Goal: Information Seeking & Learning: Find specific page/section

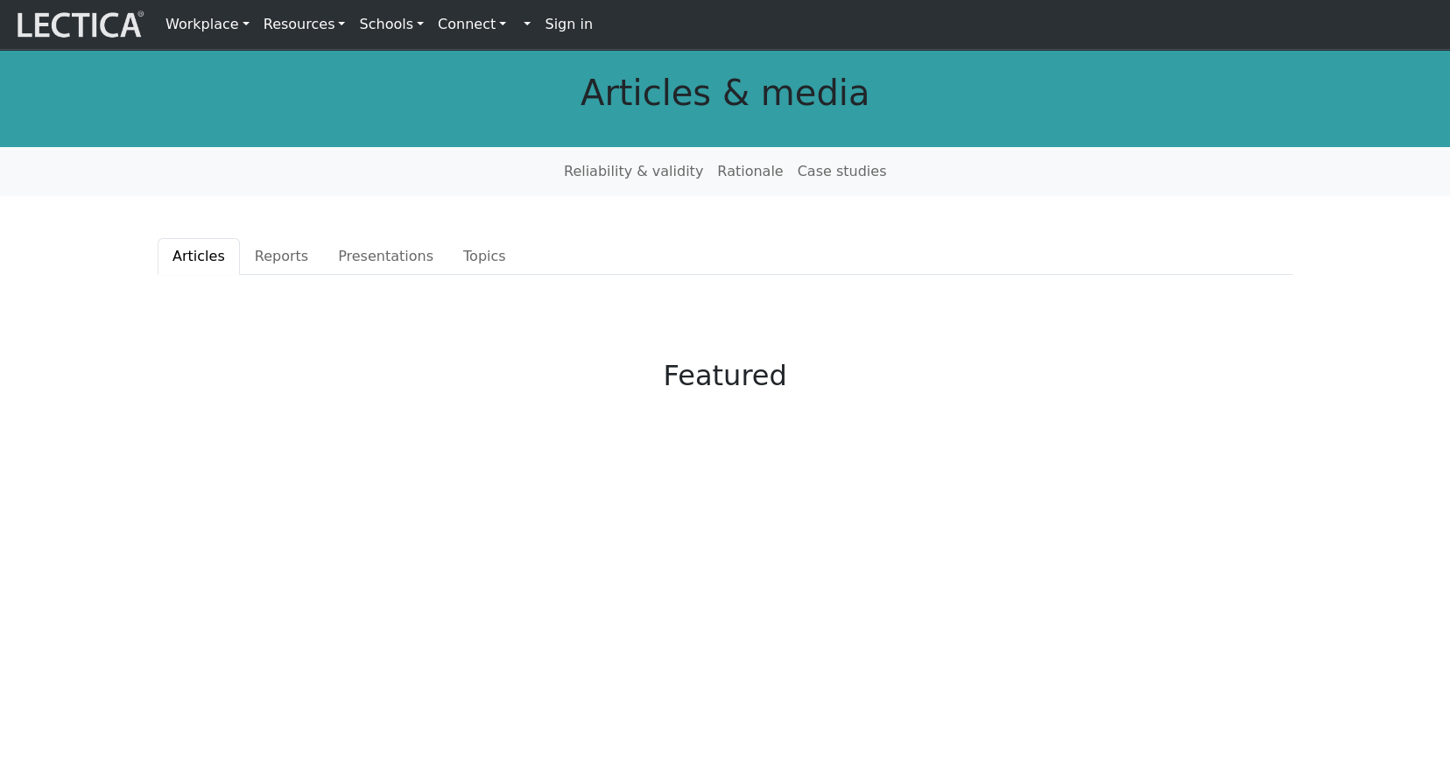
click at [276, 25] on link "Resources" at bounding box center [304, 24] width 96 height 35
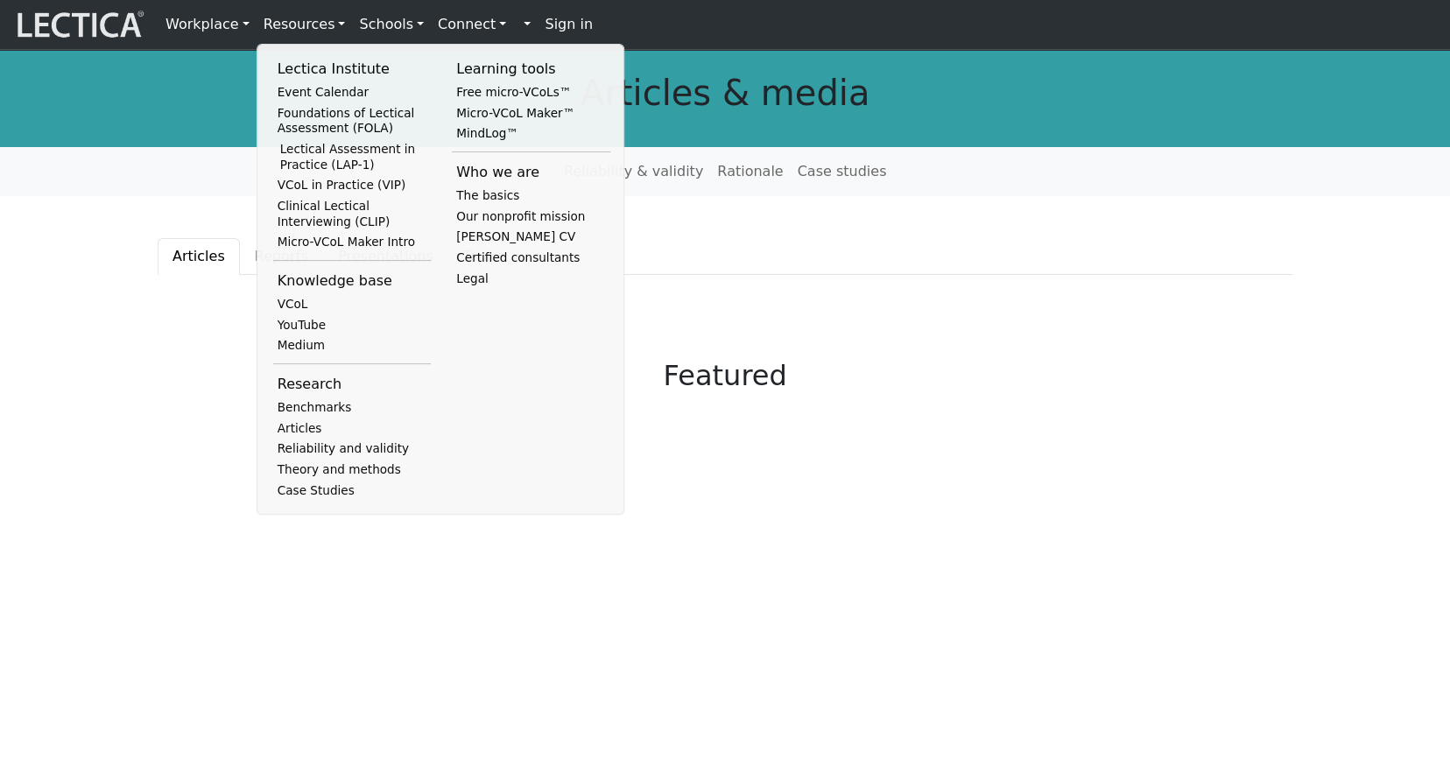
click at [545, 25] on strong "Sign in" at bounding box center [569, 24] width 48 height 17
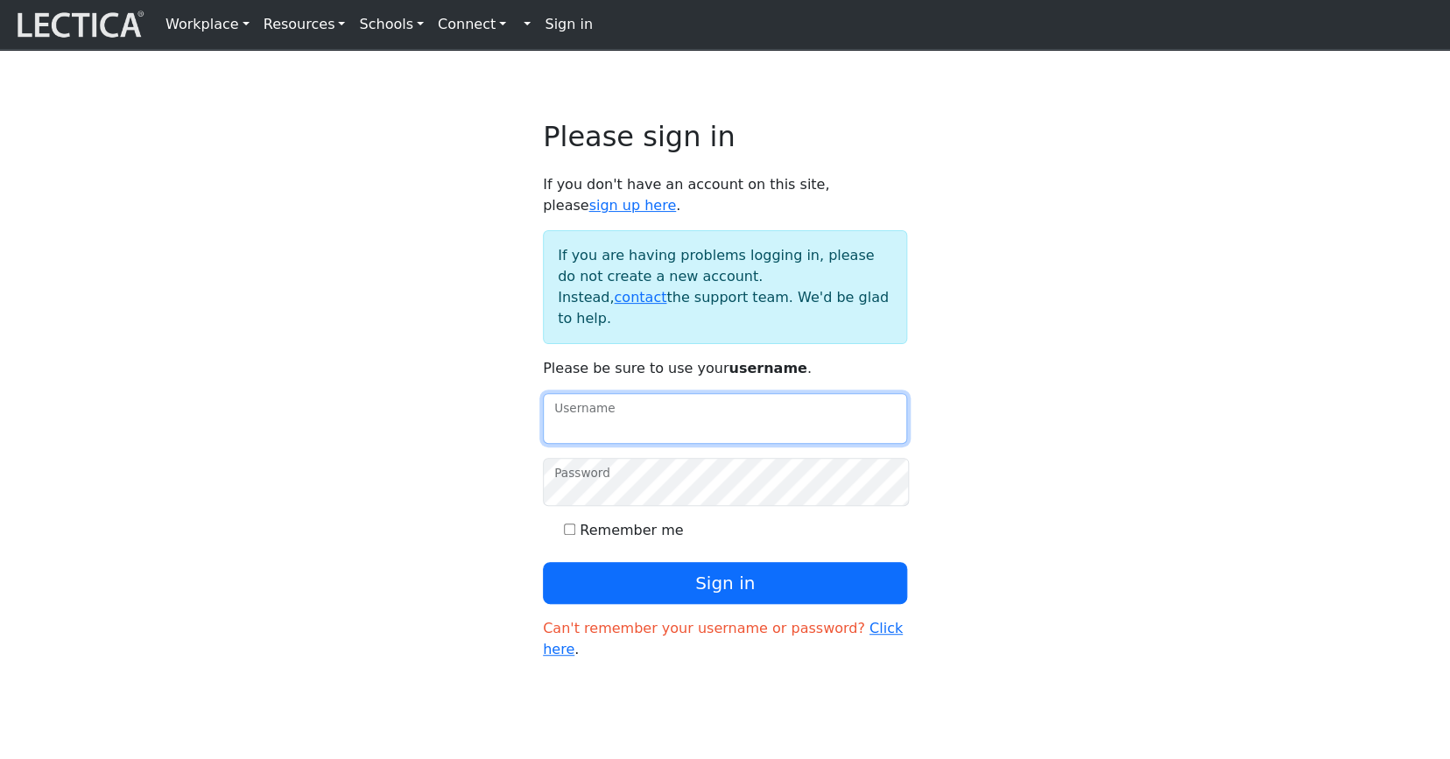
click at [623, 398] on input "Username" at bounding box center [725, 418] width 364 height 51
click at [597, 520] on label "Remember me" at bounding box center [631, 530] width 103 height 21
click at [575, 523] on input "Remember me" at bounding box center [569, 528] width 11 height 11
checkbox input "true"
click at [608, 393] on input "Username" at bounding box center [725, 418] width 364 height 51
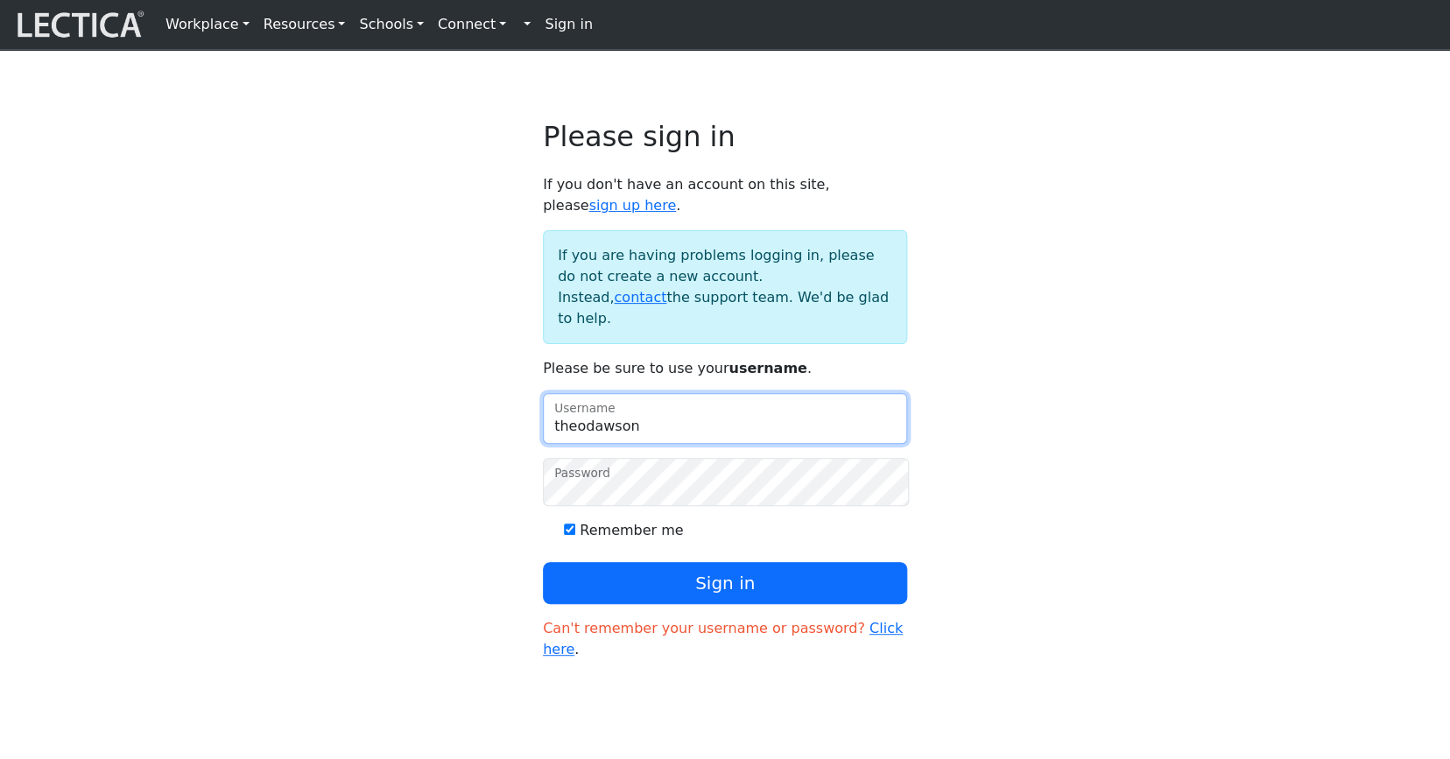
type input "theodawson"
click at [572, 523] on input "Remember me" at bounding box center [569, 528] width 11 height 11
checkbox input "false"
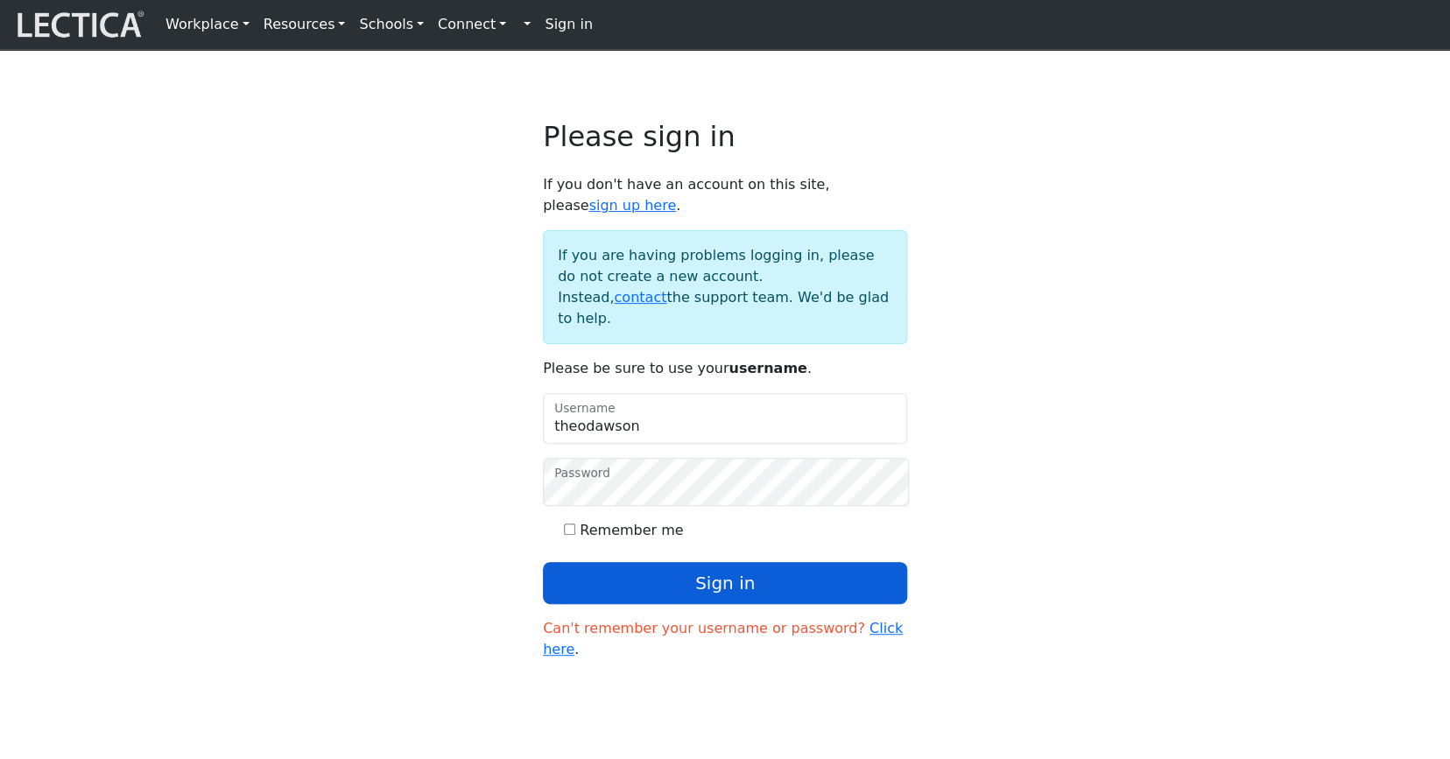
click at [705, 562] on button "Sign in" at bounding box center [725, 583] width 364 height 42
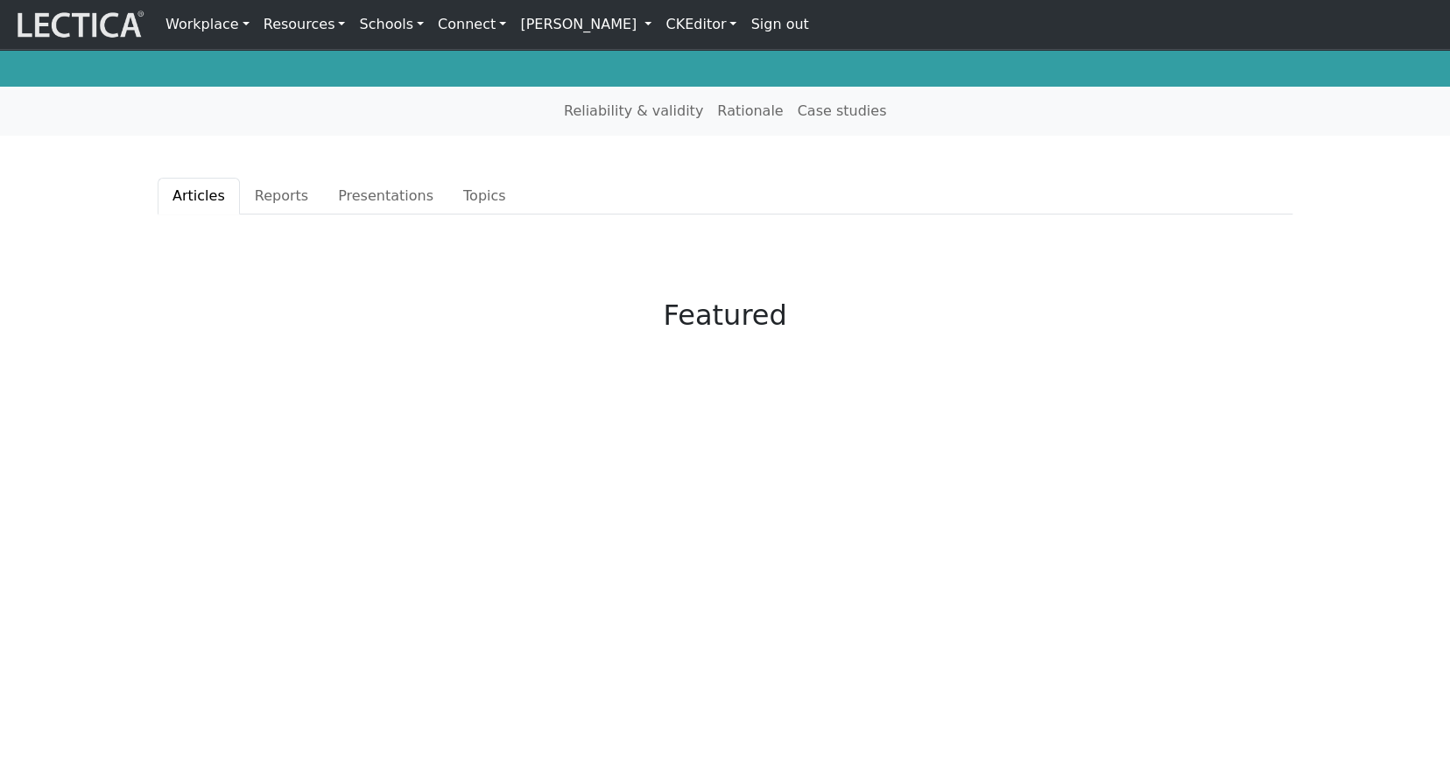
scroll to position [59, 0]
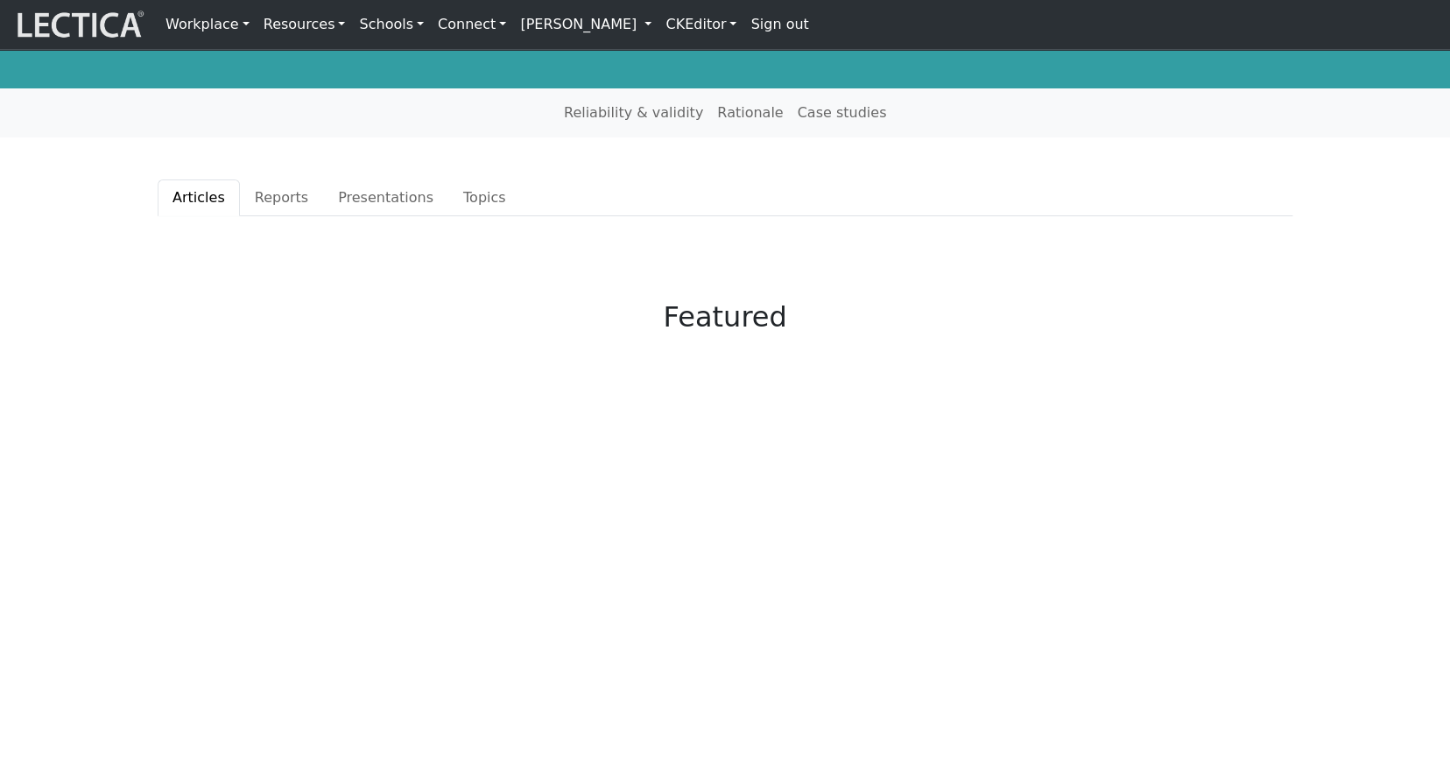
click at [529, 27] on link "Theo Dawson" at bounding box center [585, 24] width 145 height 35
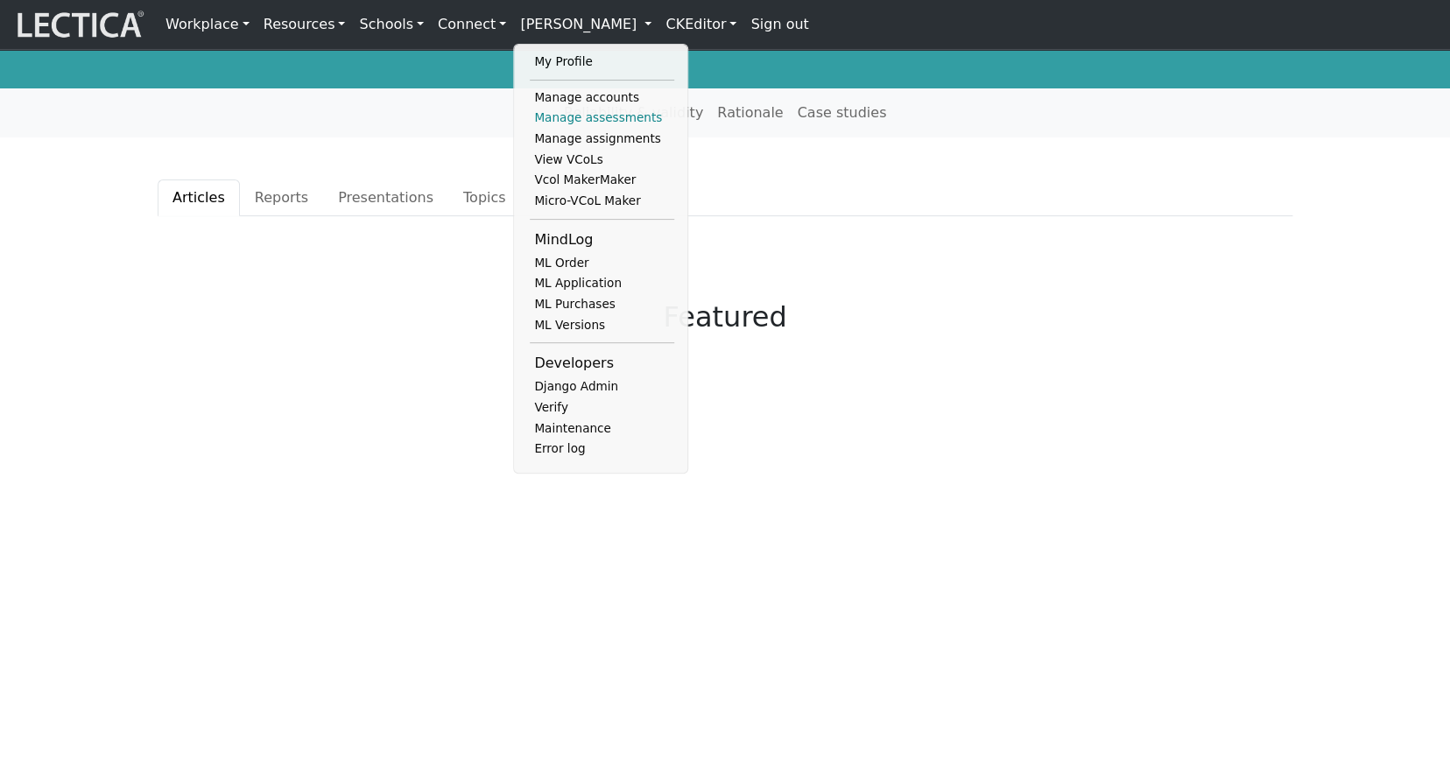
click at [530, 118] on link "Manage assessments" at bounding box center [602, 118] width 144 height 21
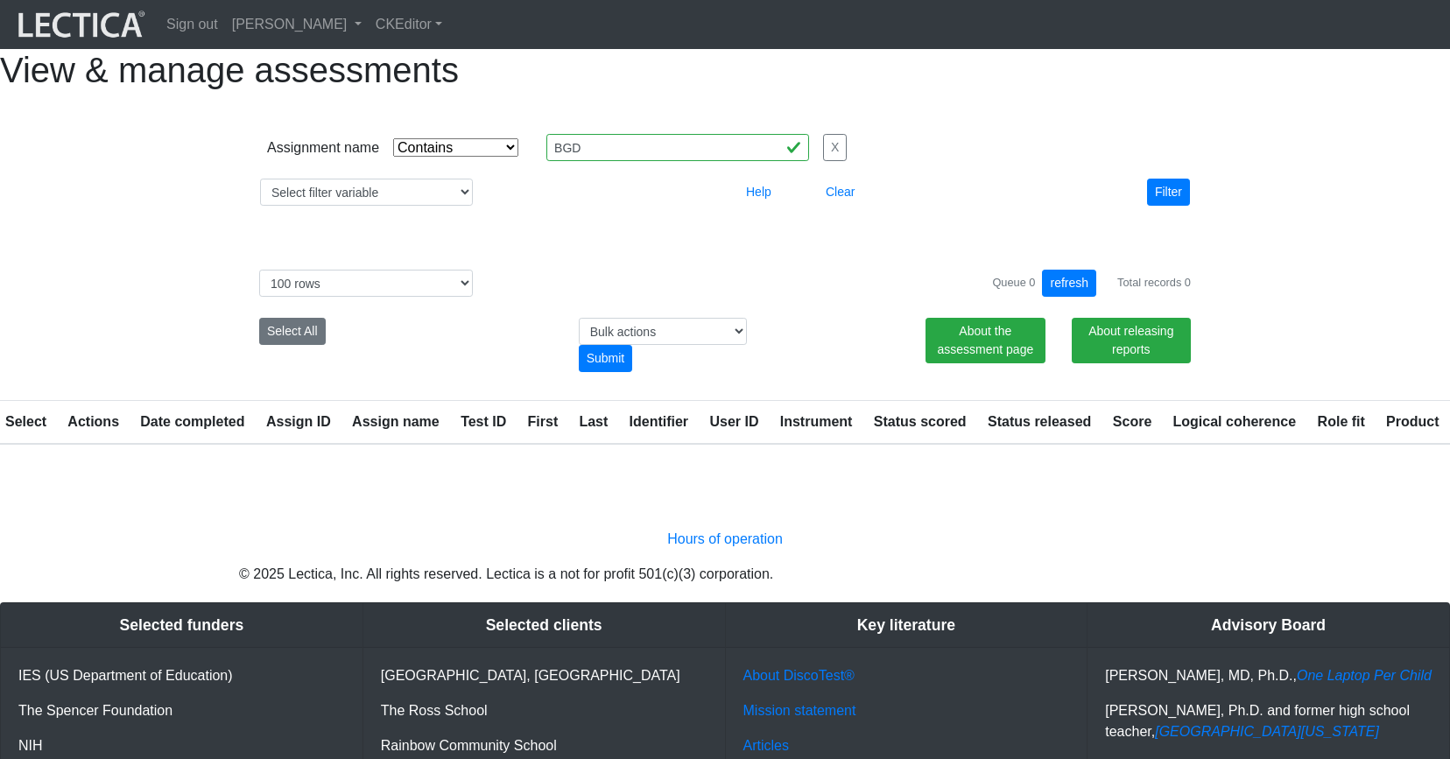
select select "icontains"
select select "100"
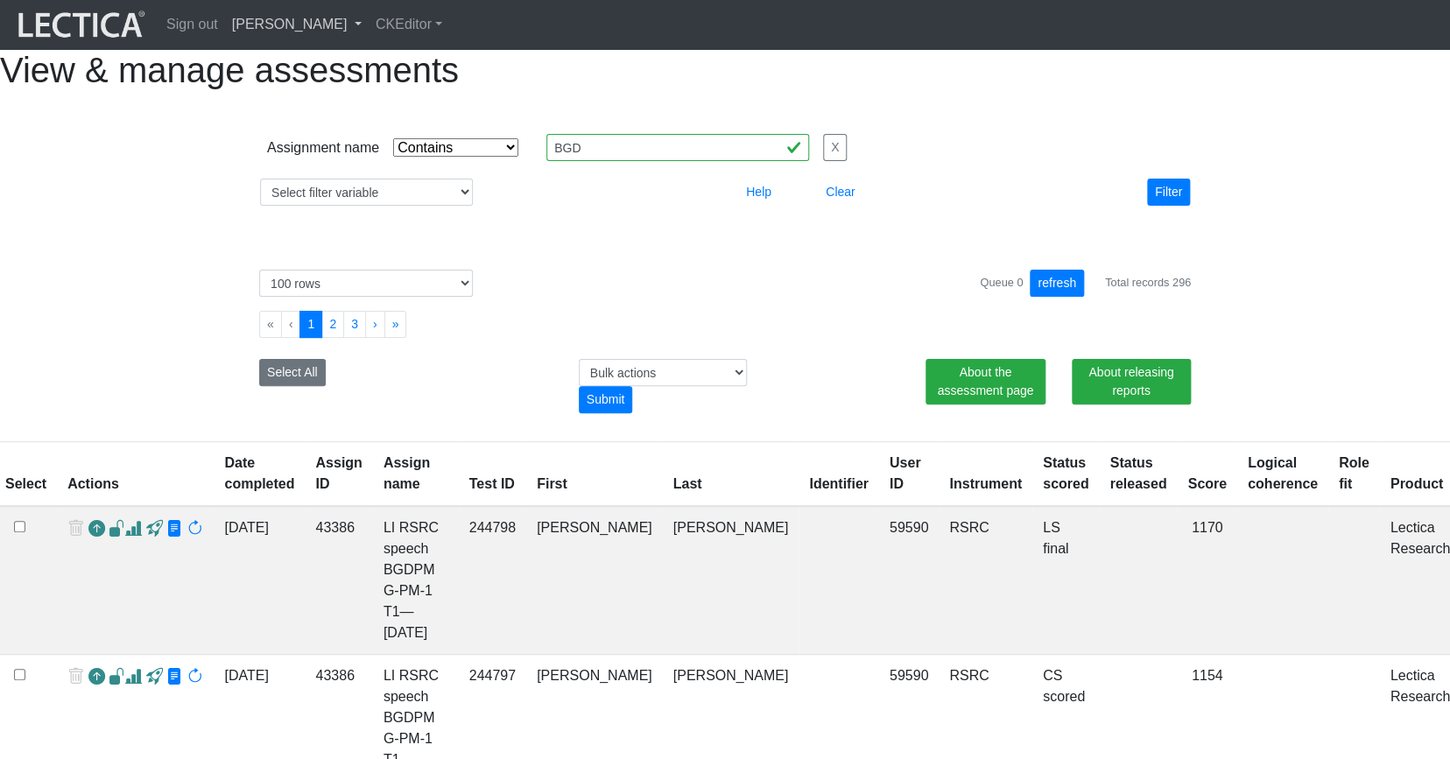
click at [274, 28] on link "Theo Dawson" at bounding box center [297, 24] width 144 height 35
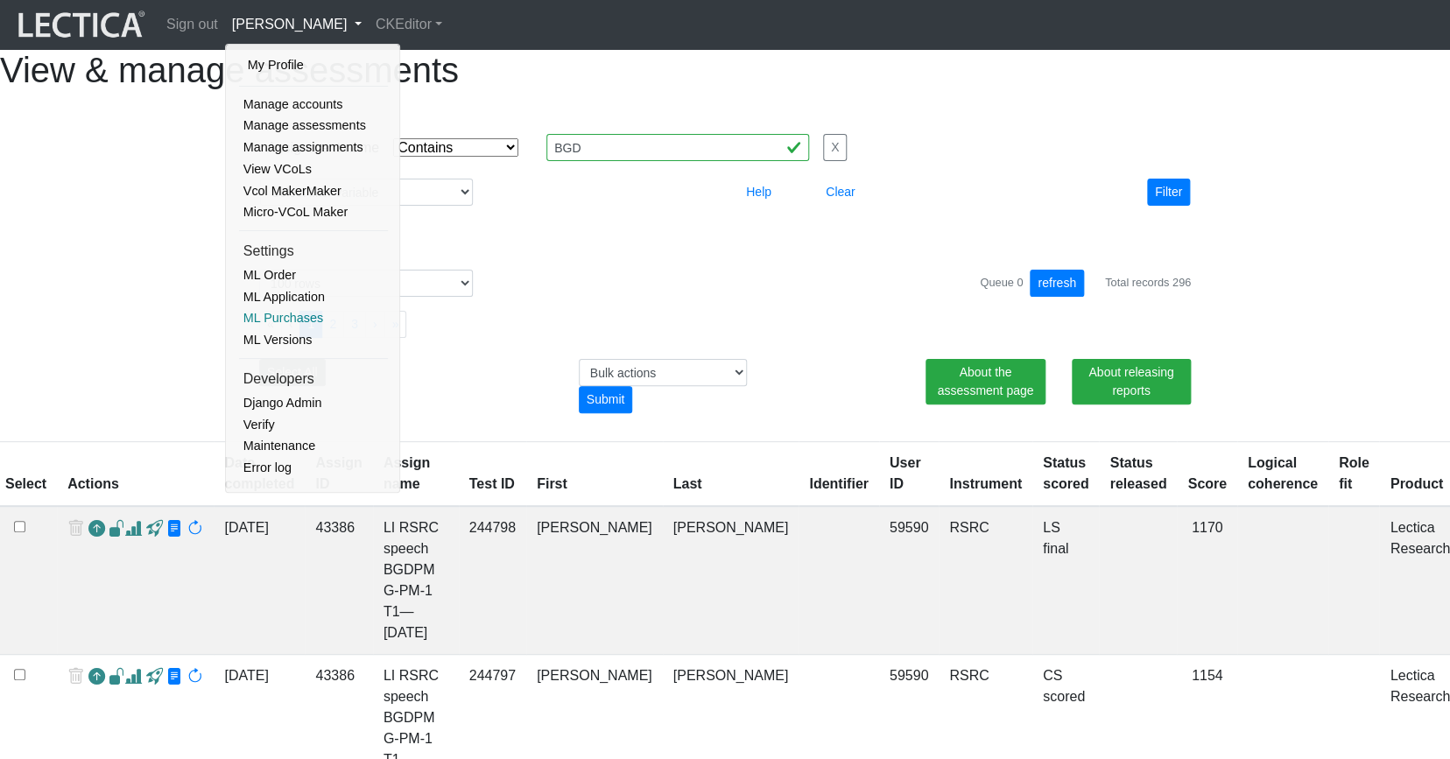
click at [298, 307] on link "ML Purchases" at bounding box center [313, 318] width 149 height 22
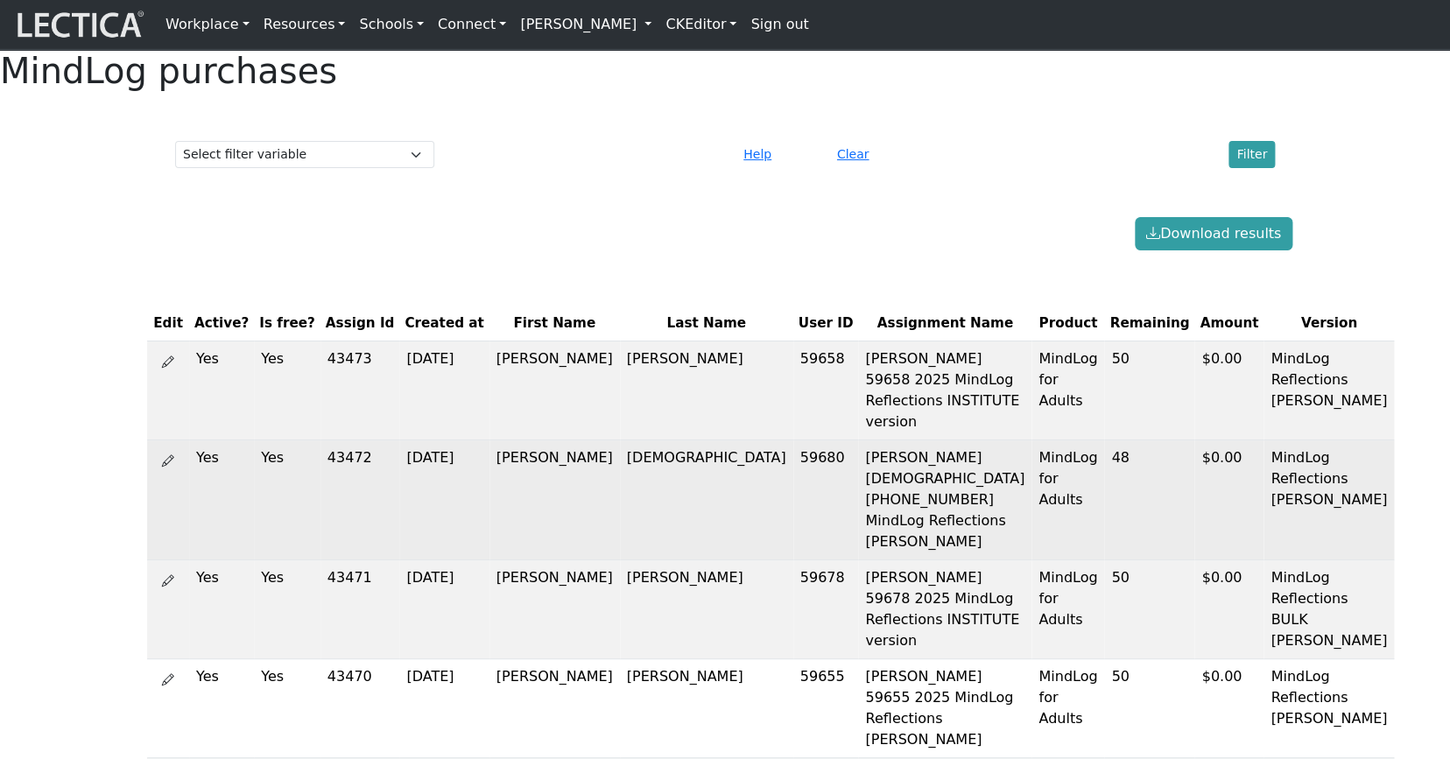
click at [254, 459] on td "Yes" at bounding box center [287, 499] width 67 height 120
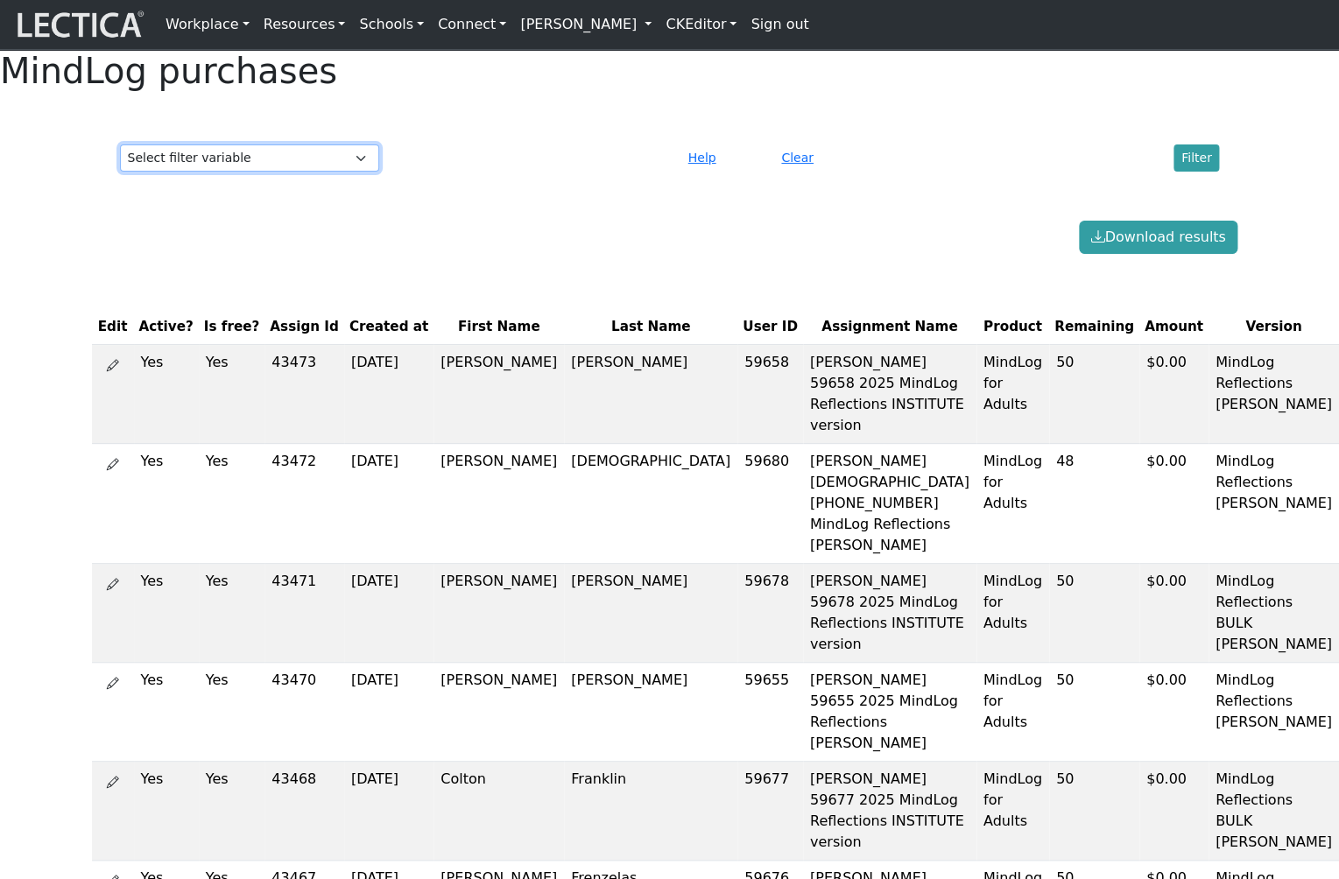
select select "last_name"
click option "Last Name" at bounding box center [0, 0] width 0 height 0
select select
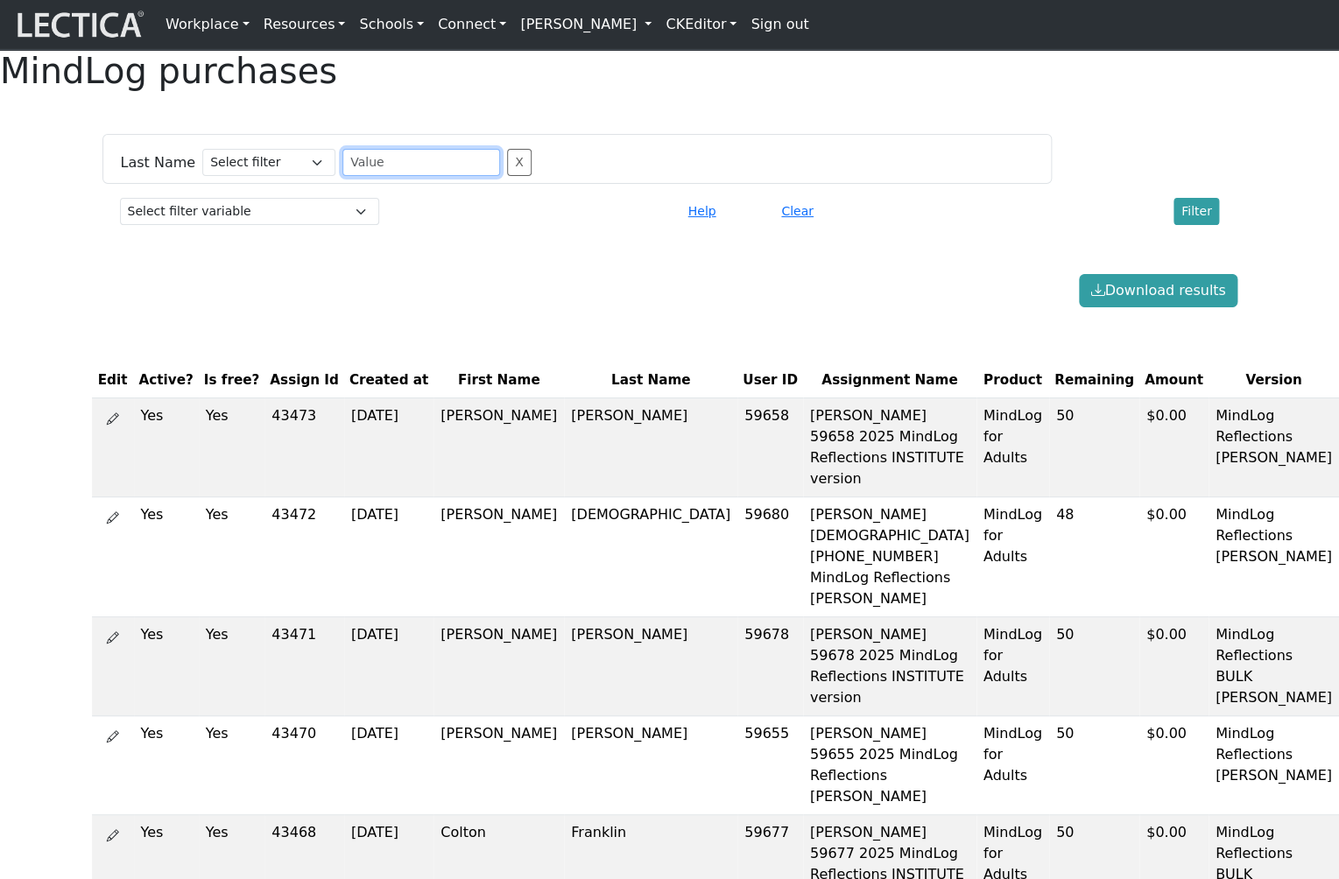
click at [407, 176] on input "text" at bounding box center [421, 162] width 158 height 27
click at [373, 176] on input "text" at bounding box center [421, 162] width 158 height 27
drag, startPoint x: 373, startPoint y: 192, endPoint x: 298, endPoint y: 194, distance: 75.3
click at [342, 176] on input "text" at bounding box center [421, 162] width 158 height 27
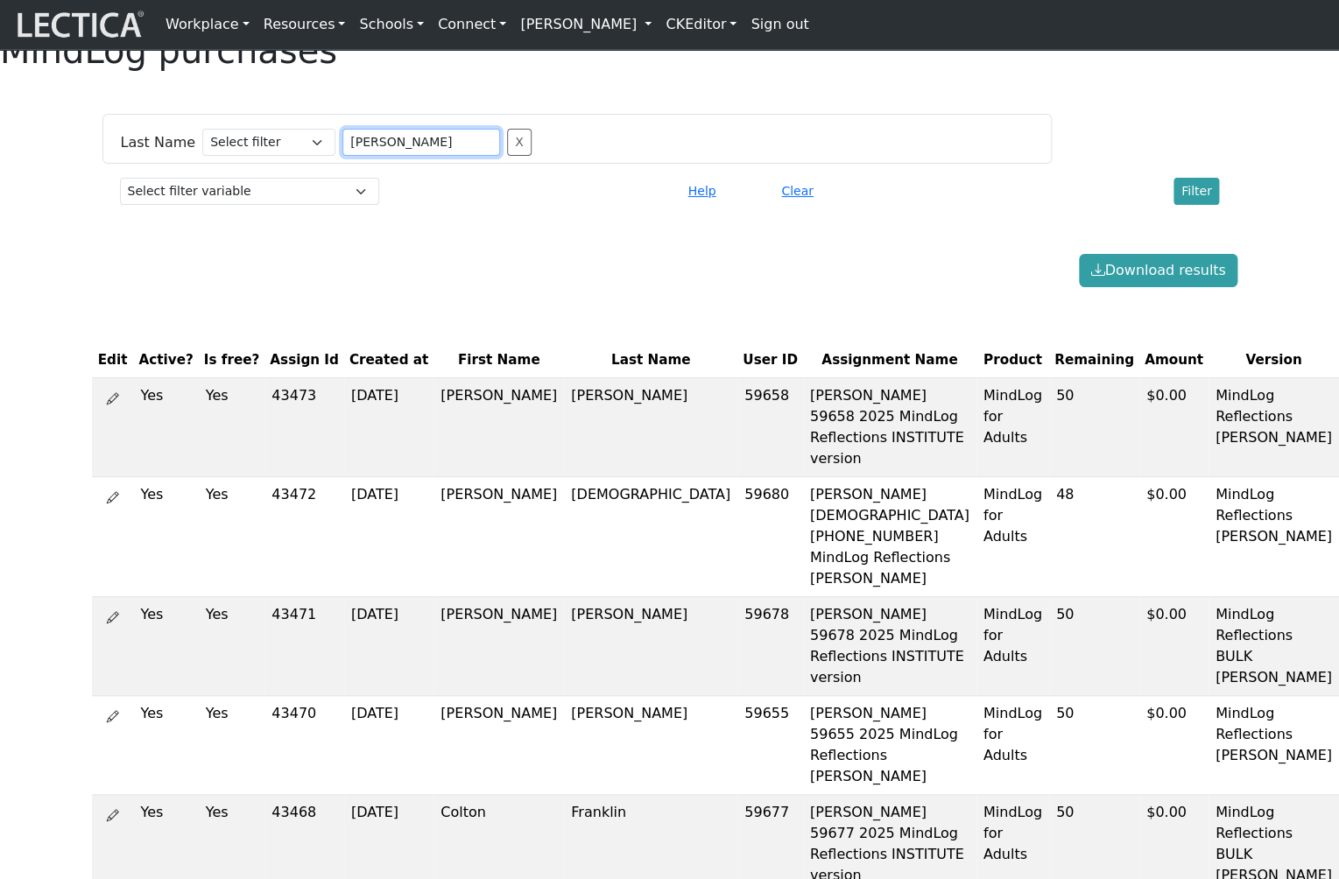
scroll to position [25, 0]
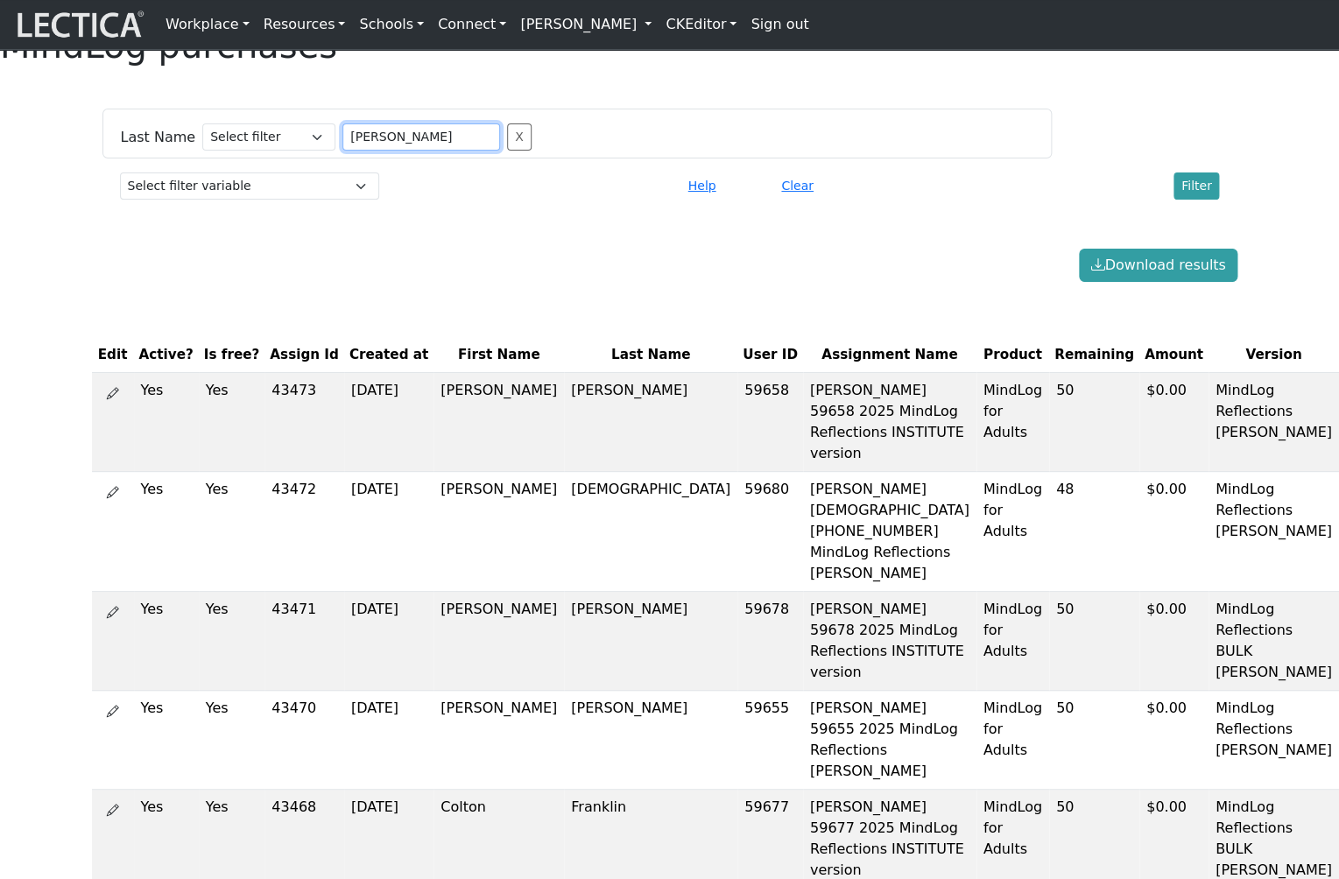
type input "Johnson"
select select "last_name"
click option "Last Name" at bounding box center [0, 0] width 0 height 0
select select
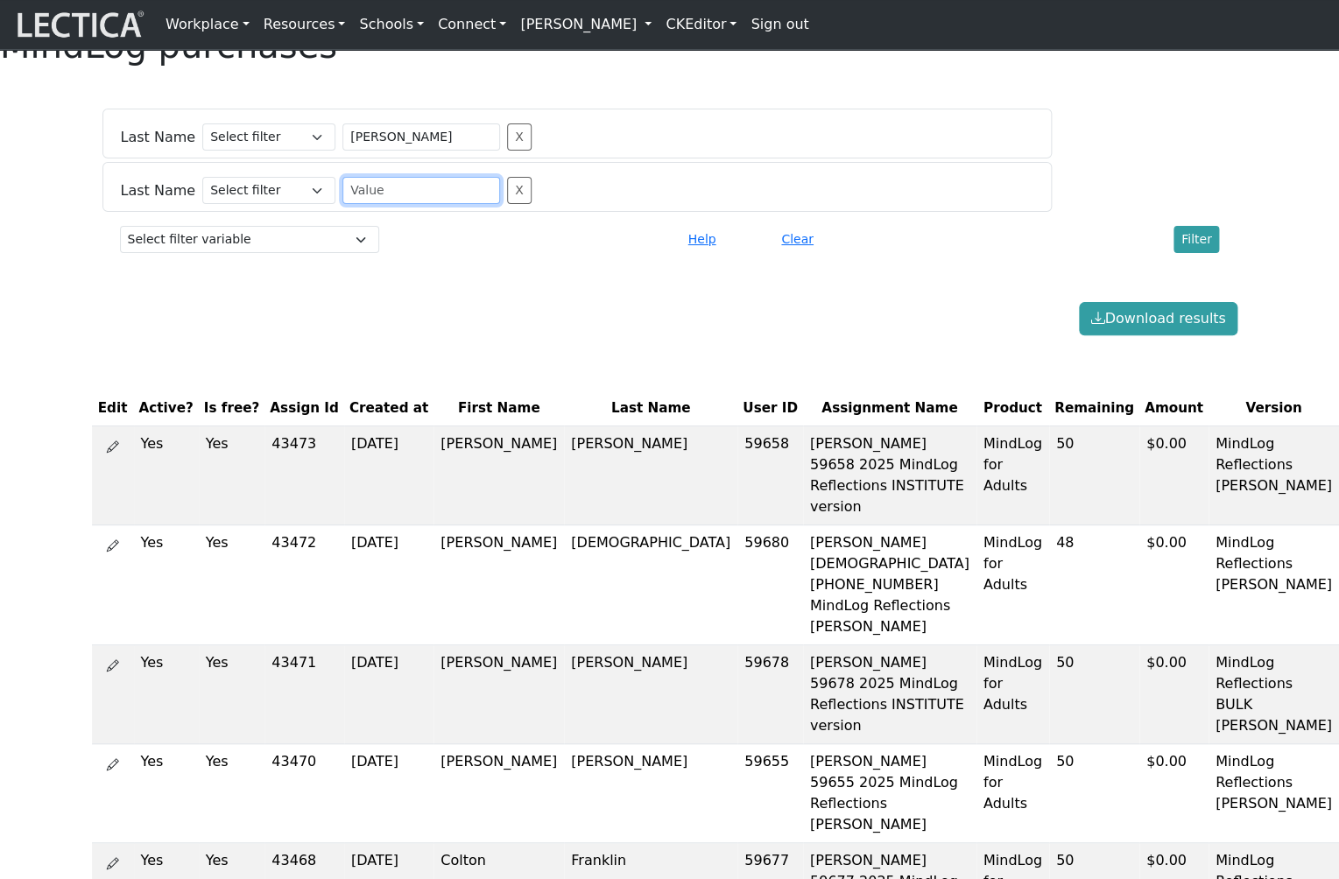
click at [343, 204] on input "text" at bounding box center [421, 190] width 158 height 27
drag, startPoint x: 367, startPoint y: 218, endPoint x: 294, endPoint y: 216, distance: 72.7
click at [342, 204] on input "text" at bounding box center [421, 190] width 158 height 27
click at [433, 460] on td "[PERSON_NAME]" at bounding box center [498, 474] width 130 height 99
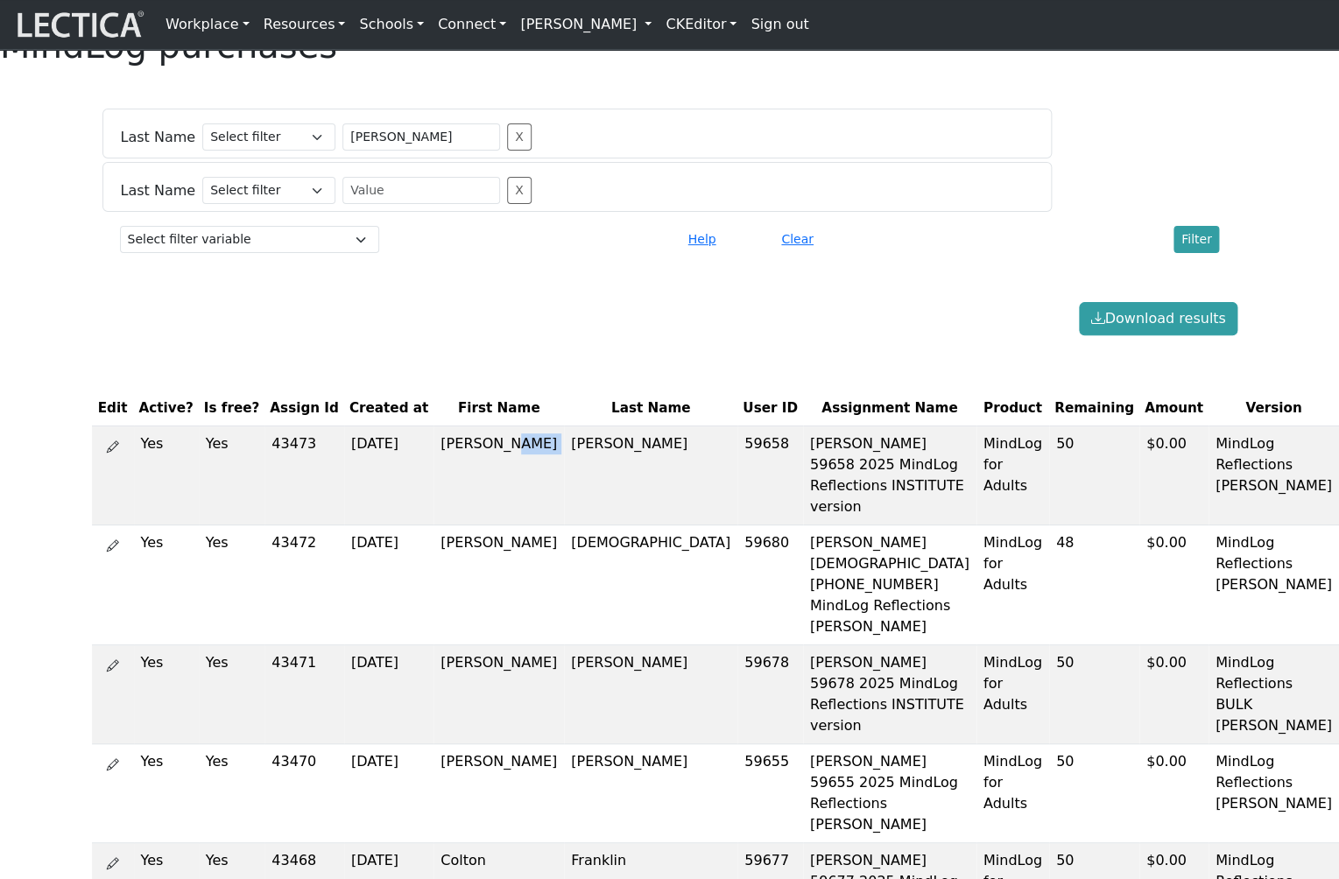
copy td "[PERSON_NAME]"
click at [342, 151] on input "Johnson" at bounding box center [421, 136] width 158 height 27
drag, startPoint x: 375, startPoint y: 167, endPoint x: 313, endPoint y: 167, distance: 62.2
click at [342, 151] on input "Johnson" at bounding box center [421, 136] width 158 height 27
paste input "[PERSON_NAME]"
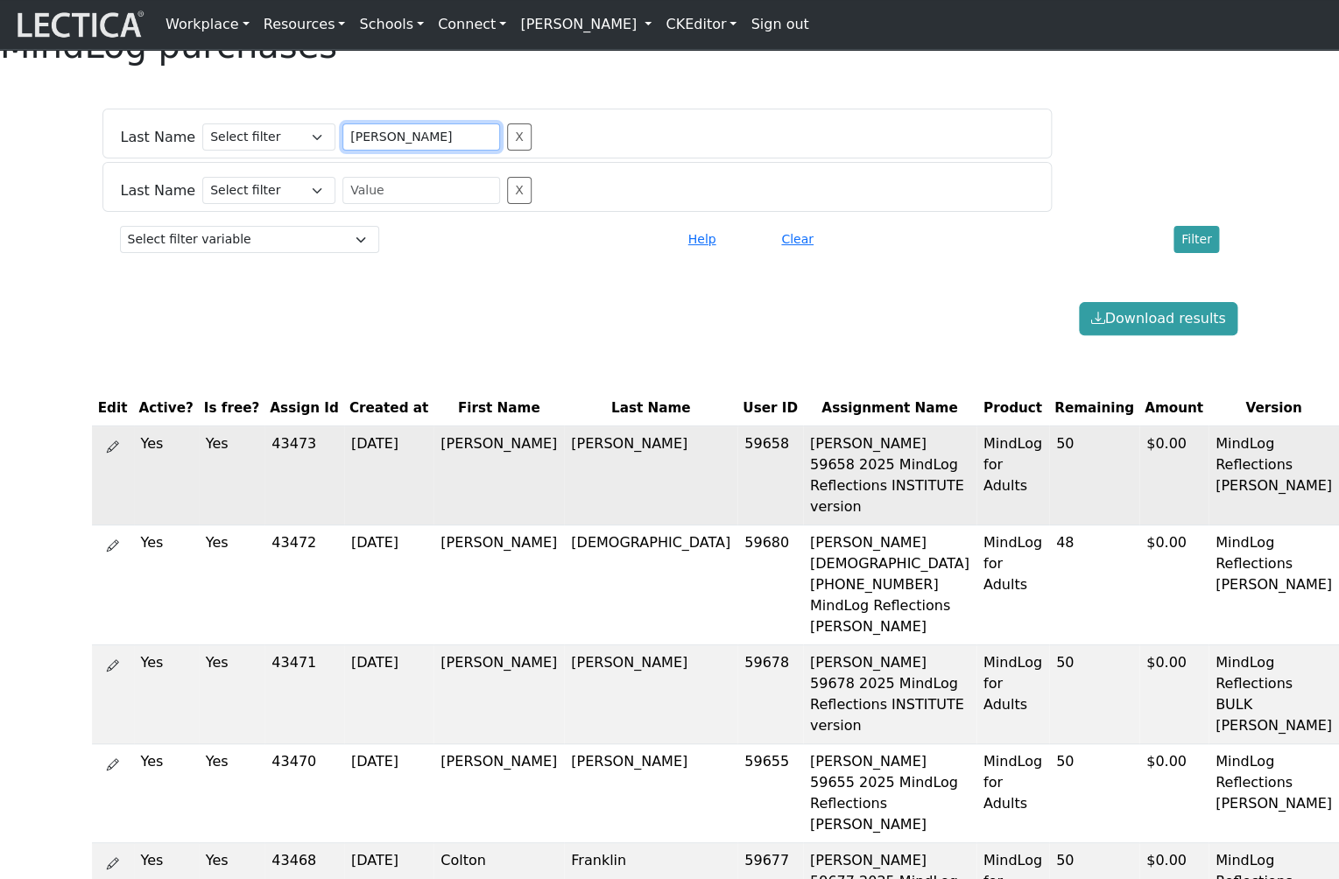
type input "[PERSON_NAME]"
click at [564, 449] on td "[PERSON_NAME]" at bounding box center [650, 474] width 173 height 99
click at [564, 450] on td "[PERSON_NAME]" at bounding box center [650, 474] width 173 height 99
copy td "[PERSON_NAME]"
click at [342, 204] on input "text" at bounding box center [421, 190] width 158 height 27
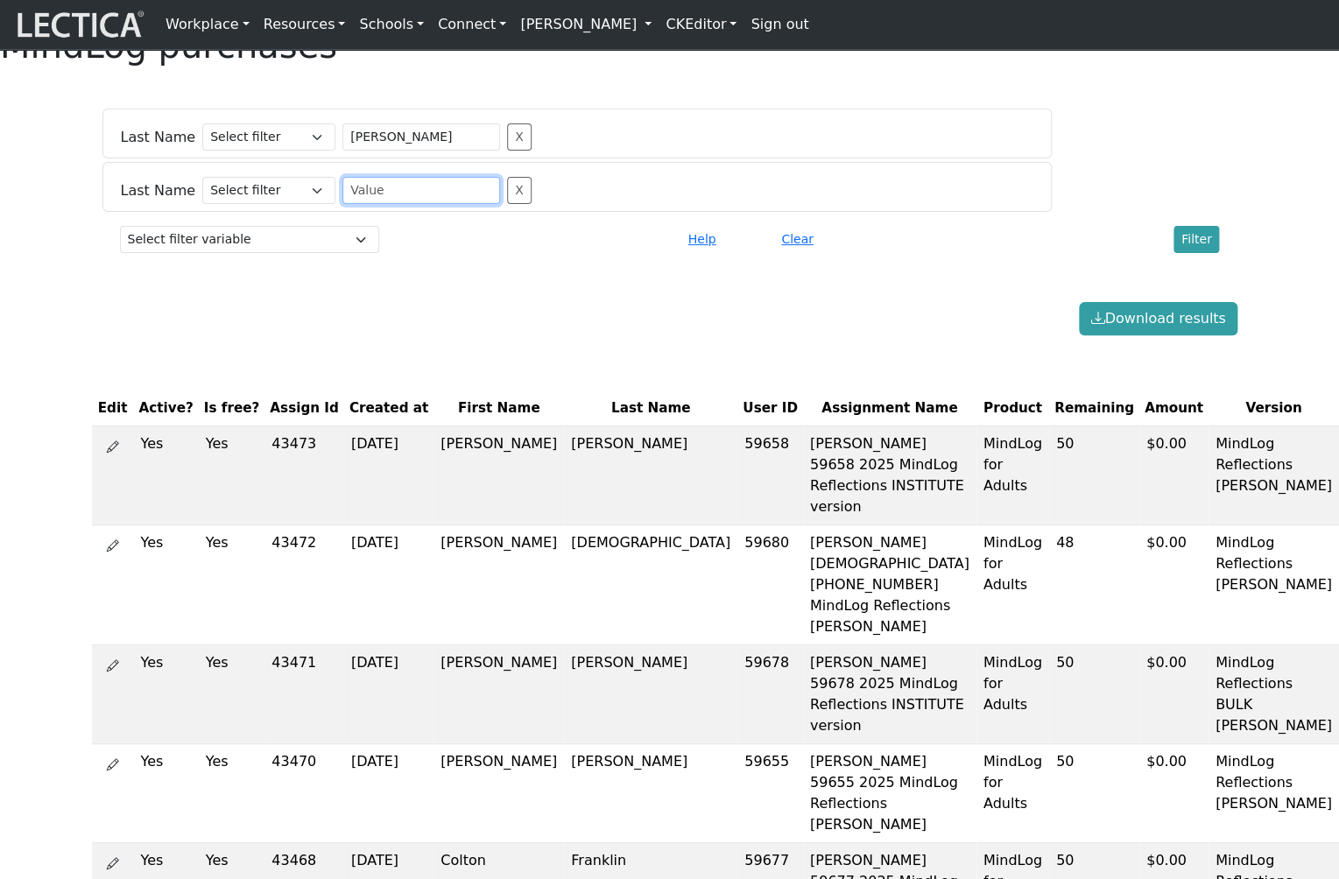
drag, startPoint x: 367, startPoint y: 222, endPoint x: 300, endPoint y: 221, distance: 66.5
click at [342, 204] on input "text" at bounding box center [421, 190] width 158 height 27
paste input "[PERSON_NAME]"
type input "[PERSON_NAME]"
select select "icontains"
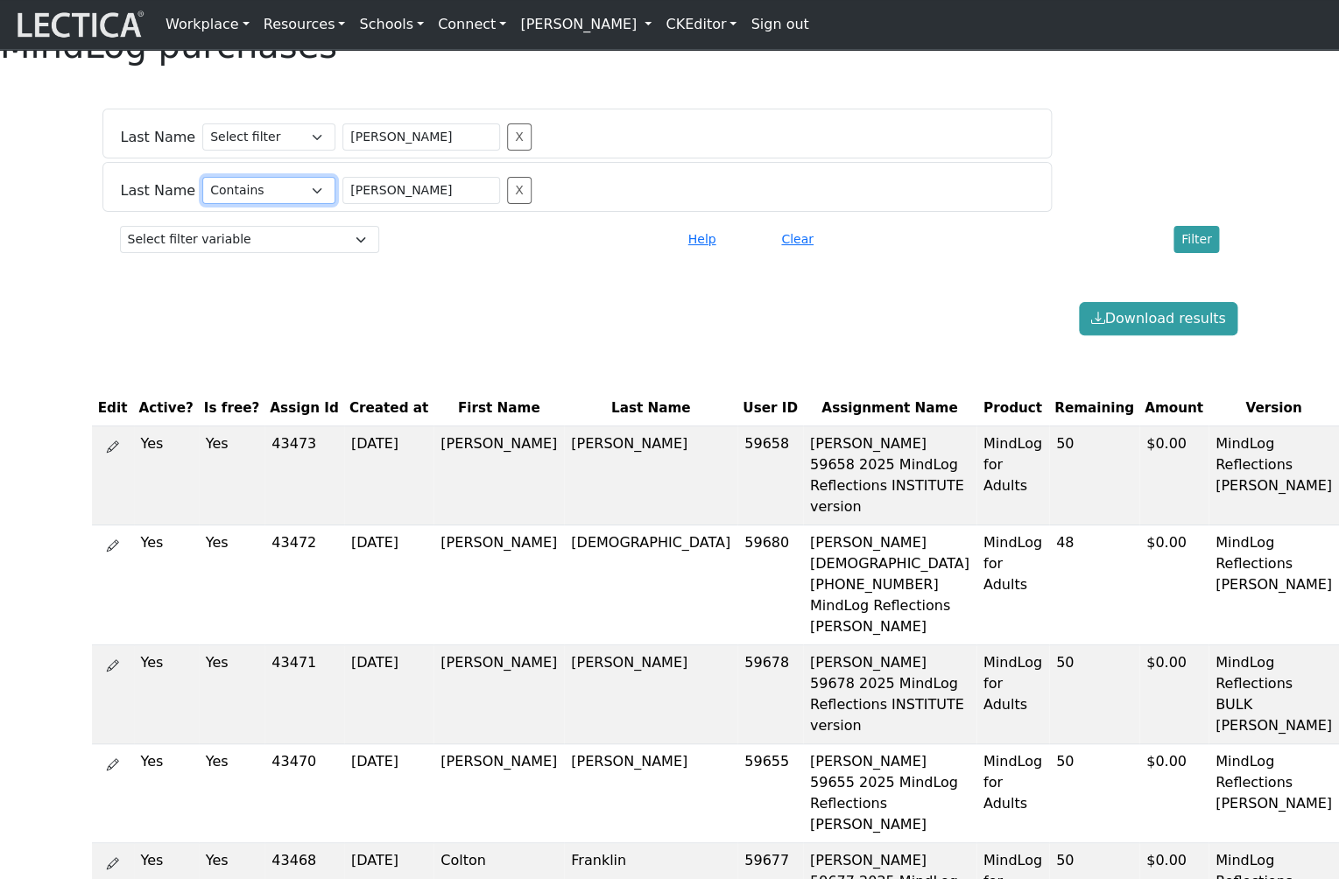
click option "Contains" at bounding box center [0, 0] width 0 height 0
select select "icontains"
click option "Contains" at bounding box center [0, 0] width 0 height 0
click at [1200, 253] on button "Filter" at bounding box center [1196, 239] width 46 height 27
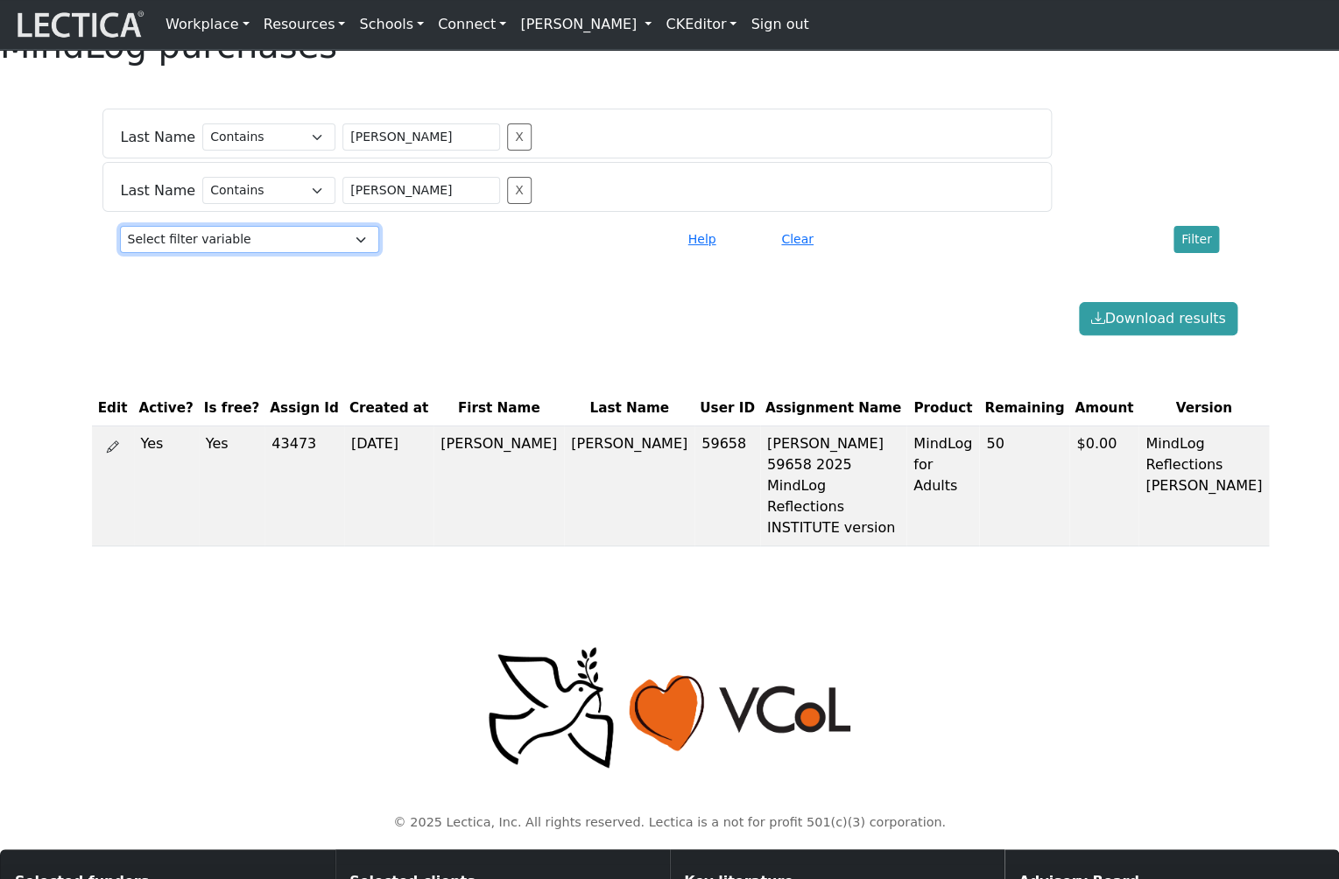
select select "version"
click option "Version" at bounding box center [0, 0] width 0 height 0
select select
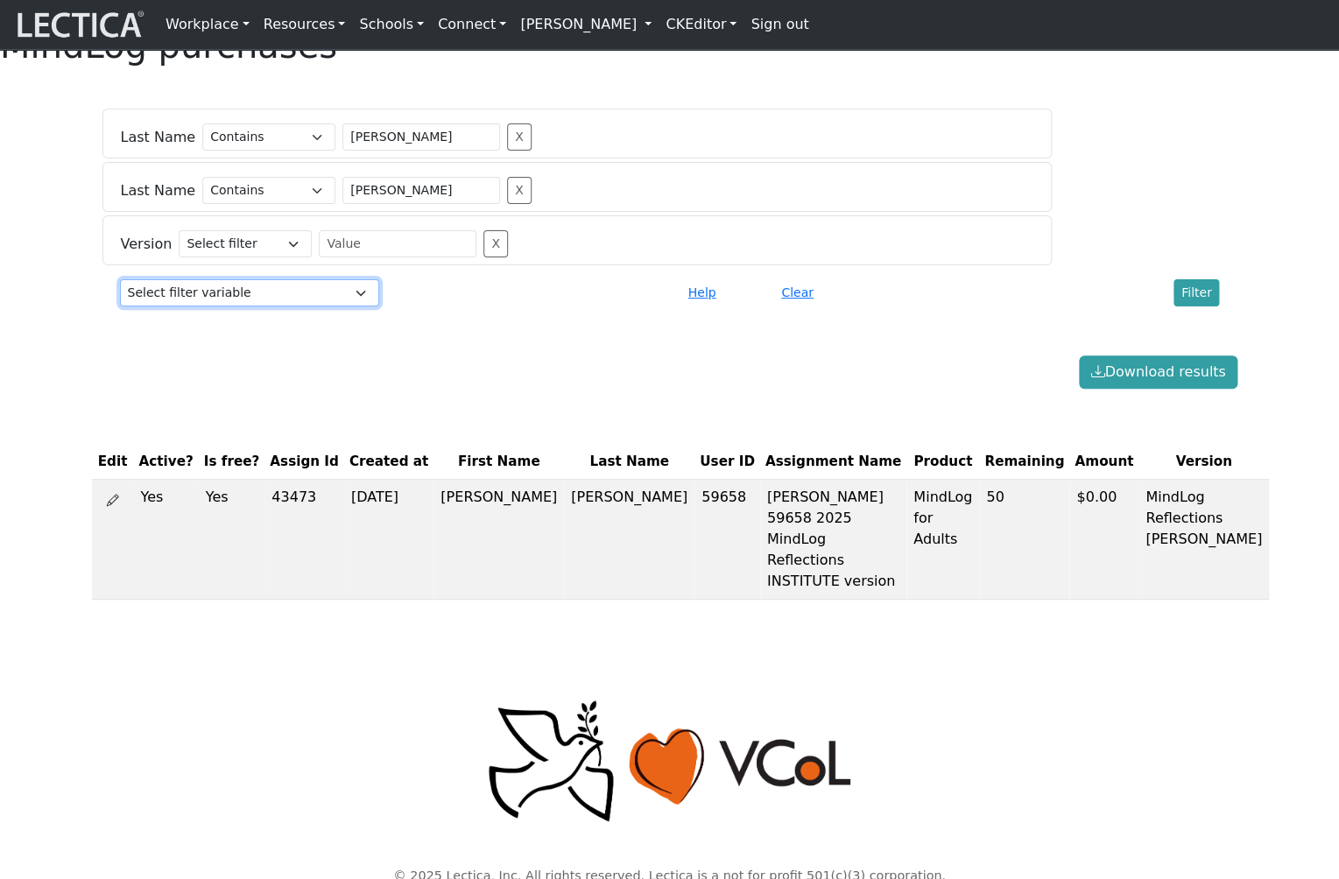
scroll to position [29, 0]
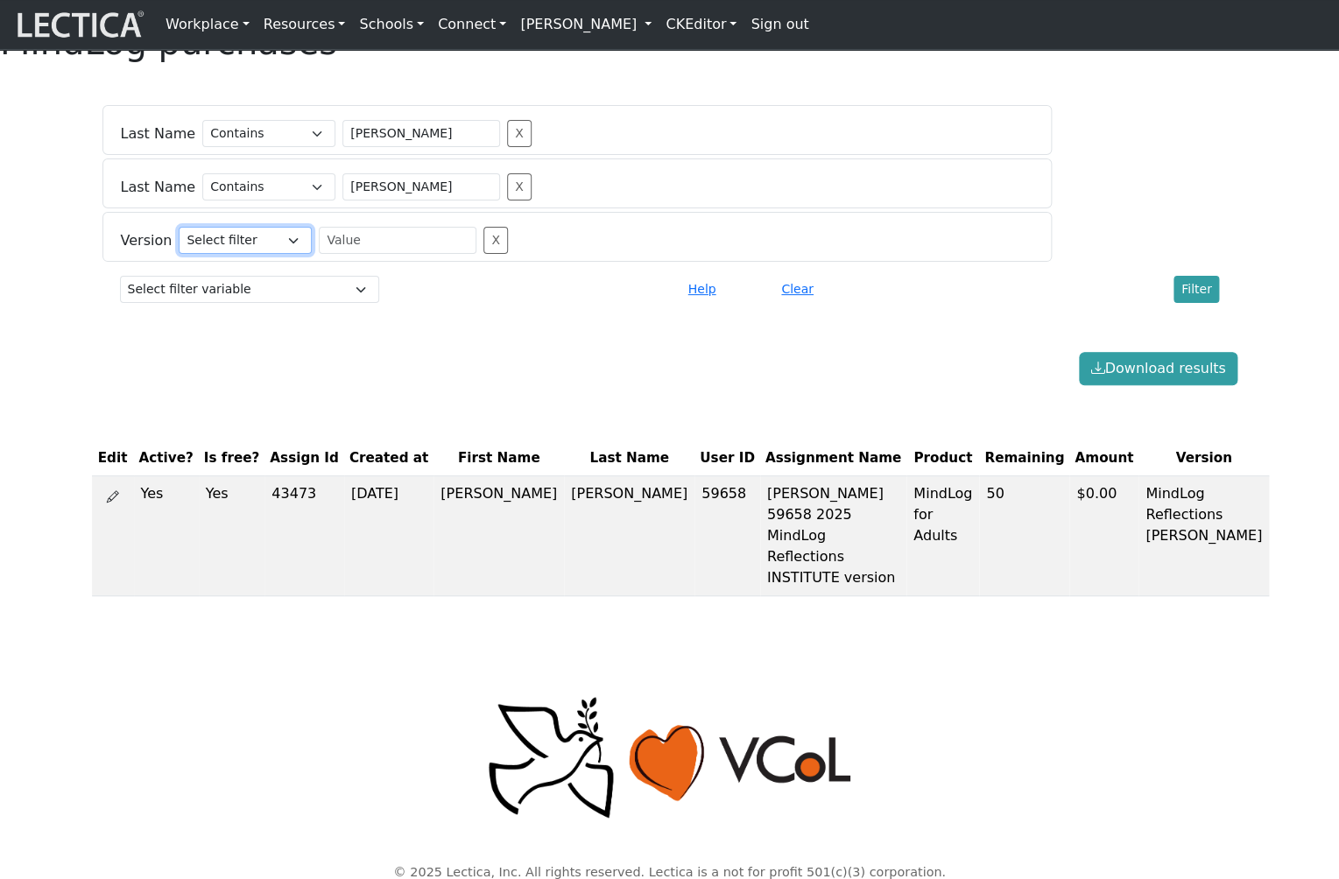
select select "icontains"
click option "Contains" at bounding box center [0, 0] width 0 height 0
click at [389, 254] on input "text" at bounding box center [398, 240] width 158 height 27
drag, startPoint x: 337, startPoint y: 270, endPoint x: 274, endPoint y: 267, distance: 63.1
click at [319, 254] on input "text" at bounding box center [398, 240] width 158 height 27
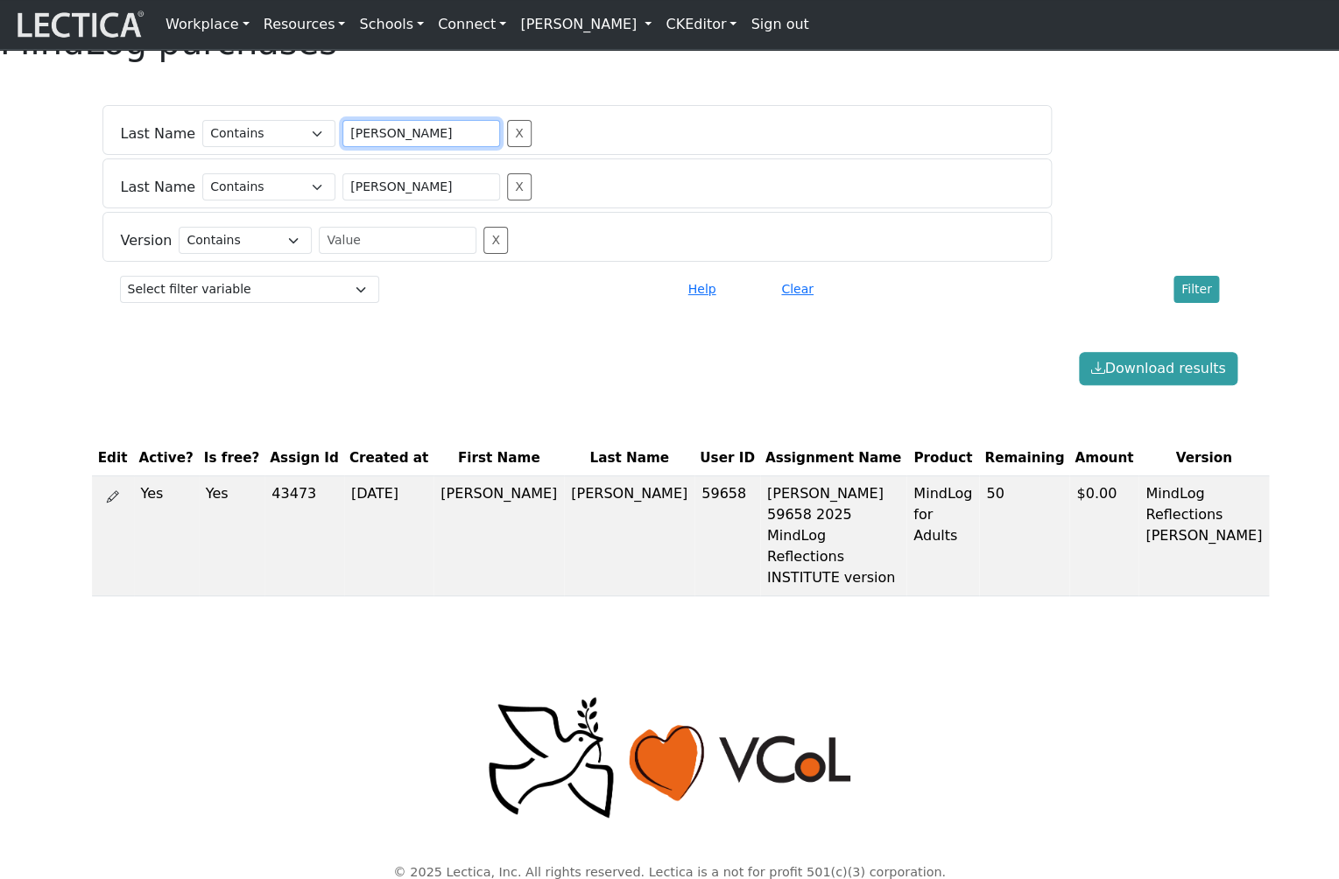
click at [360, 147] on input "[PERSON_NAME]" at bounding box center [421, 133] width 158 height 27
type input "S"
click at [378, 200] on input "[PERSON_NAME]" at bounding box center [421, 186] width 158 height 27
drag, startPoint x: 385, startPoint y: 214, endPoint x: 299, endPoint y: 211, distance: 85.8
click at [342, 200] on input "[PERSON_NAME]" at bounding box center [421, 186] width 158 height 27
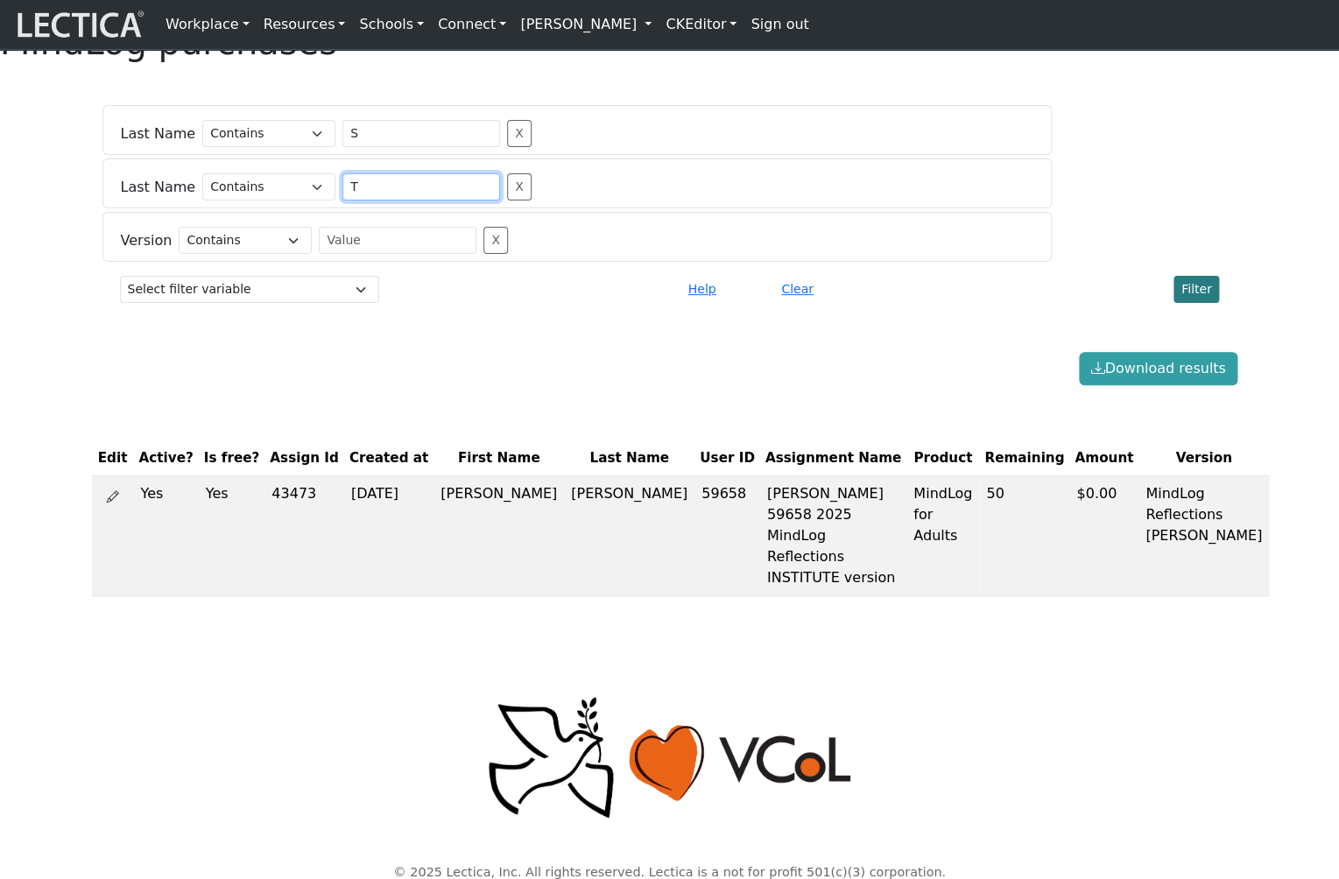
type input "T"
click at [1205, 303] on button "Filter" at bounding box center [1196, 289] width 46 height 27
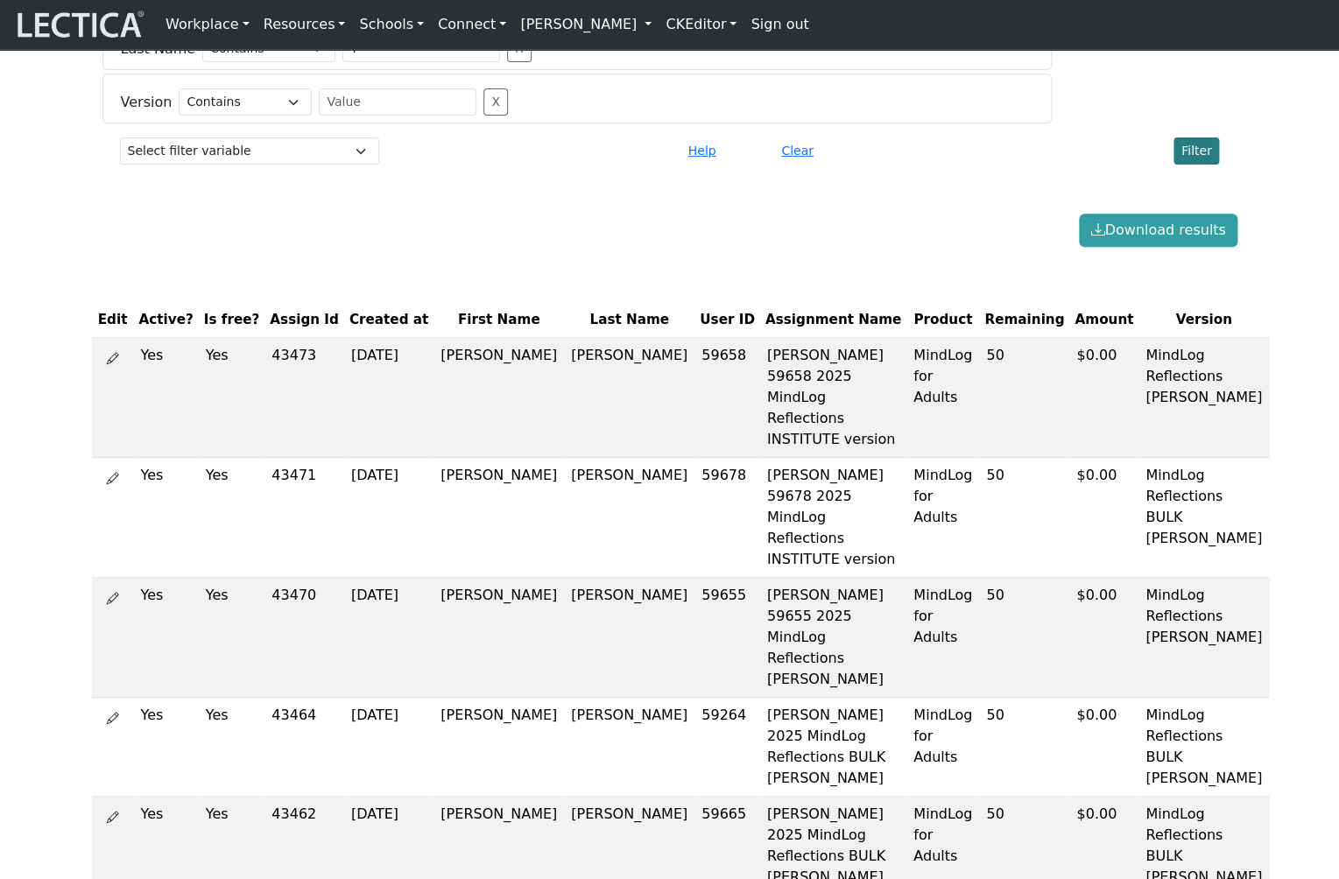
scroll to position [0, 0]
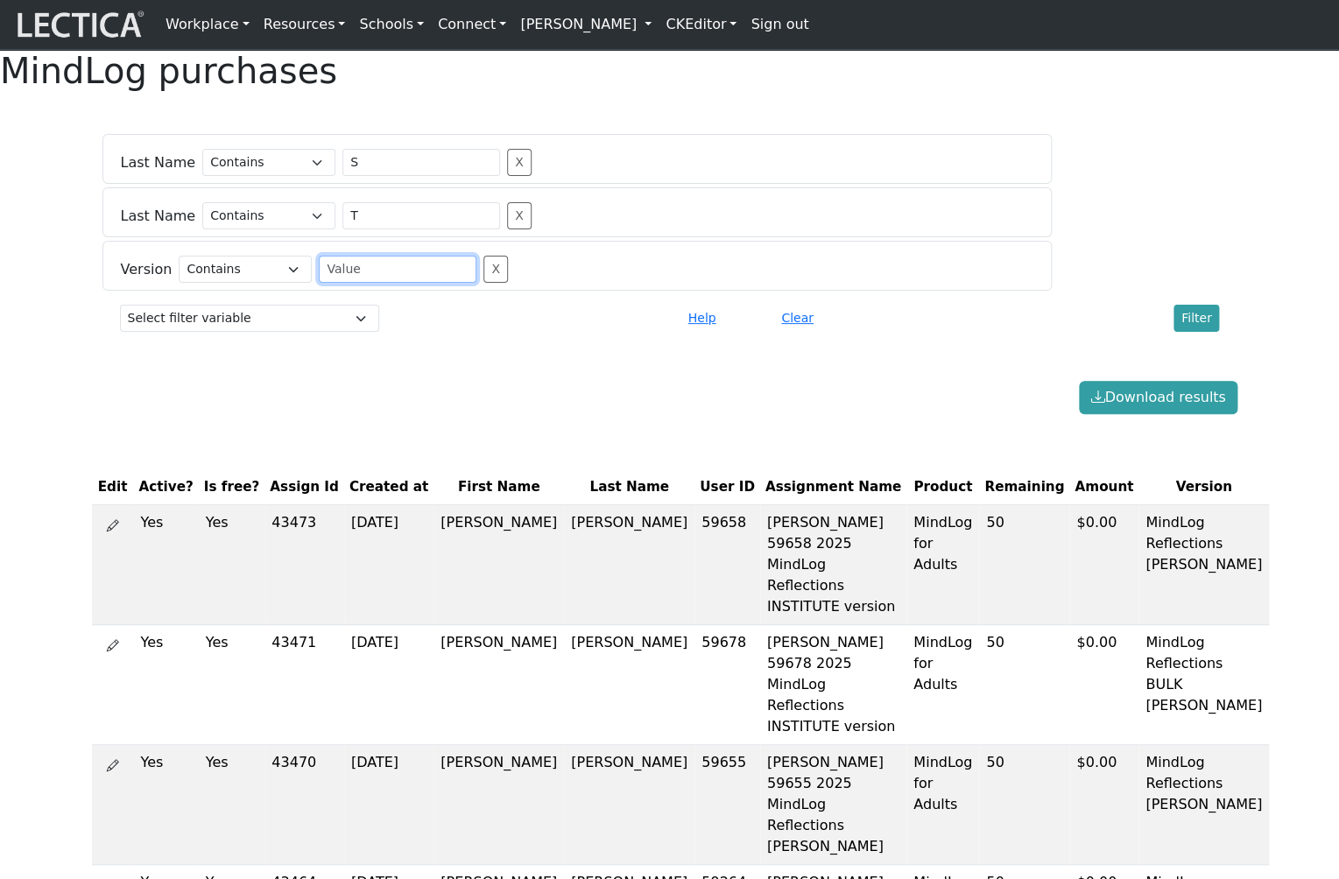
click at [386, 283] on input "text" at bounding box center [398, 269] width 158 height 27
type input "BULK"
click at [1205, 332] on button "Filter" at bounding box center [1196, 318] width 46 height 27
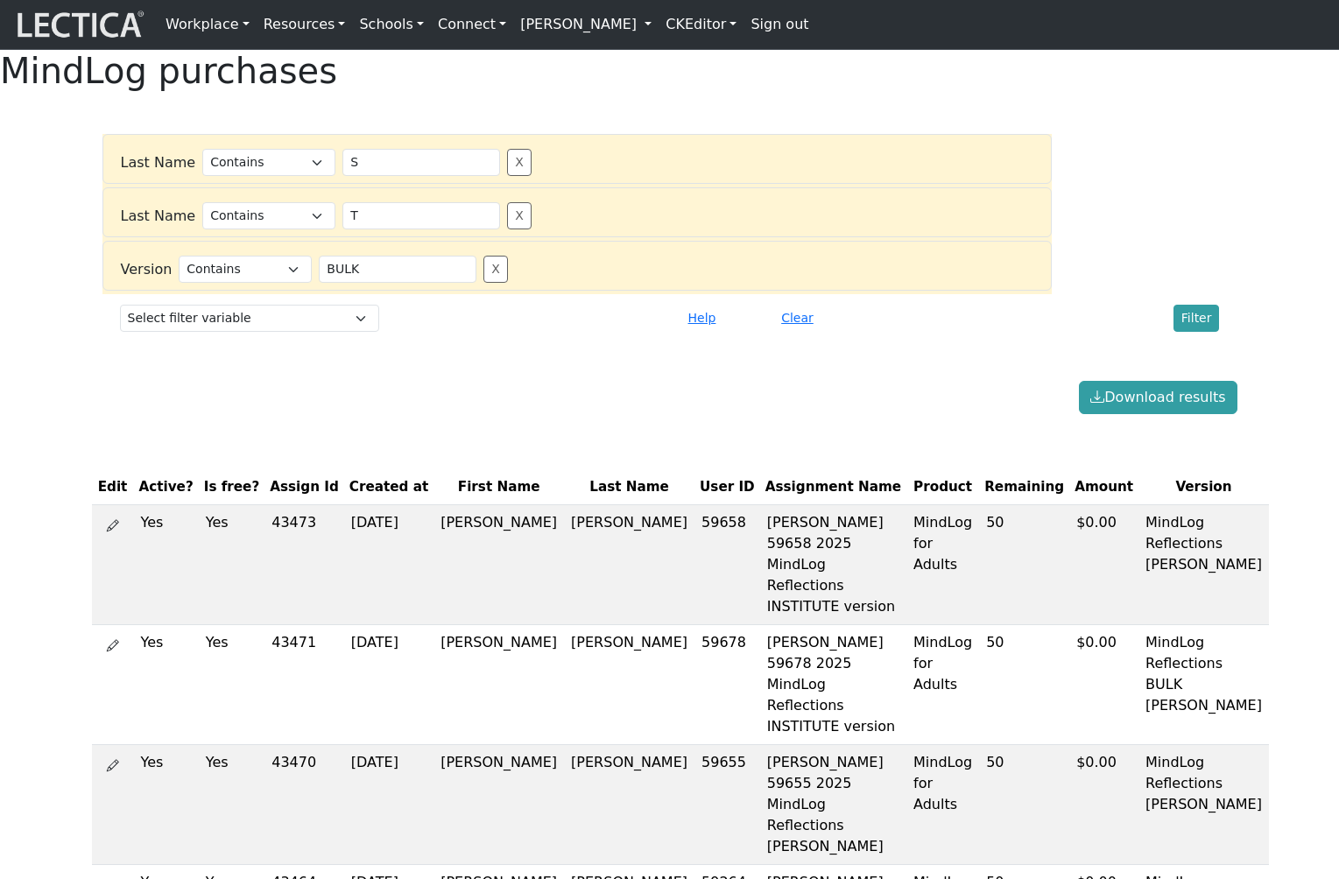
select select "icontains"
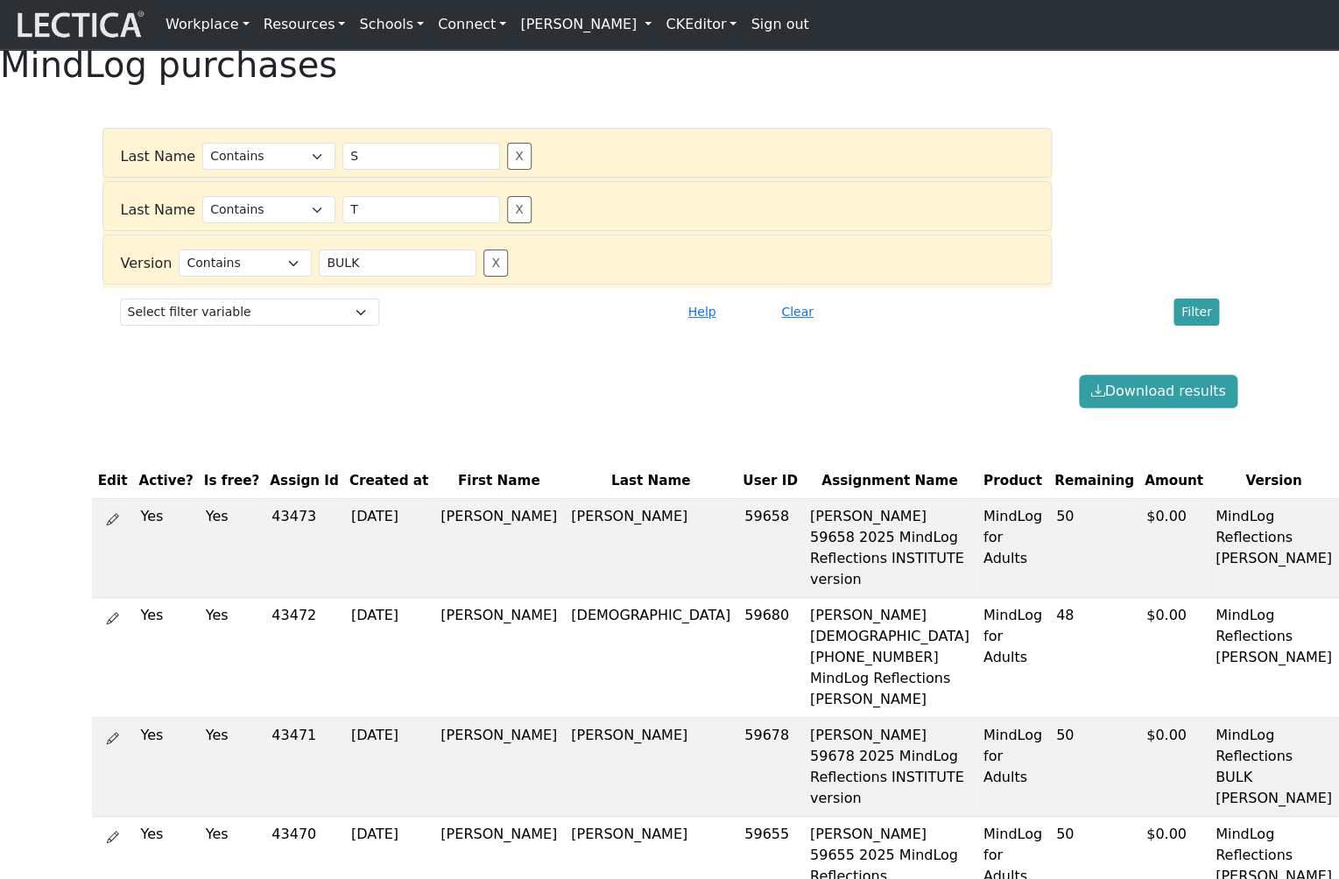
scroll to position [9, 0]
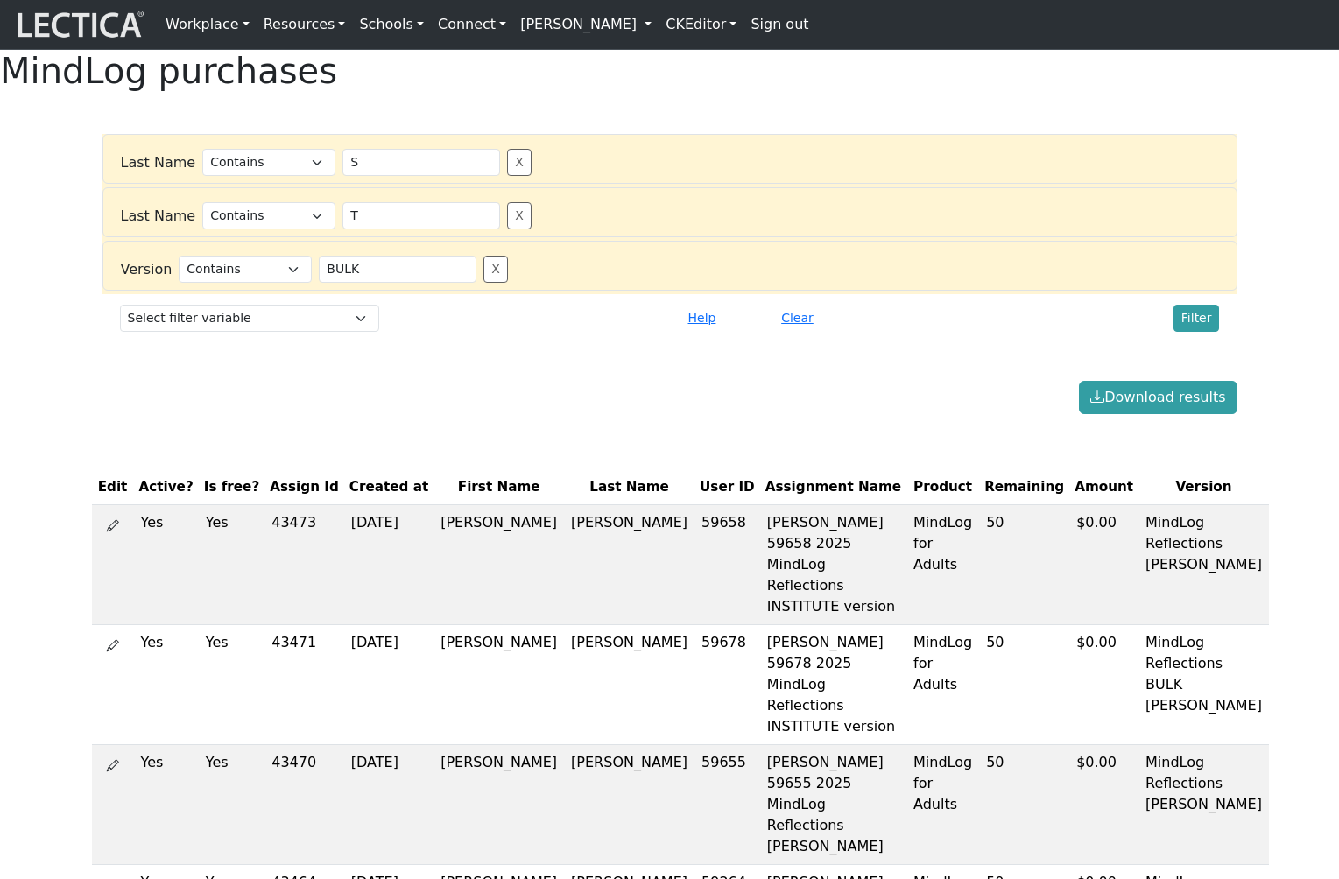
select select "icontains"
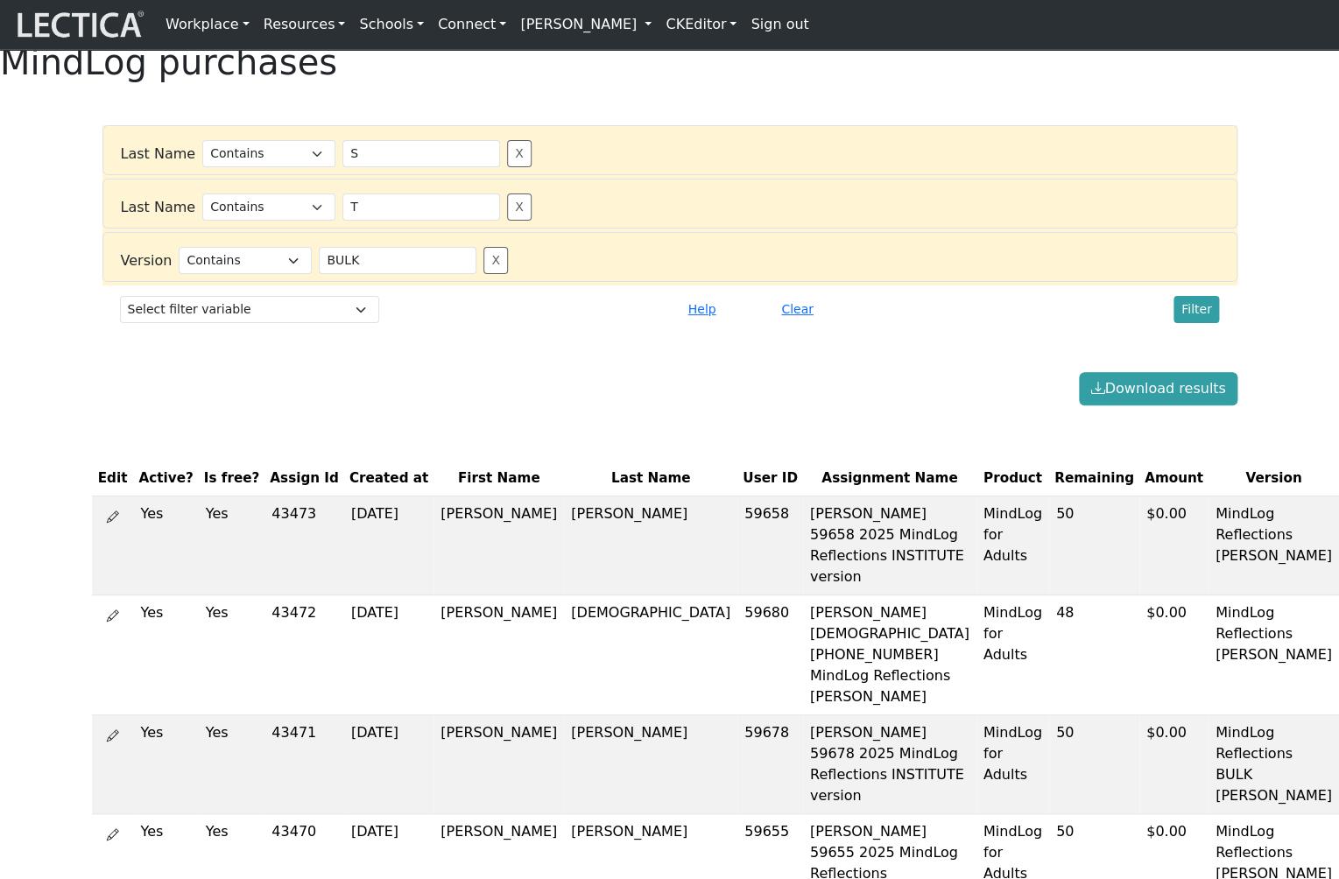
click at [483, 274] on button "X" at bounding box center [495, 260] width 25 height 27
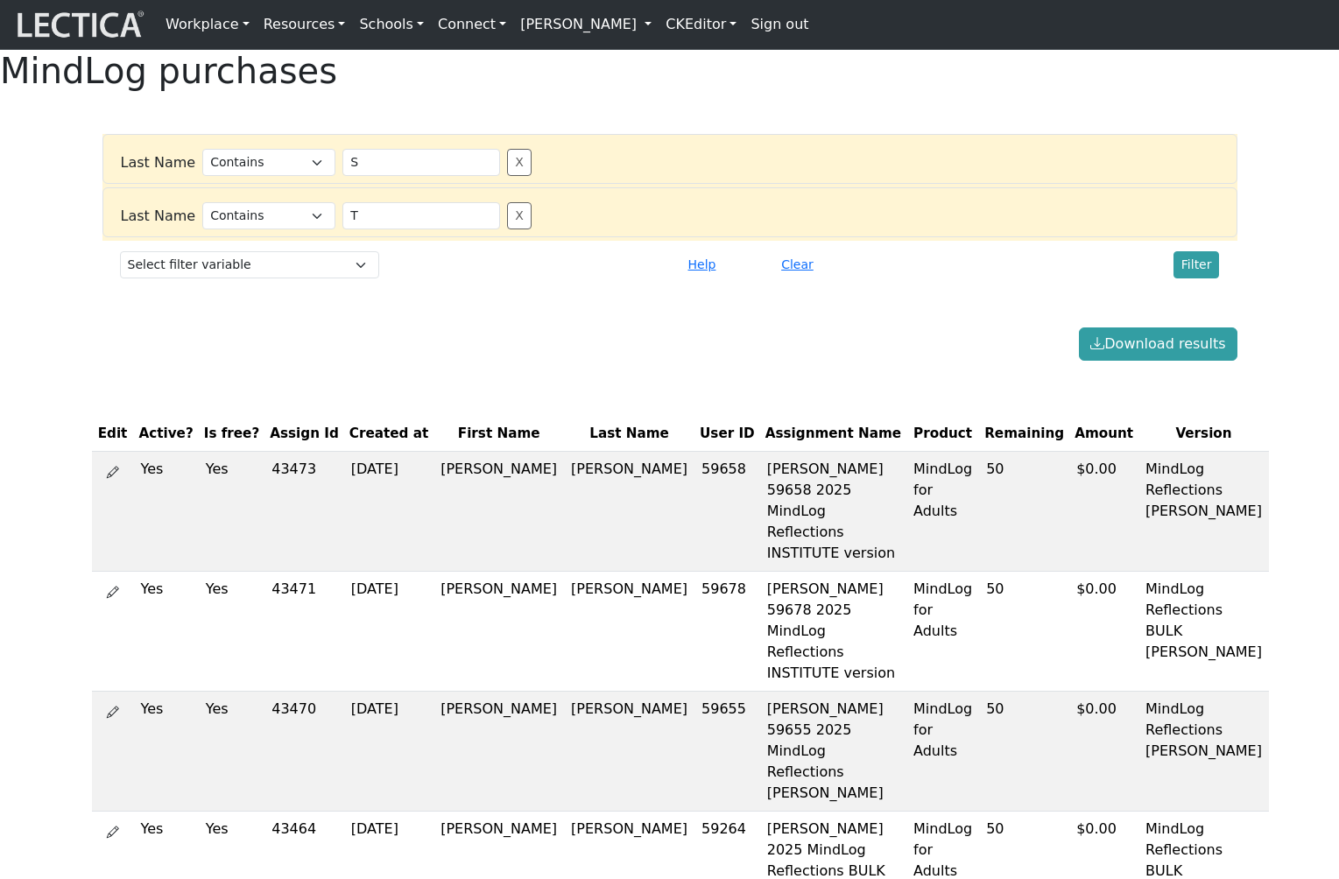
select select "icontains"
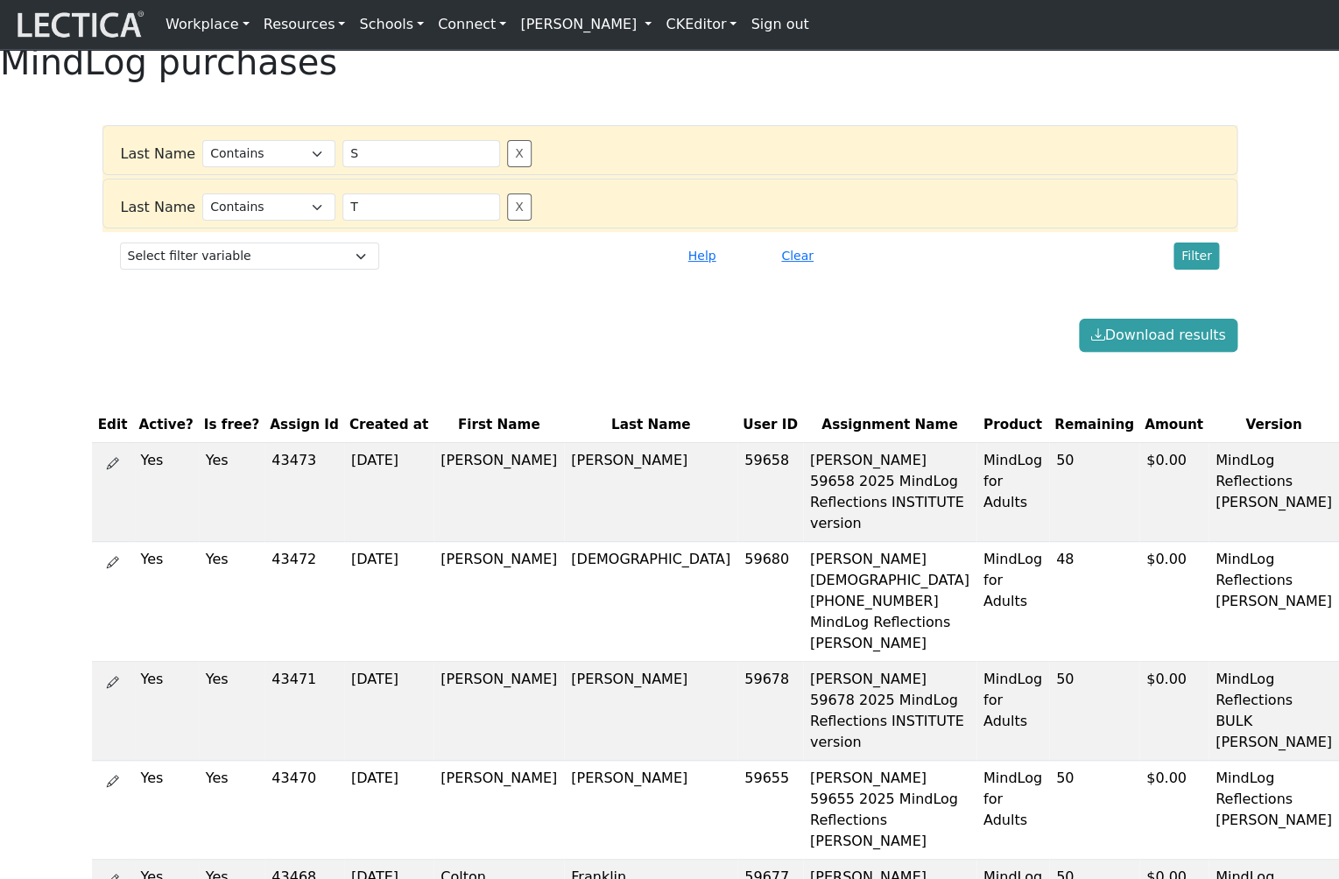
click at [179, 352] on div "Download results" at bounding box center [670, 335] width 1156 height 33
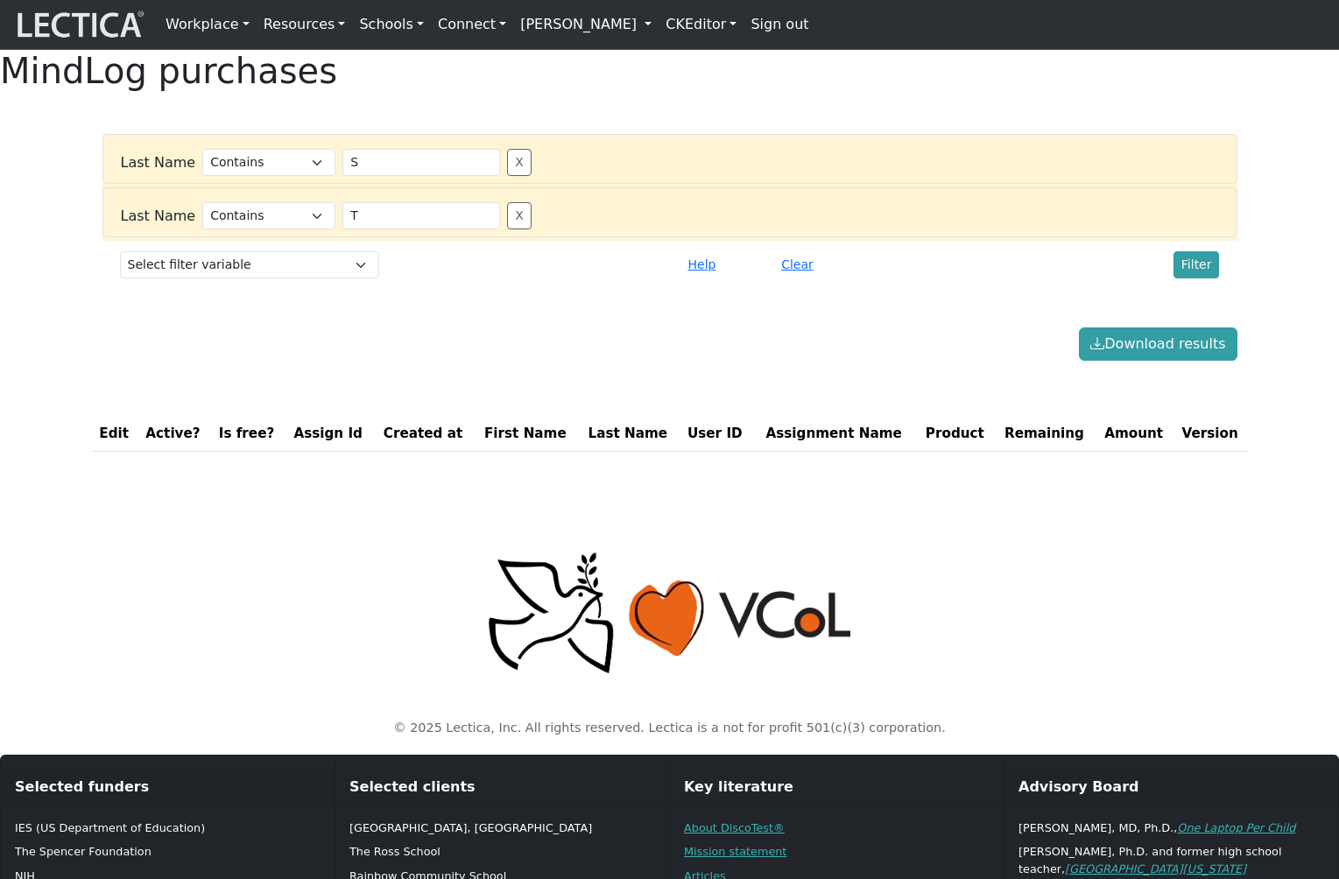
select select "icontains"
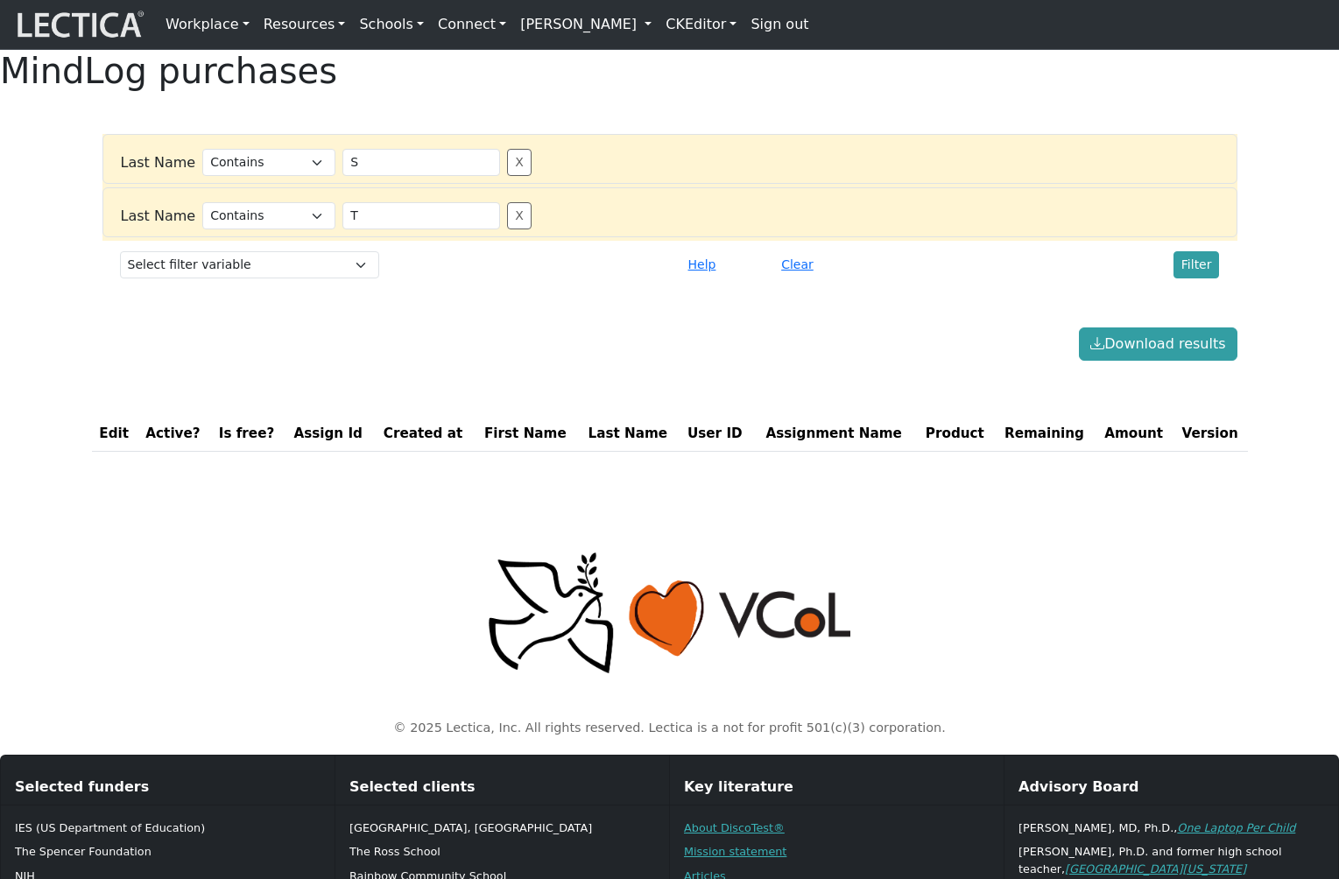
scroll to position [9, 0]
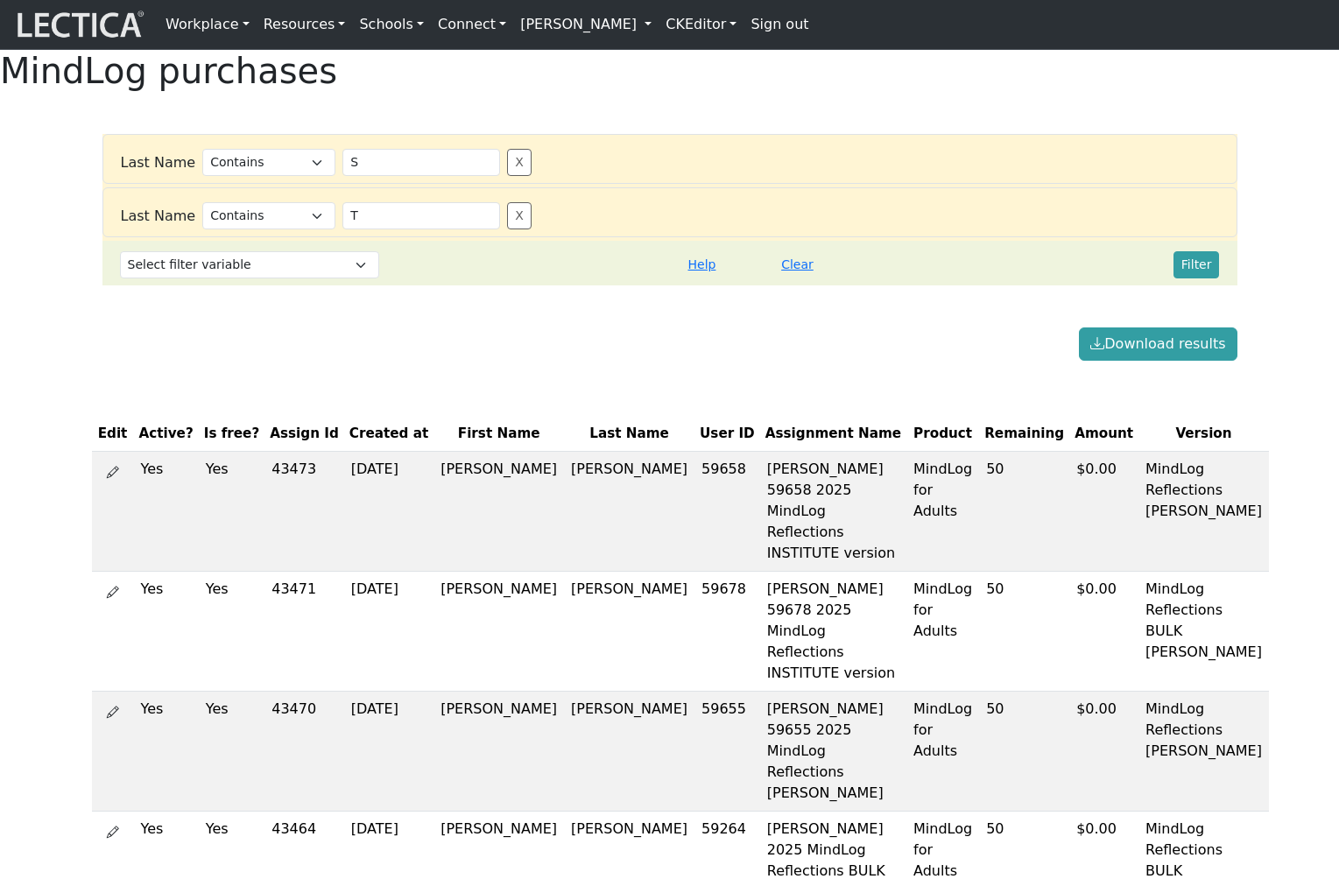
select select "icontains"
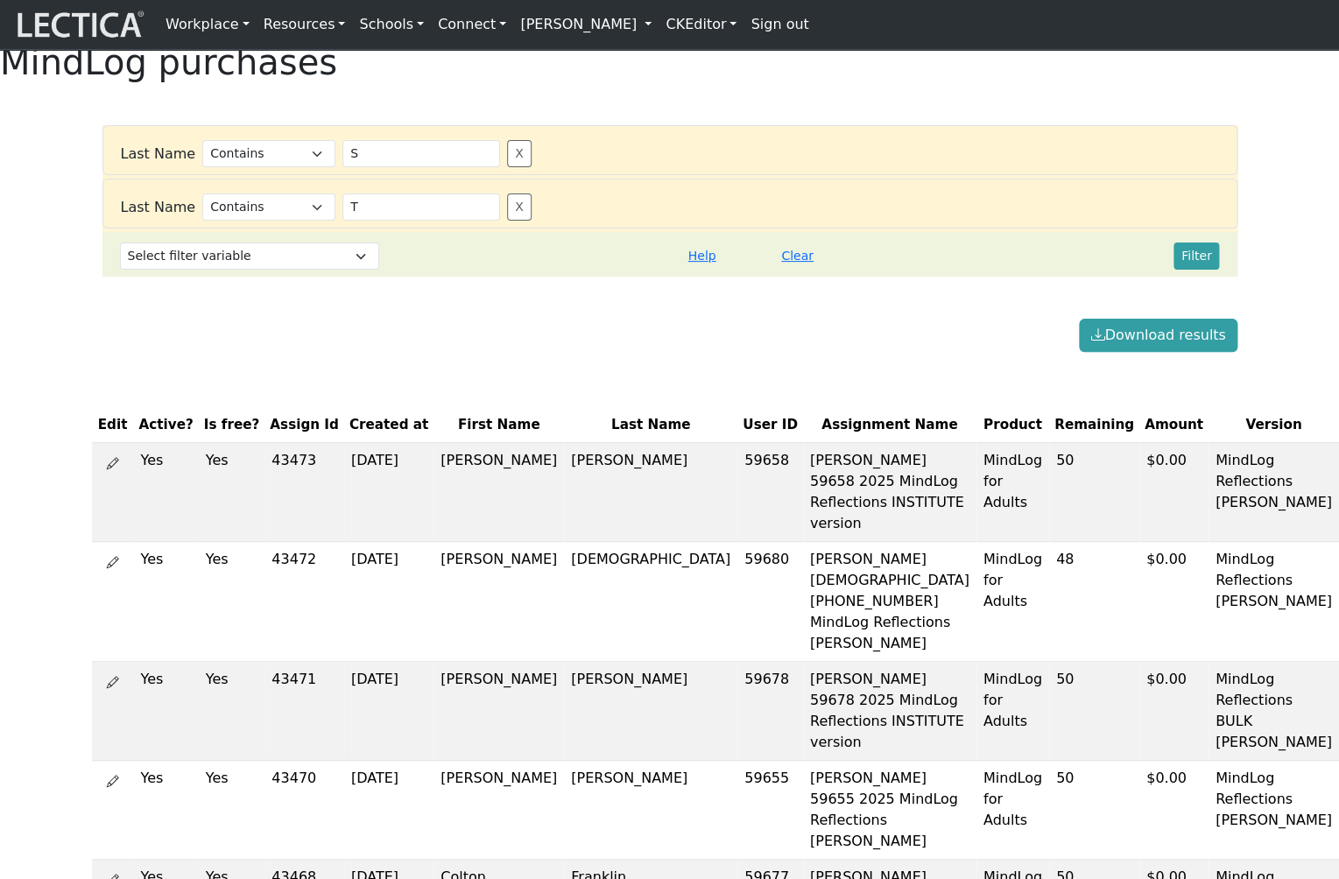
scroll to position [19, 0]
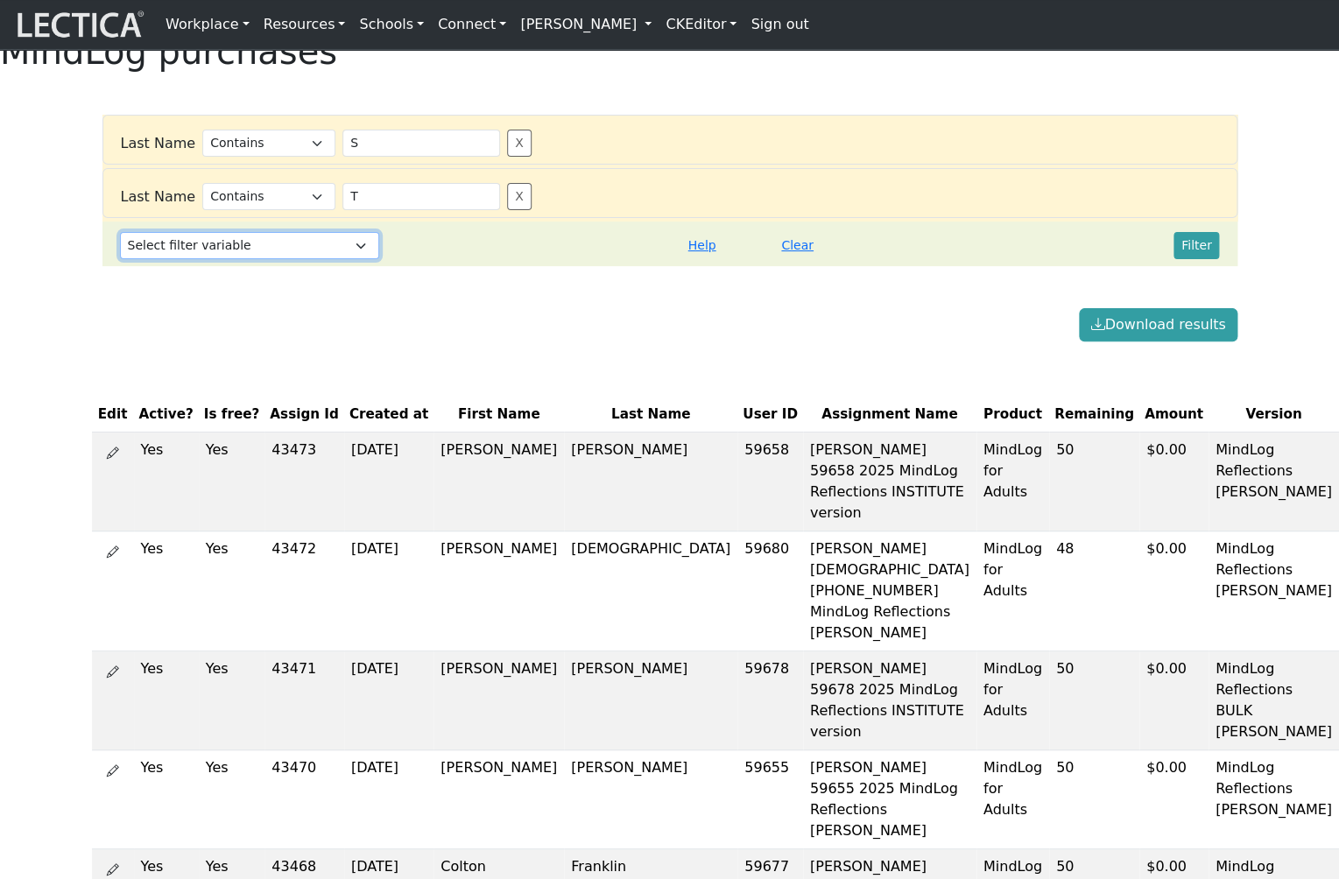
select select "user_id"
click option "User ID" at bounding box center [0, 0] width 0 height 0
select select
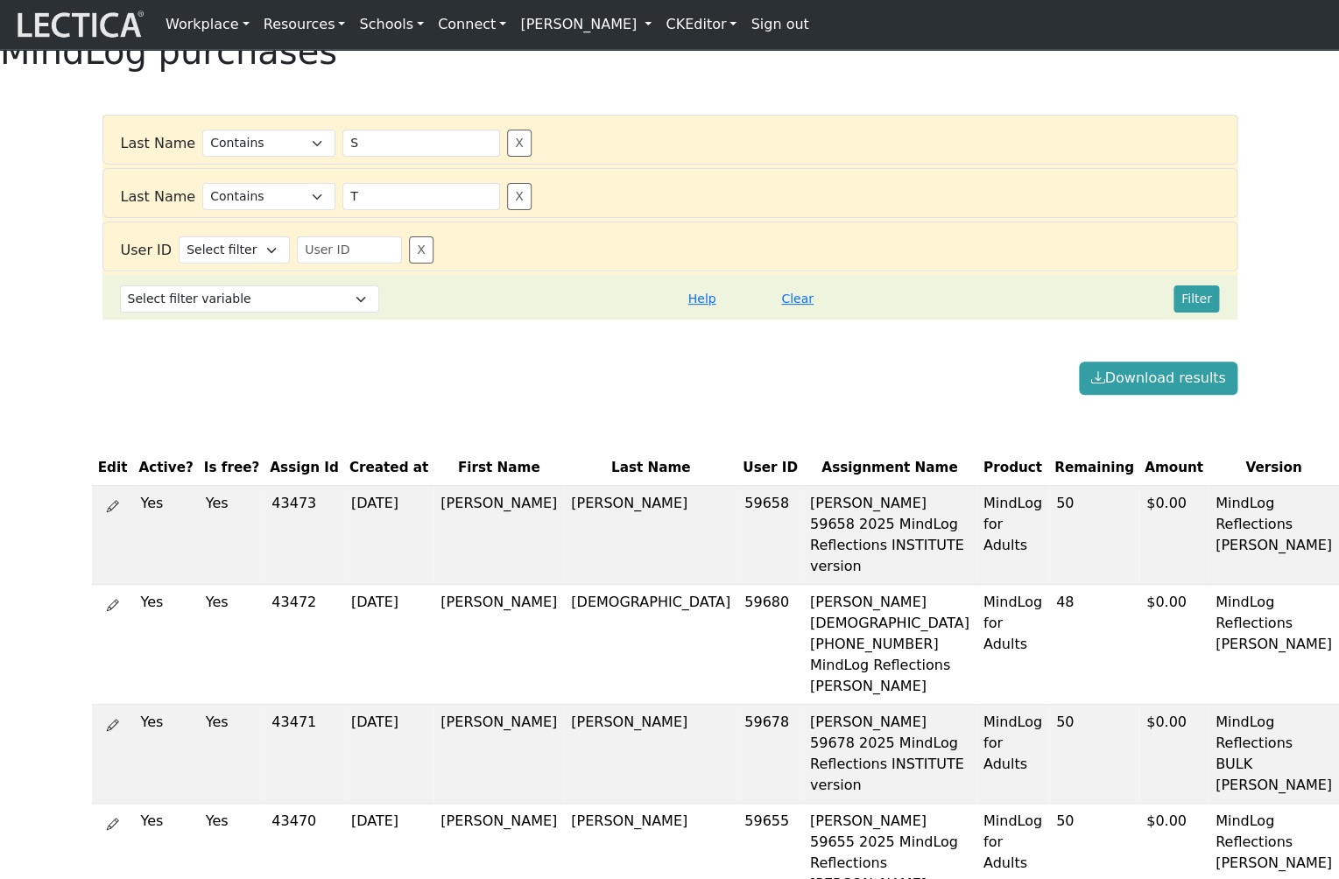
click at [507, 157] on button "X" at bounding box center [519, 143] width 25 height 27
type input "T"
select select
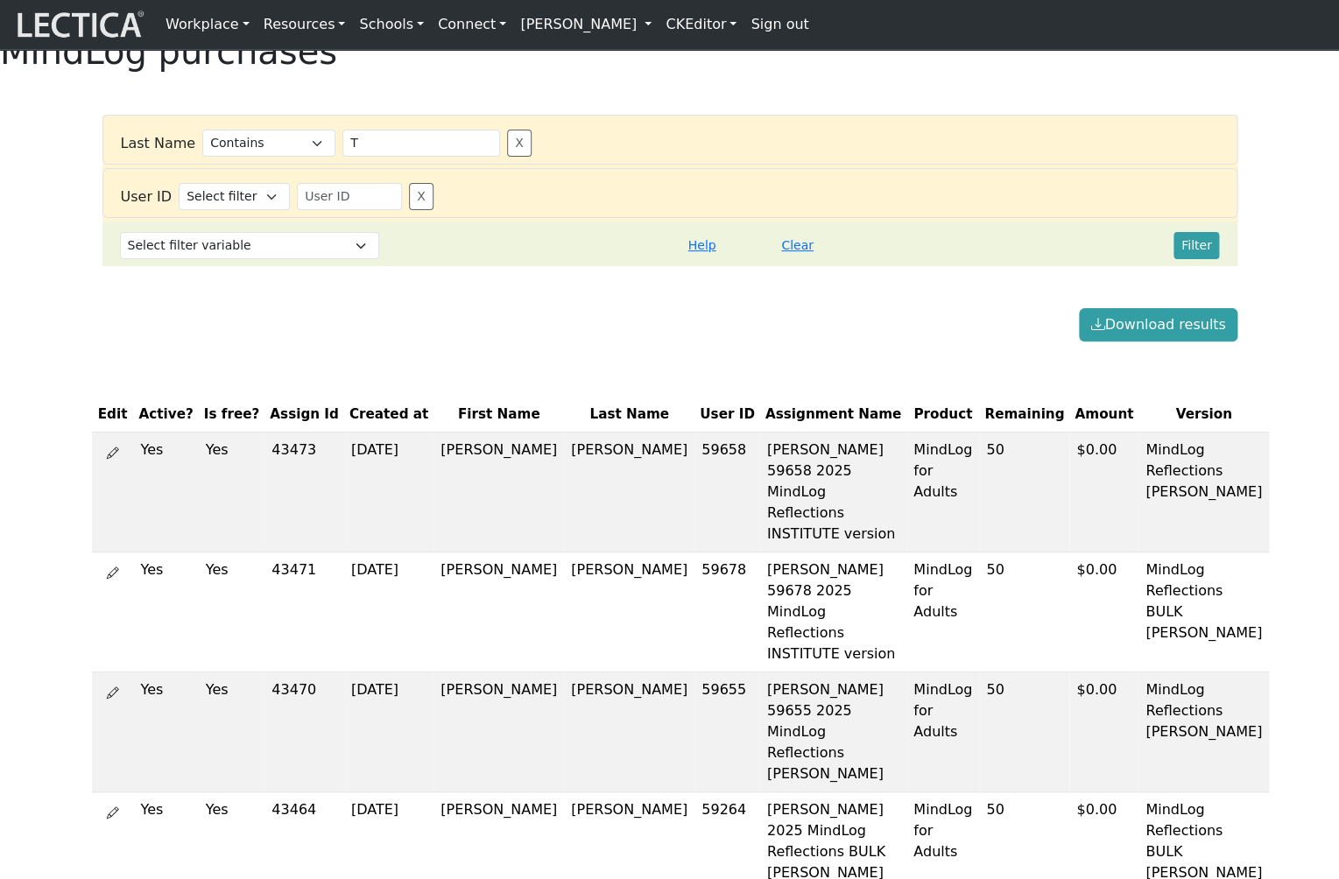
click at [507, 157] on button "X" at bounding box center [519, 143] width 25 height 27
select select
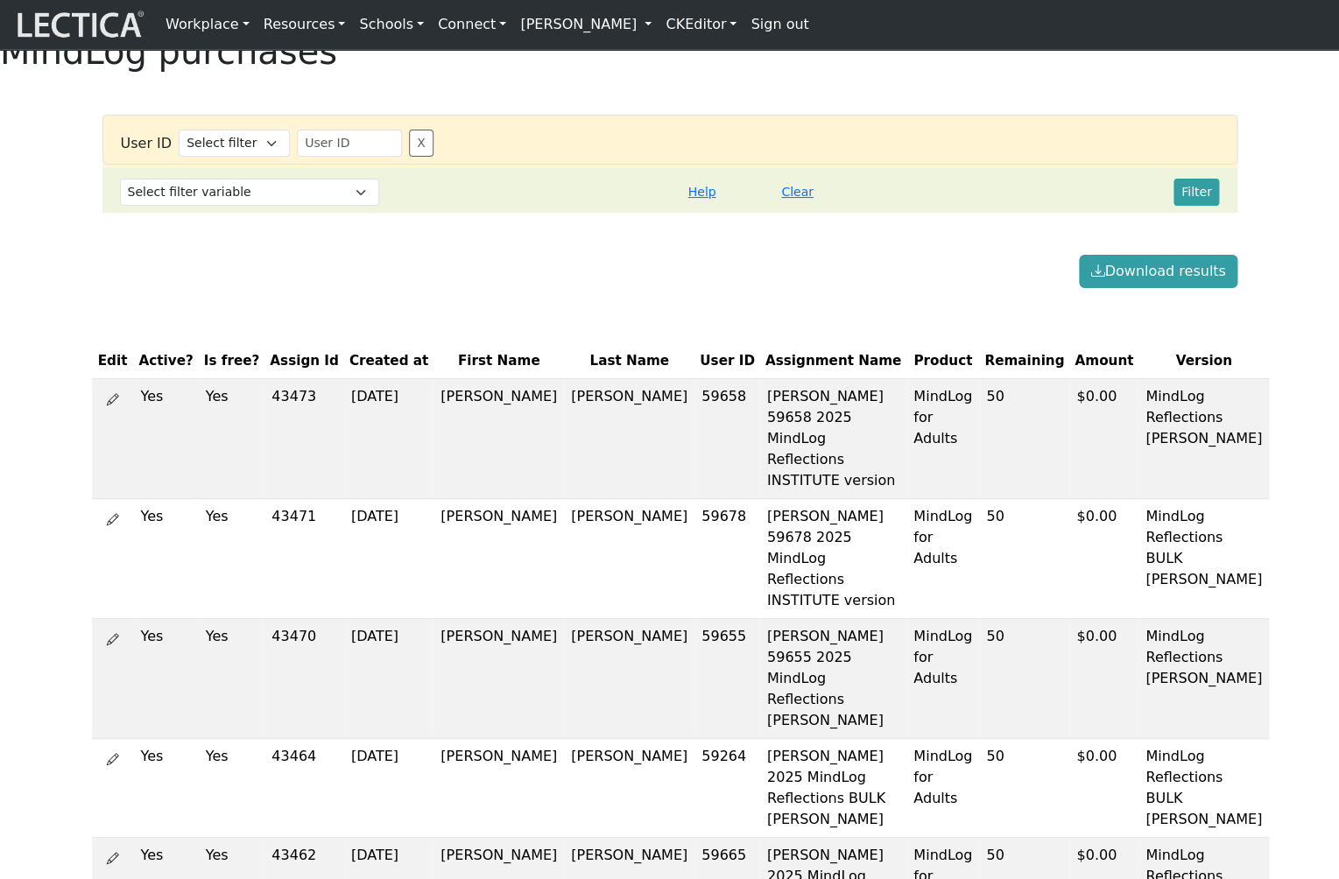
click at [409, 157] on button "X" at bounding box center [421, 143] width 25 height 27
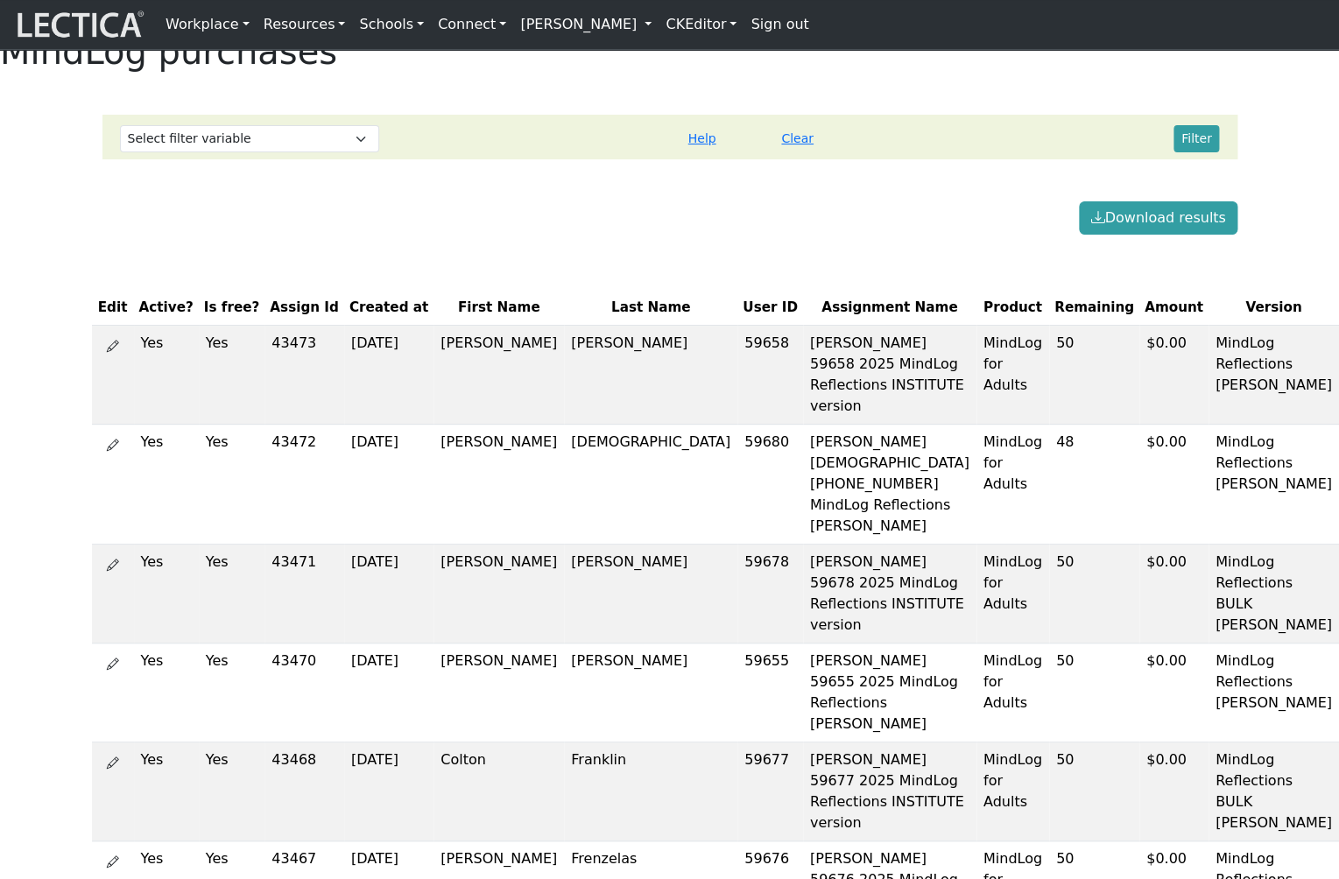
scroll to position [109, 0]
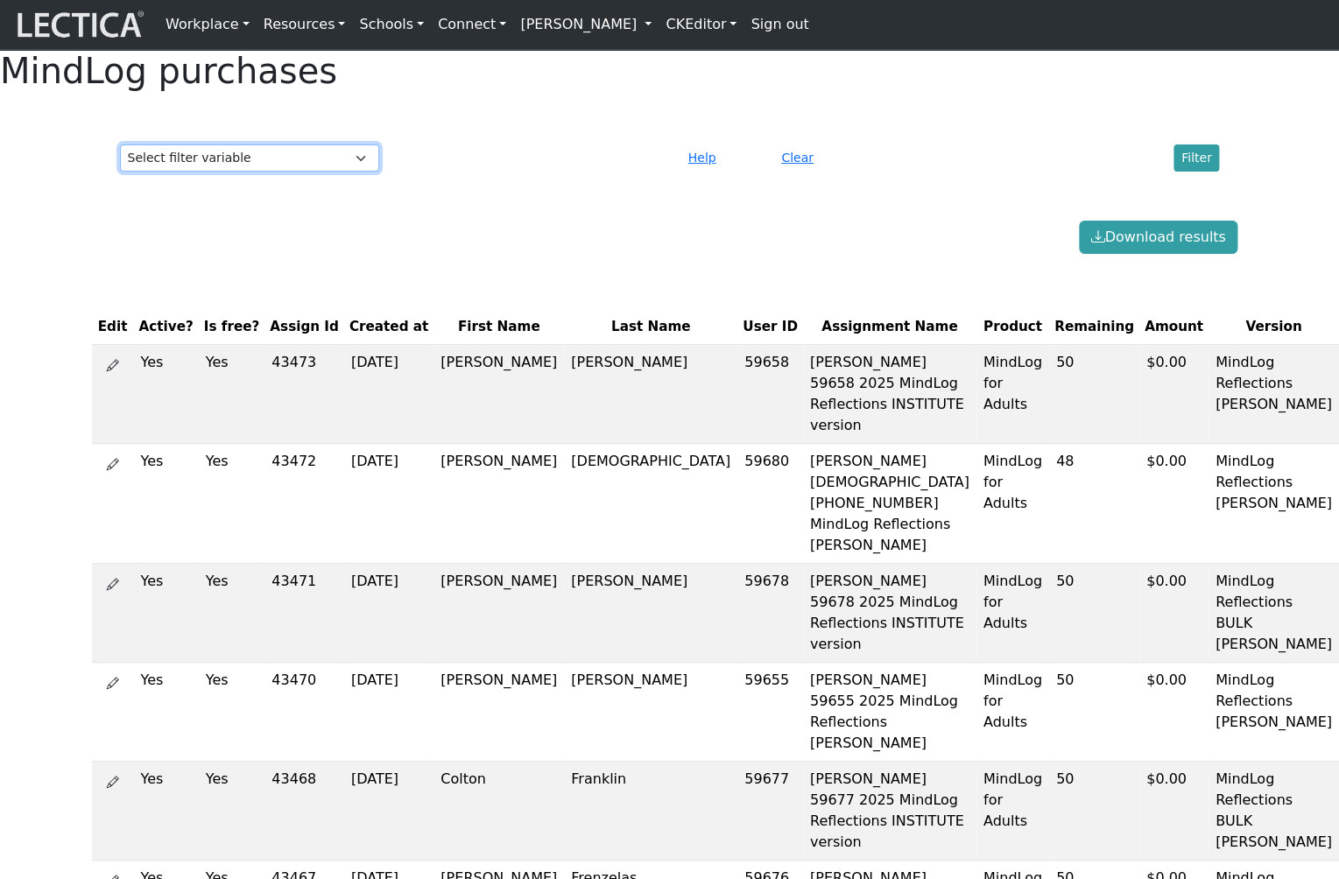
select select "first_name"
click option "First Name" at bounding box center [0, 0] width 0 height 0
select select
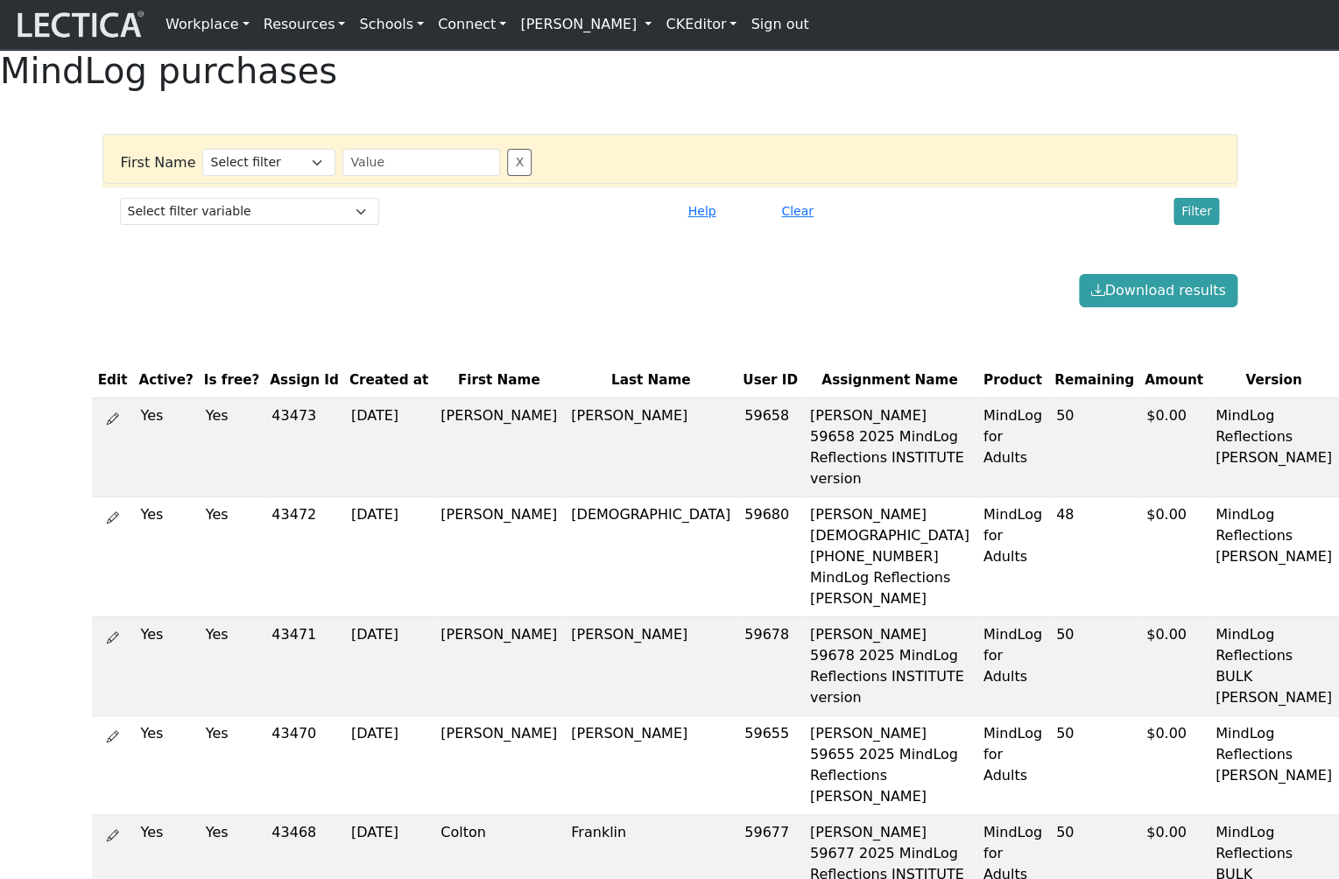
click at [694, 225] on button "Help" at bounding box center [702, 211] width 44 height 27
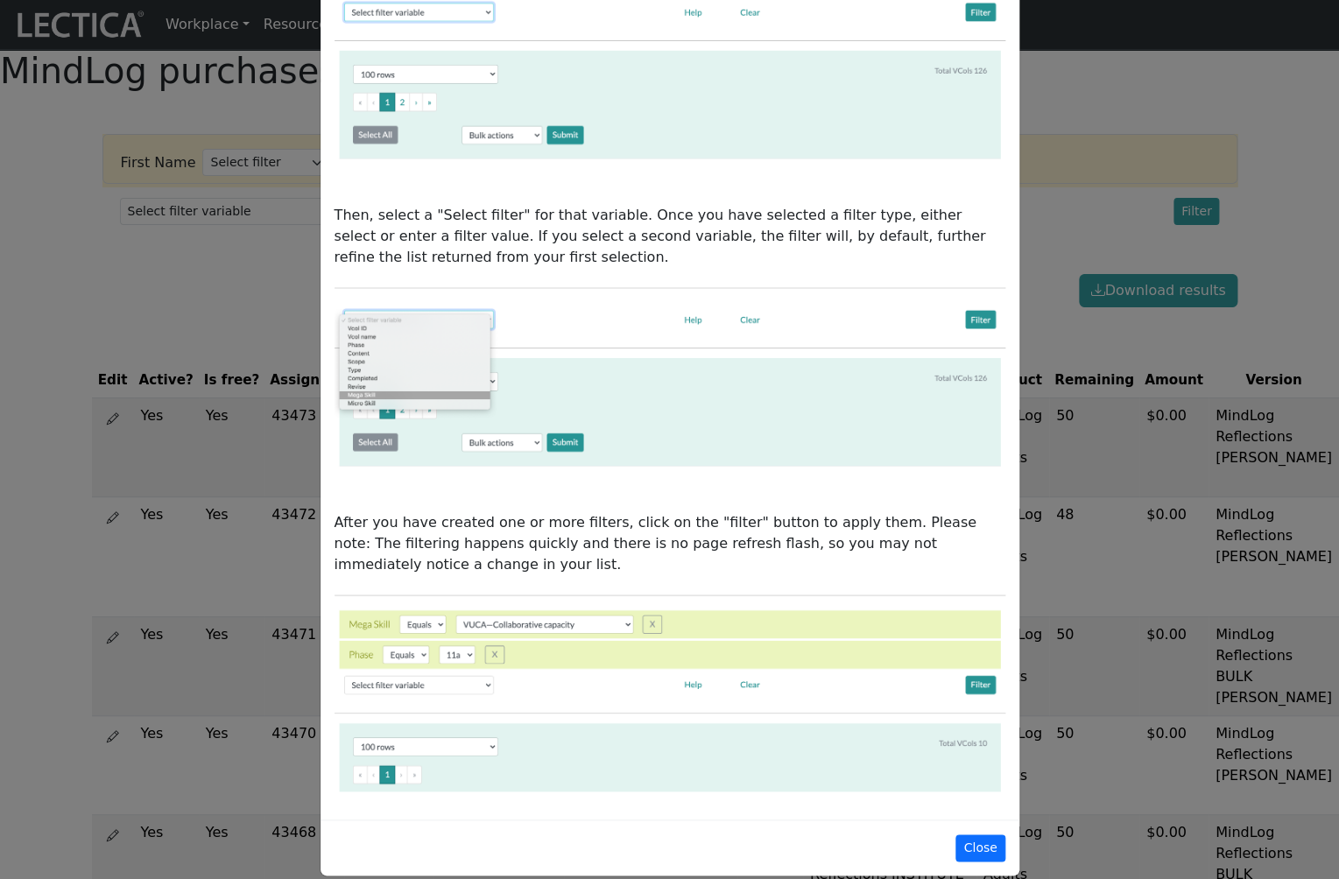
scroll to position [214, 0]
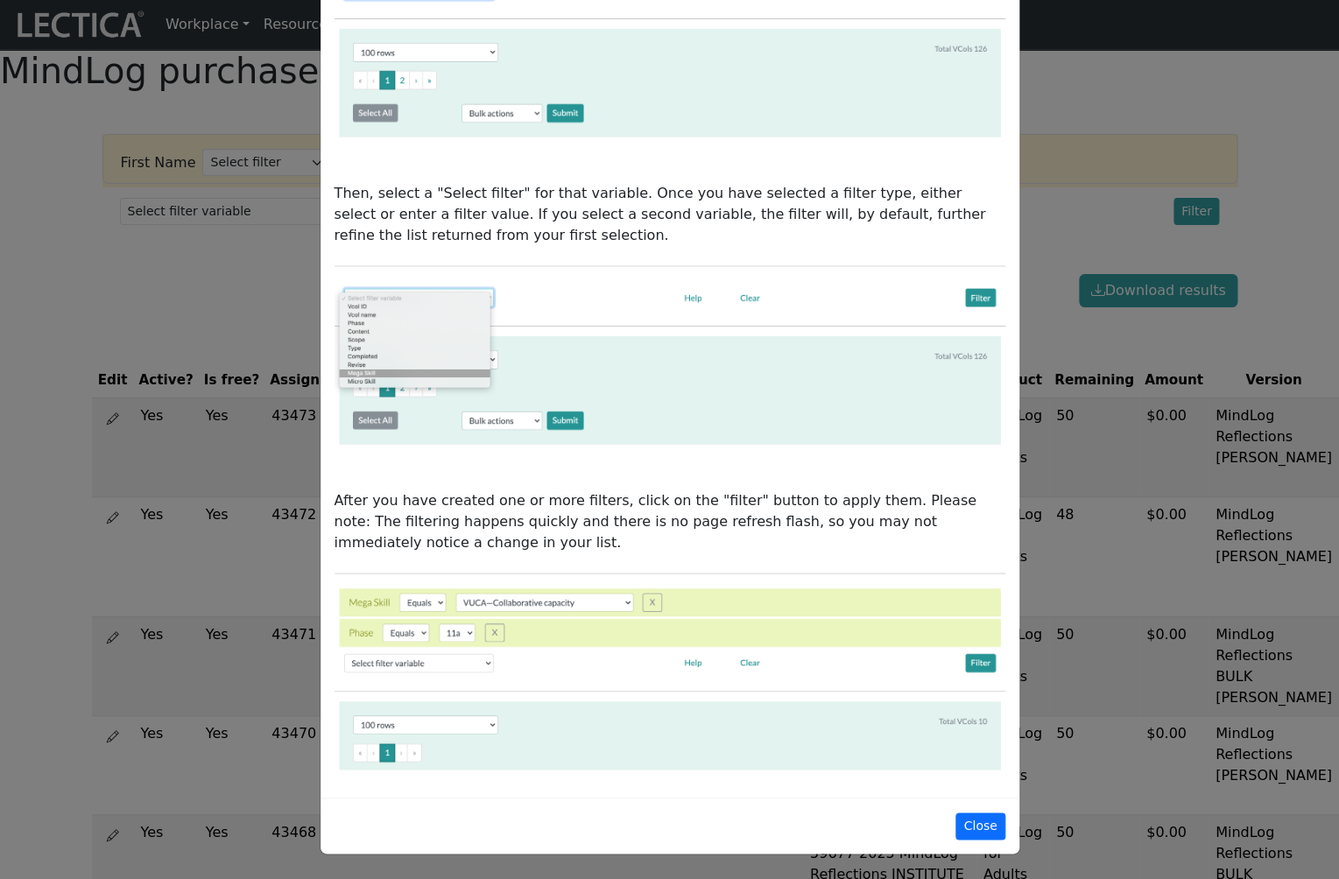
click at [214, 322] on div "How to use the Data Filter This data filter allows you to refine large lists do…" at bounding box center [669, 439] width 1339 height 879
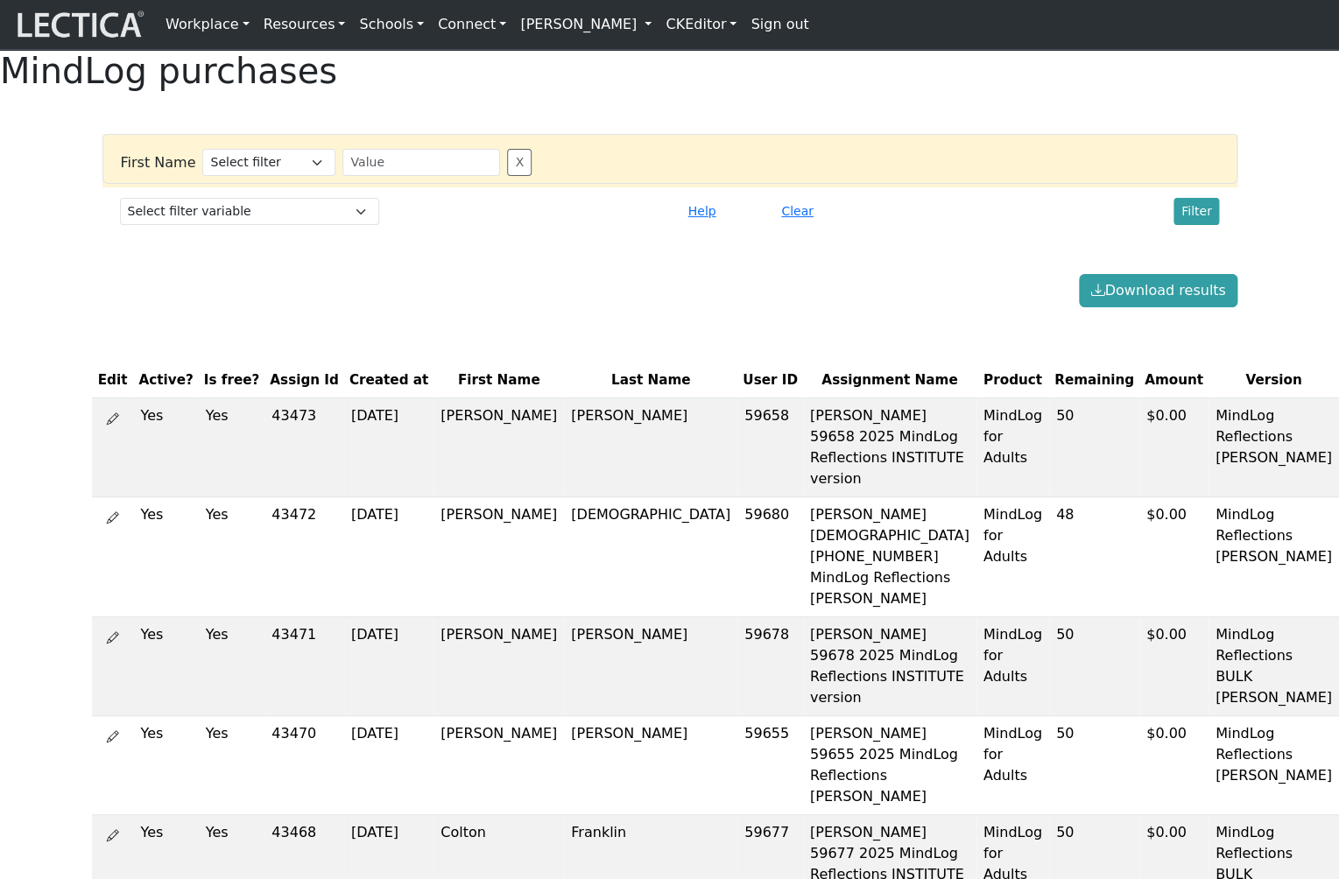
scroll to position [1, 0]
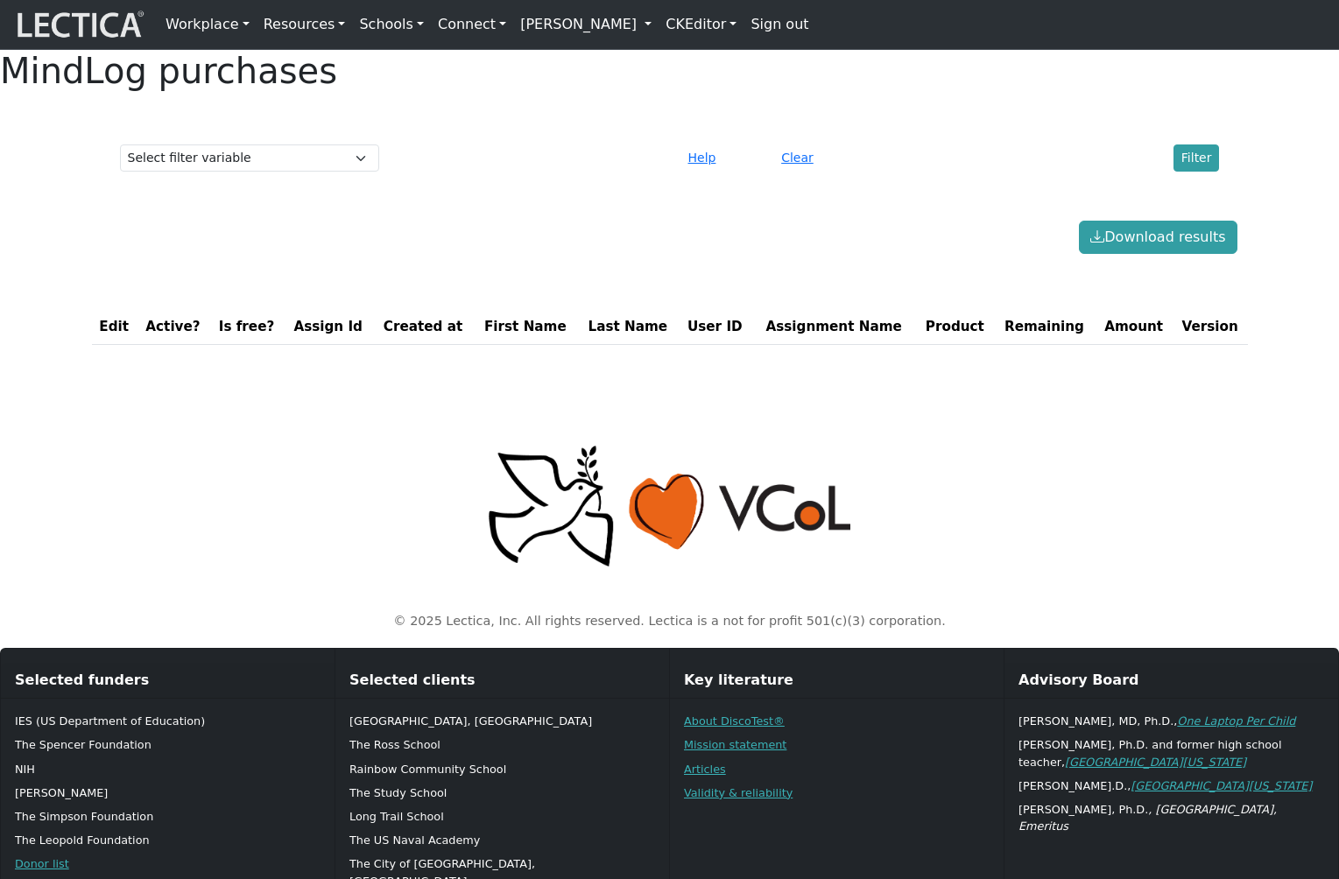
scroll to position [1, 0]
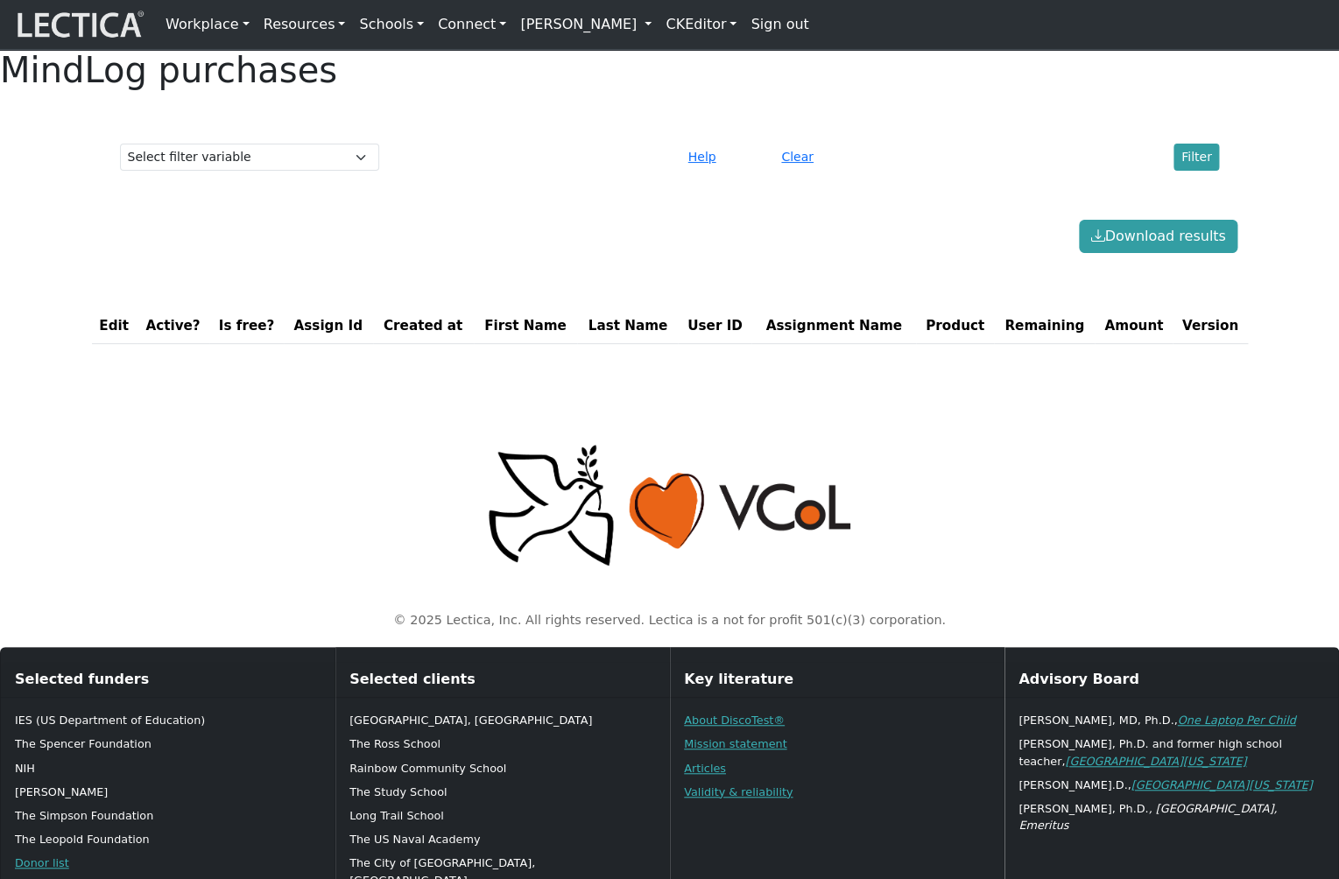
click at [376, 253] on div "Download results" at bounding box center [670, 236] width 1156 height 33
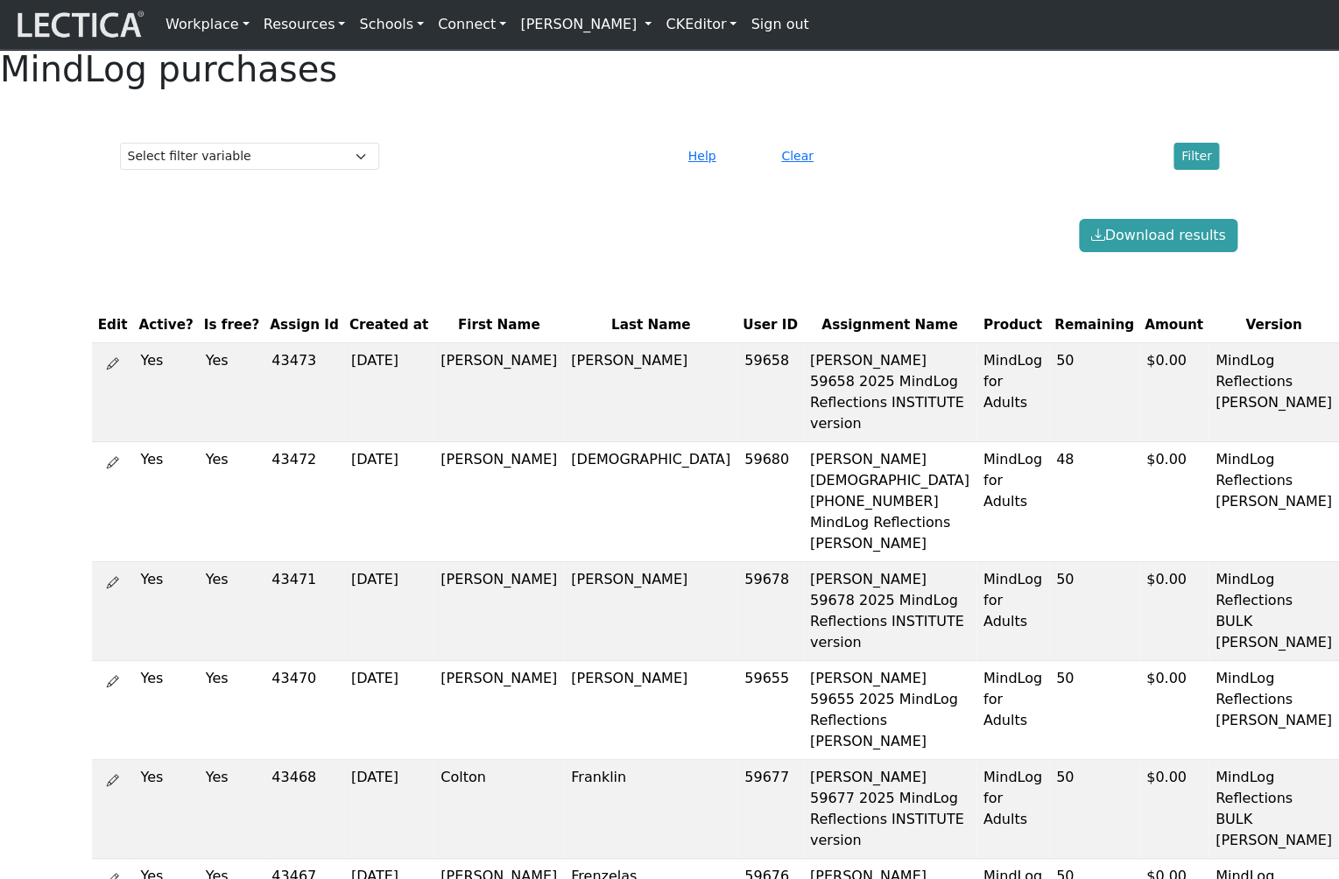
click at [416, 252] on div "Download results" at bounding box center [670, 235] width 1156 height 33
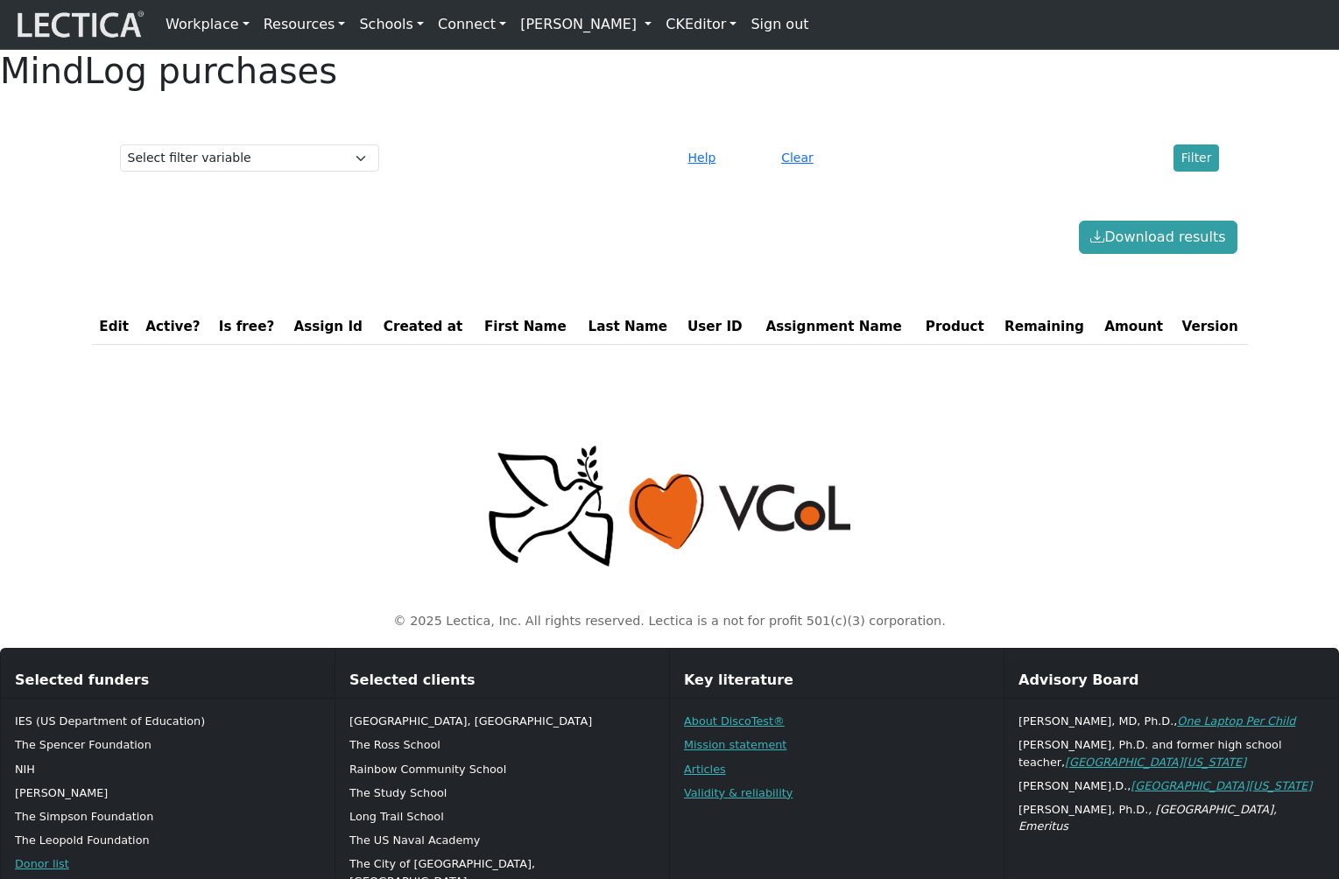
scroll to position [46, 0]
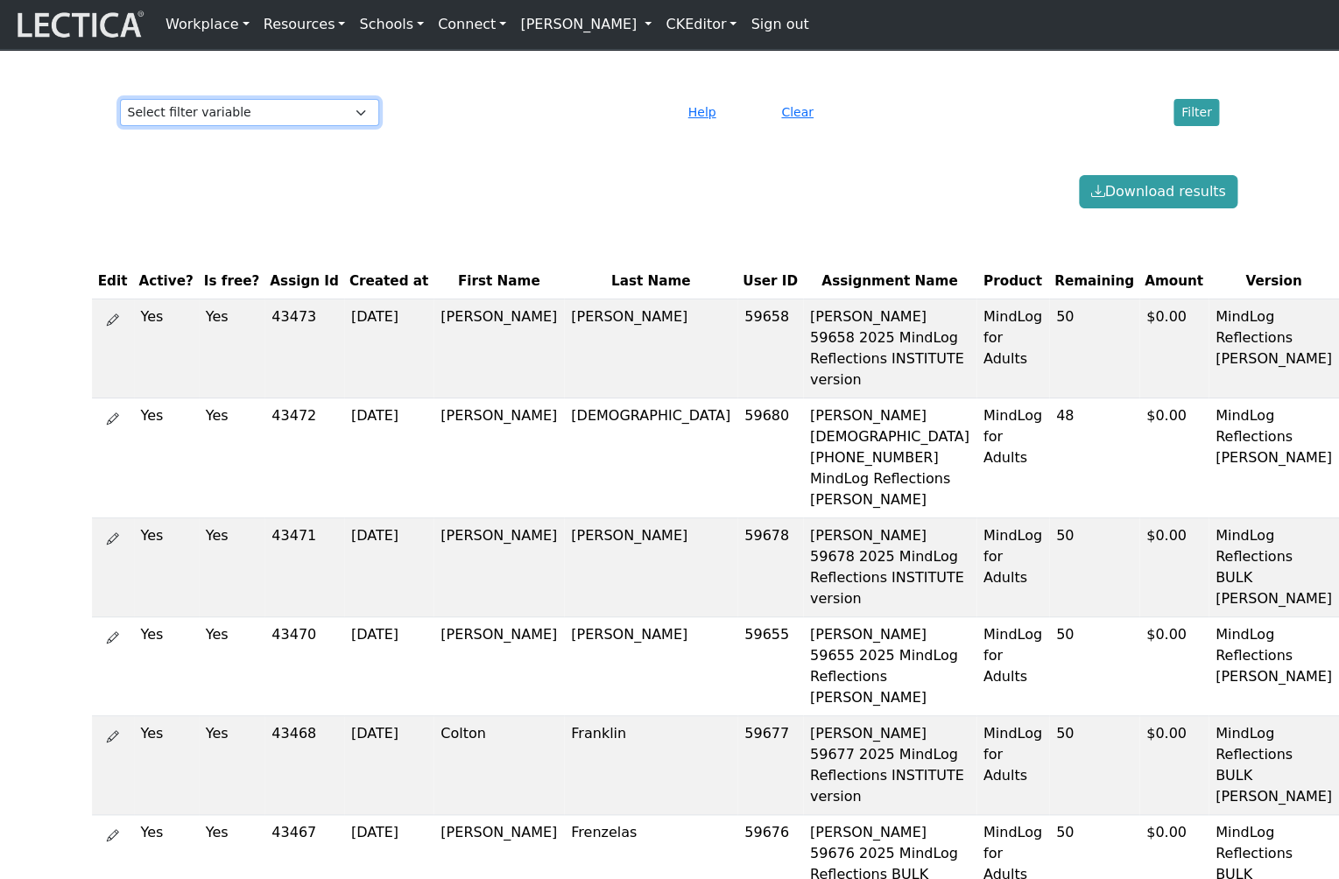
select select "first_name"
click option "First Name" at bounding box center [0, 0] width 0 height 0
select select
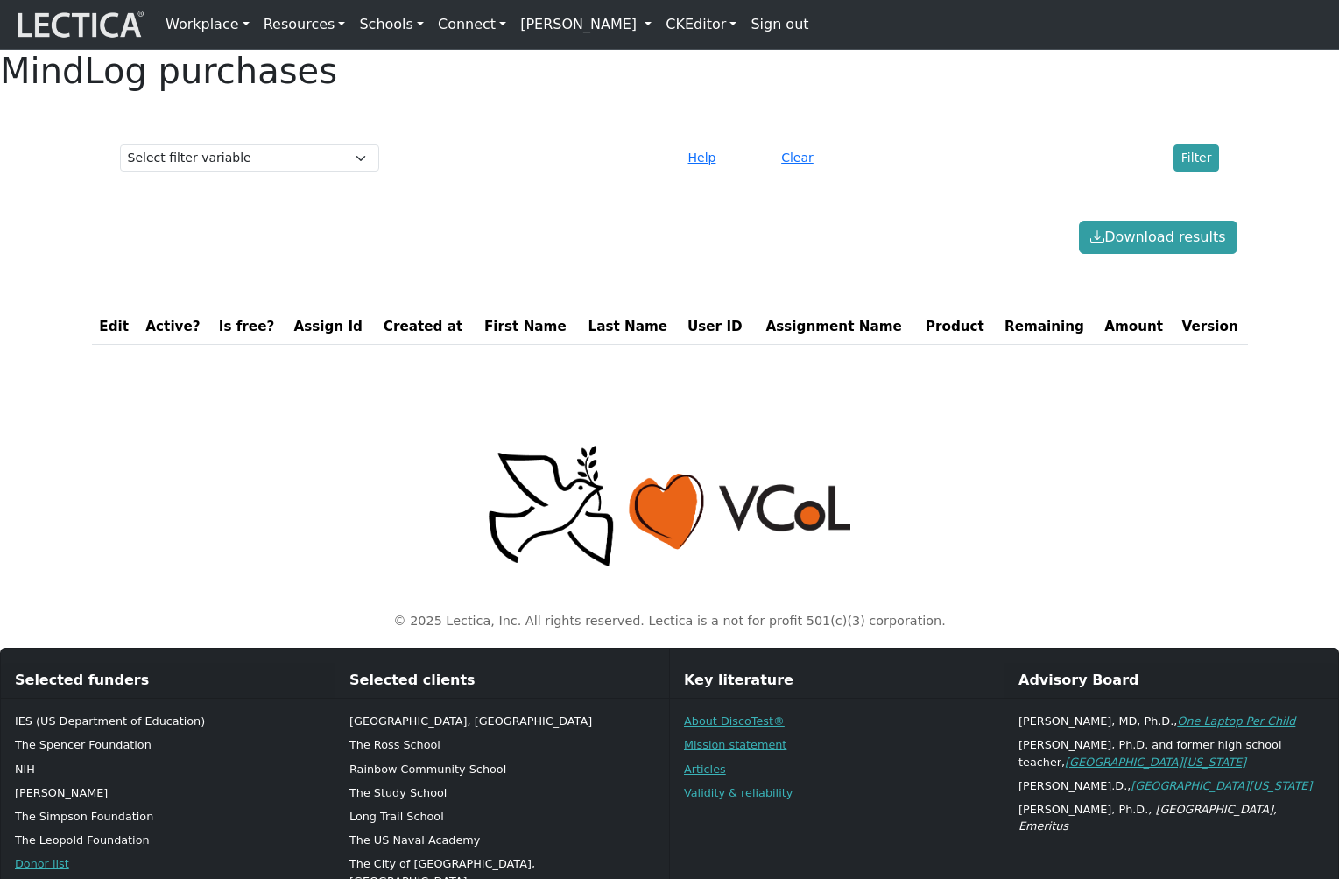
scroll to position [46, 0]
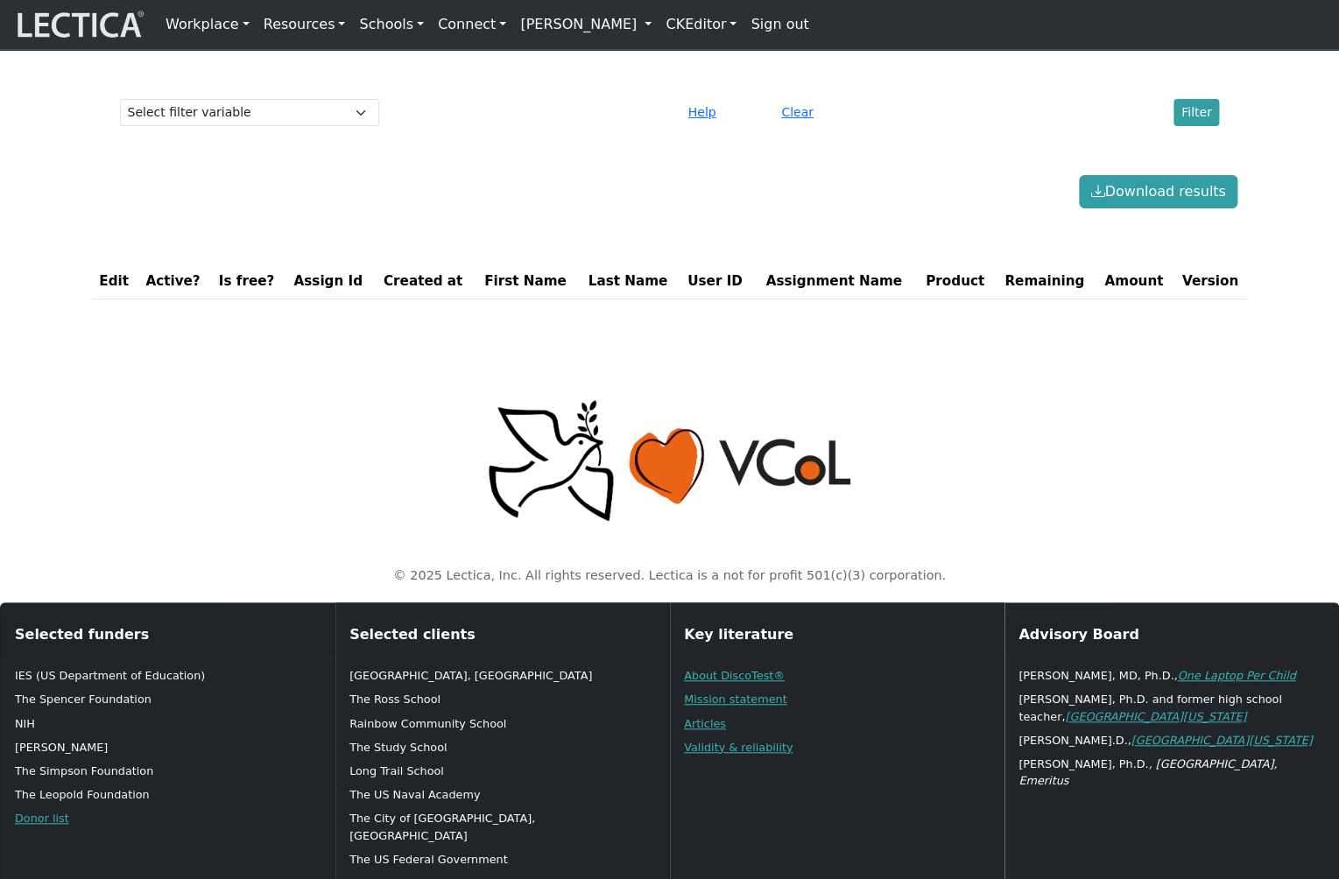
click at [247, 130] on div "Select filter variable First Name Last Name Version User ID Amount Created at H…" at bounding box center [670, 112] width 1114 height 41
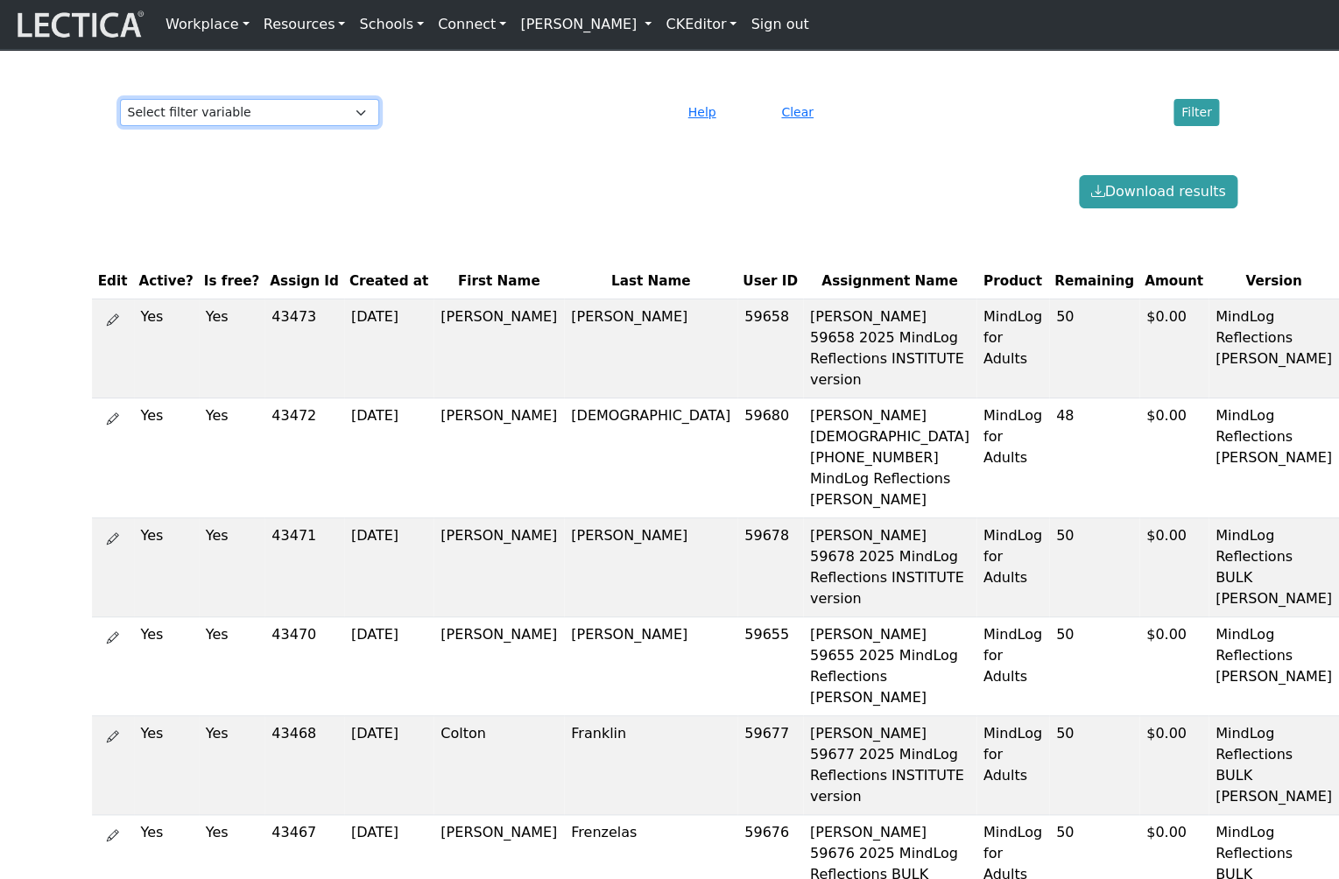
select select "first_name"
click option "First Name" at bounding box center [0, 0] width 0 height 0
select select
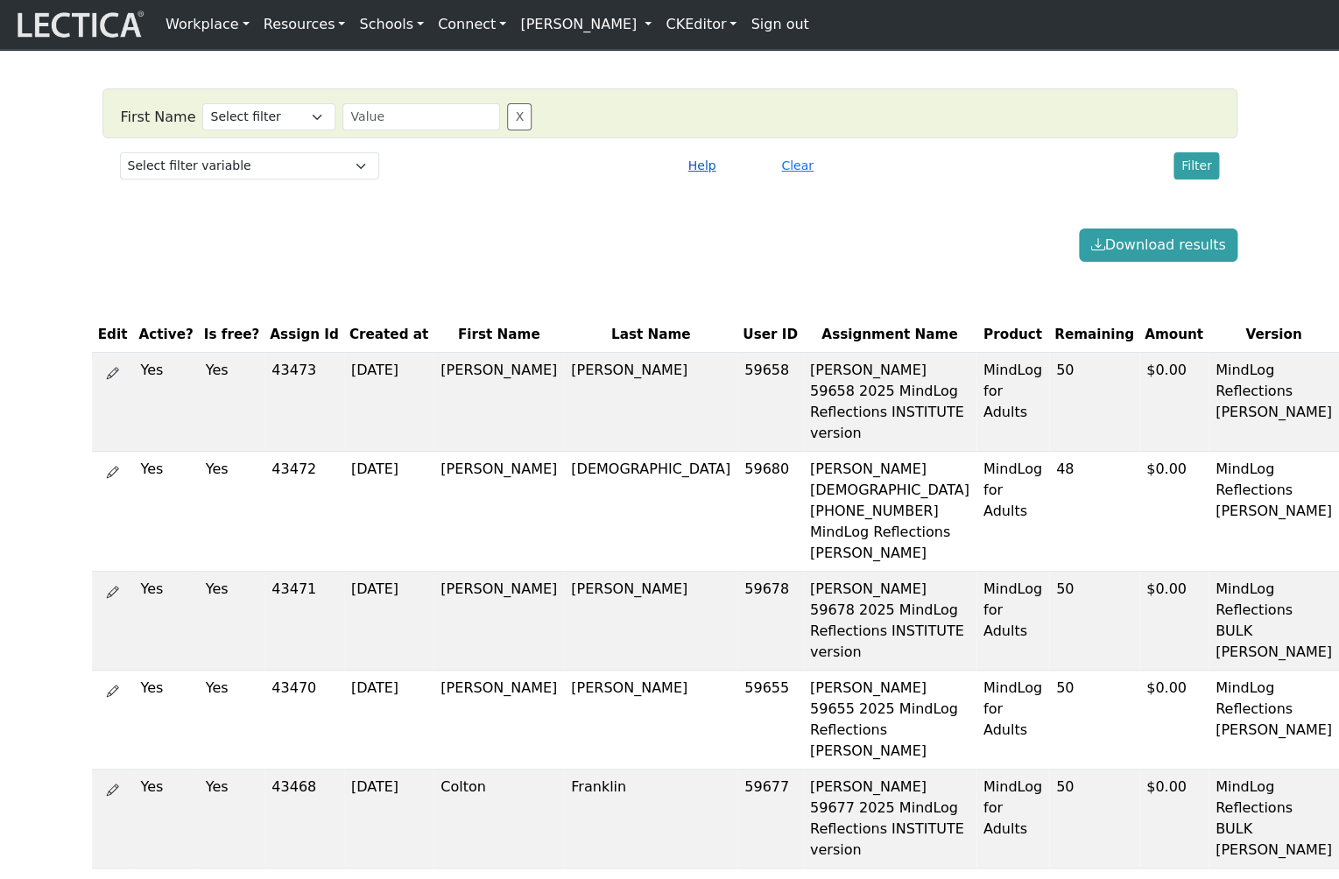
click at [699, 179] on button "Help" at bounding box center [702, 165] width 44 height 27
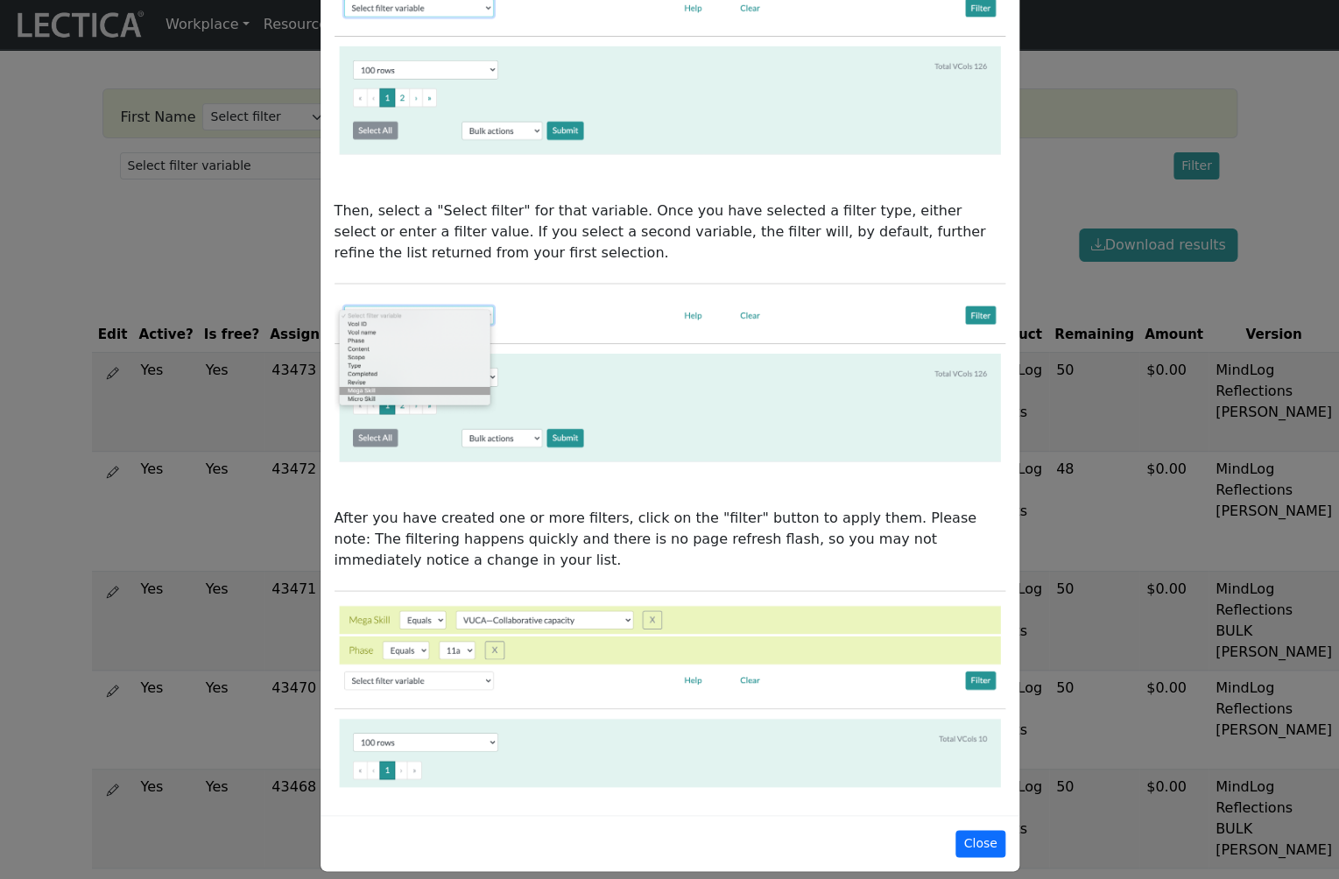
scroll to position [214, 0]
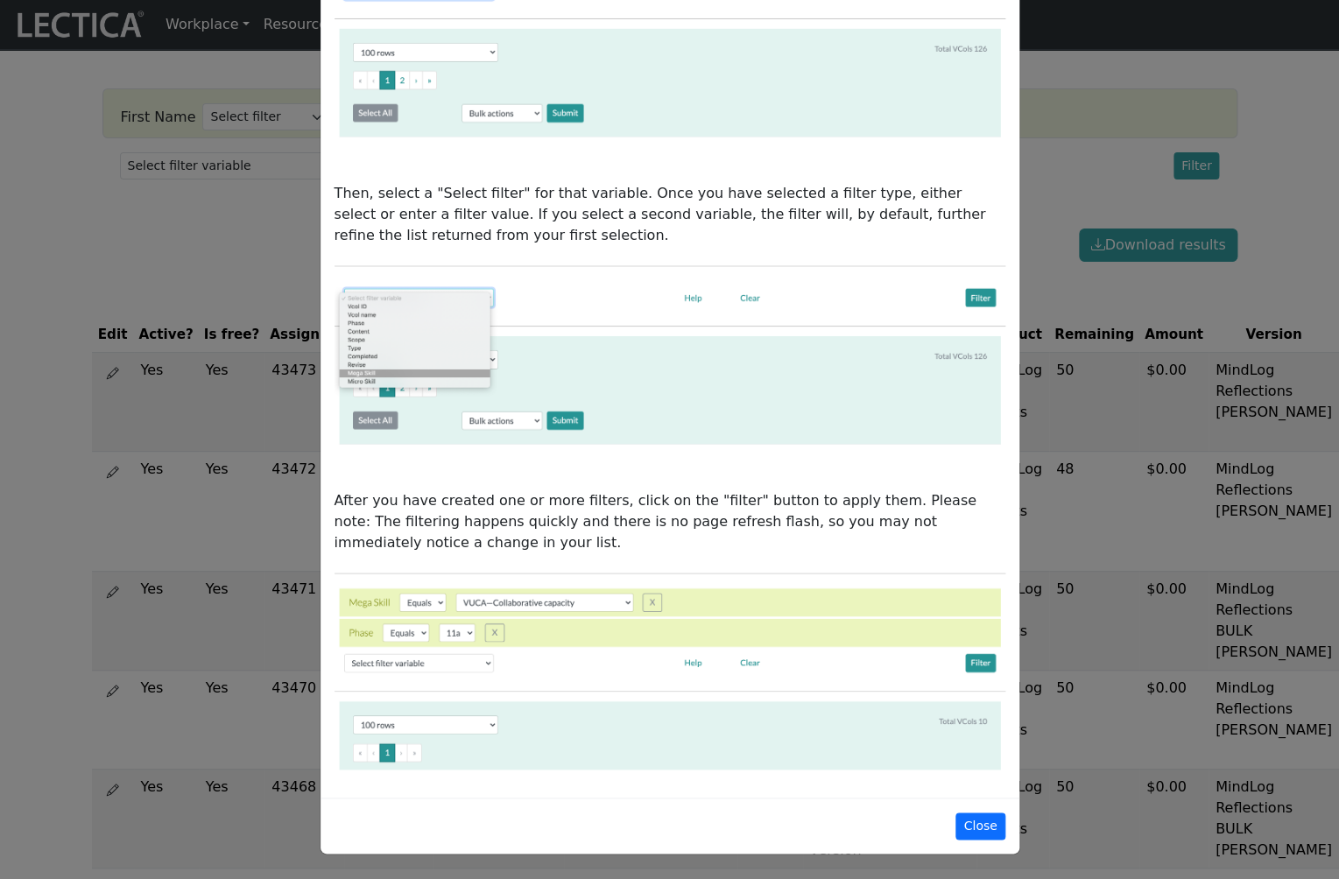
click at [212, 270] on div "How to use the Data Filter This data filter allows you to refine large lists do…" at bounding box center [669, 439] width 1339 height 879
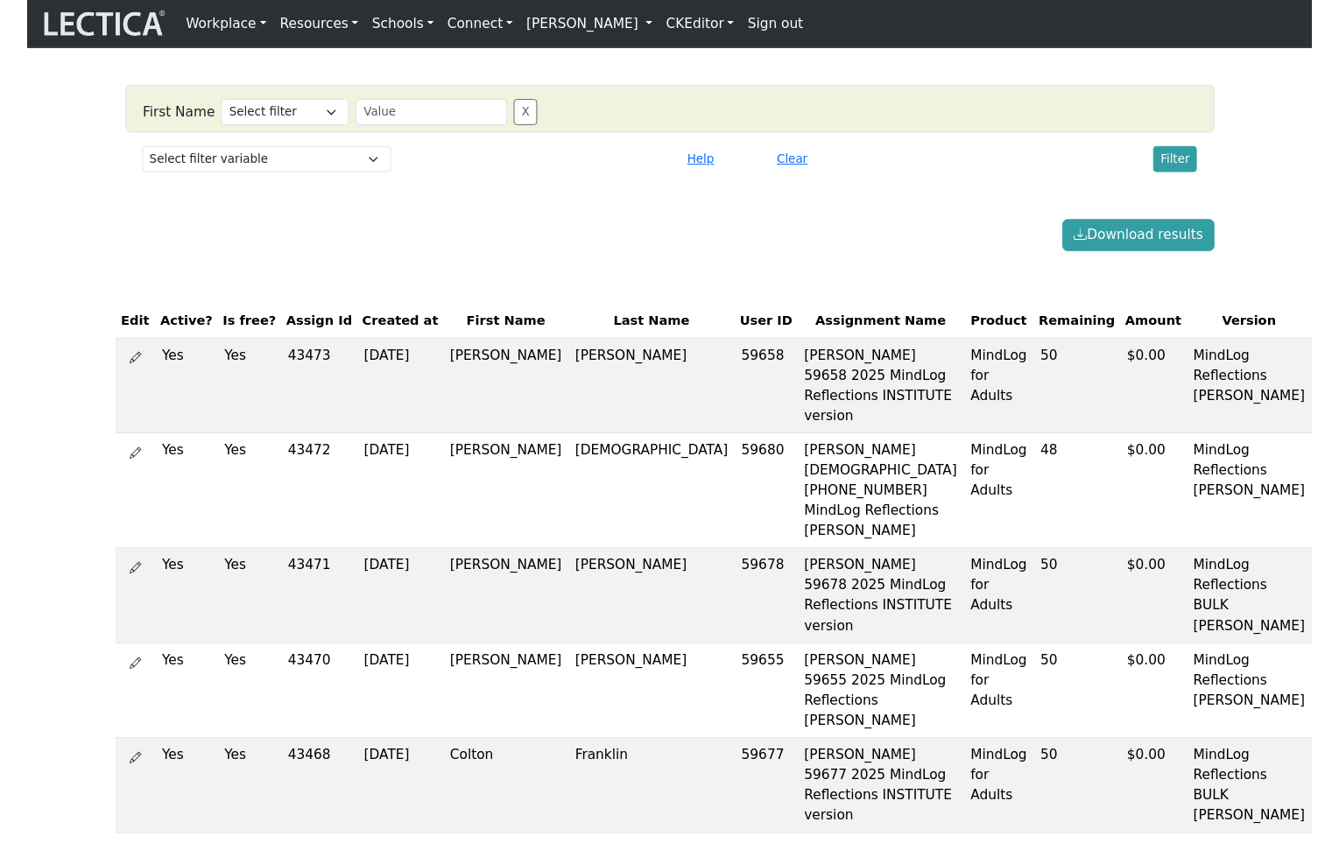
scroll to position [48, 0]
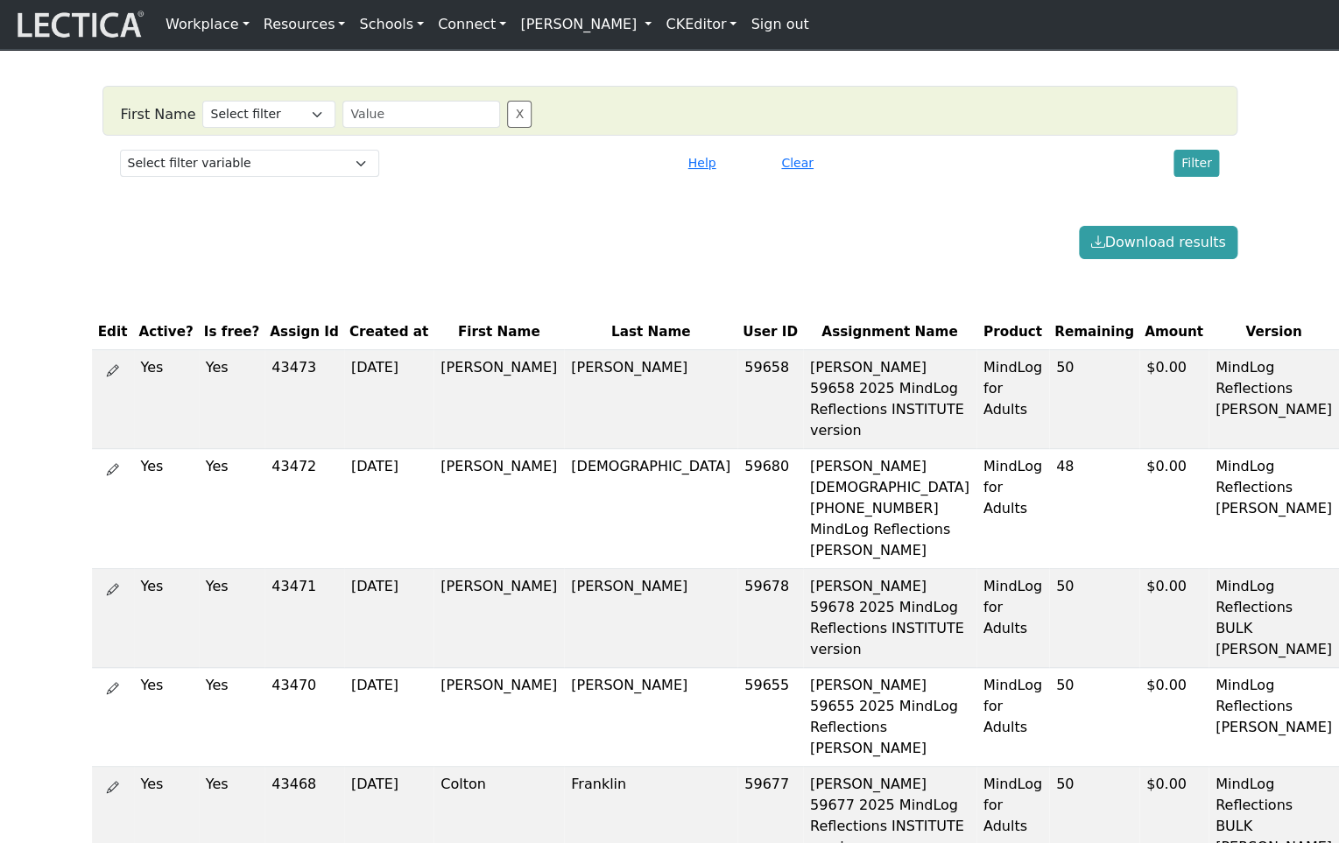
click at [535, 23] on link "[PERSON_NAME]" at bounding box center [585, 24] width 145 height 35
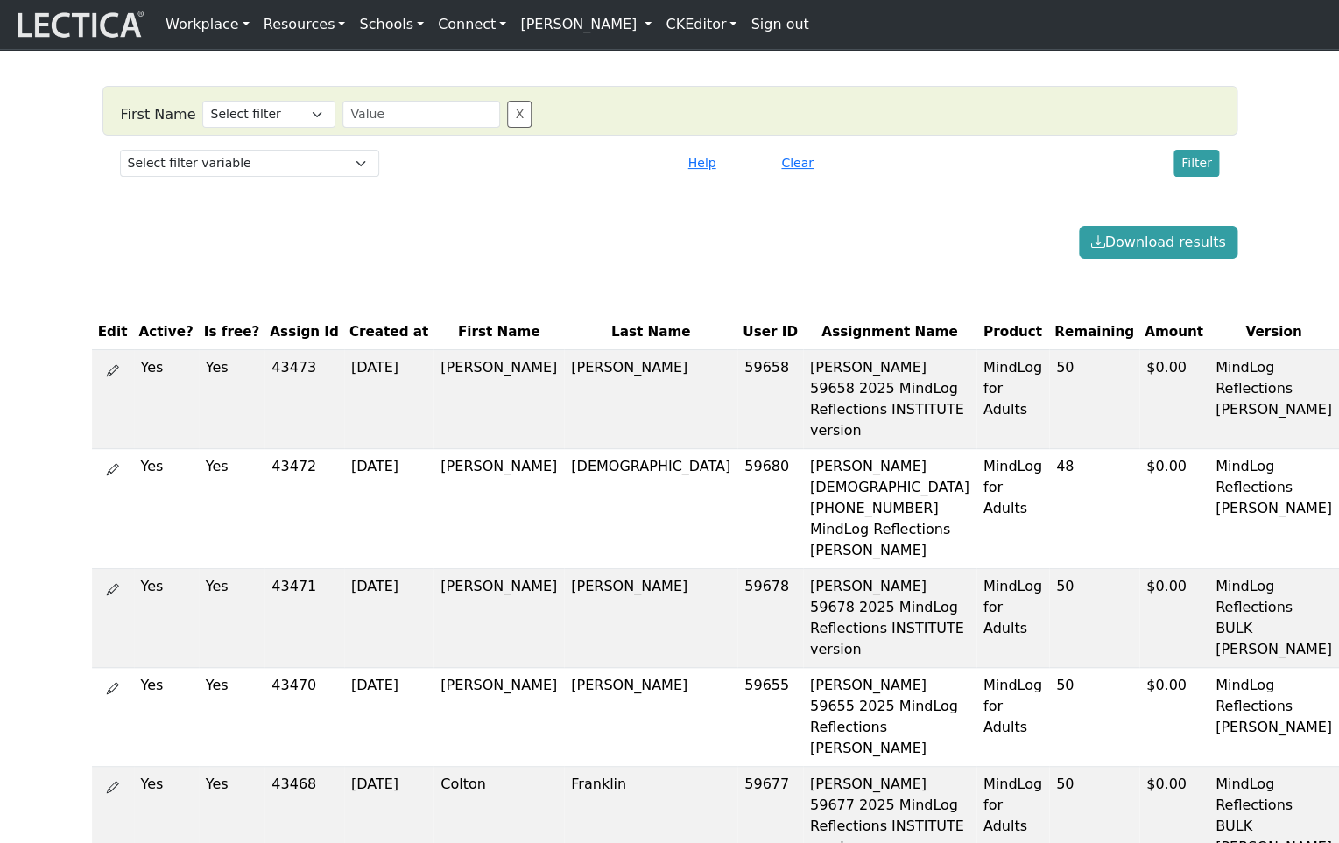
scroll to position [0, 0]
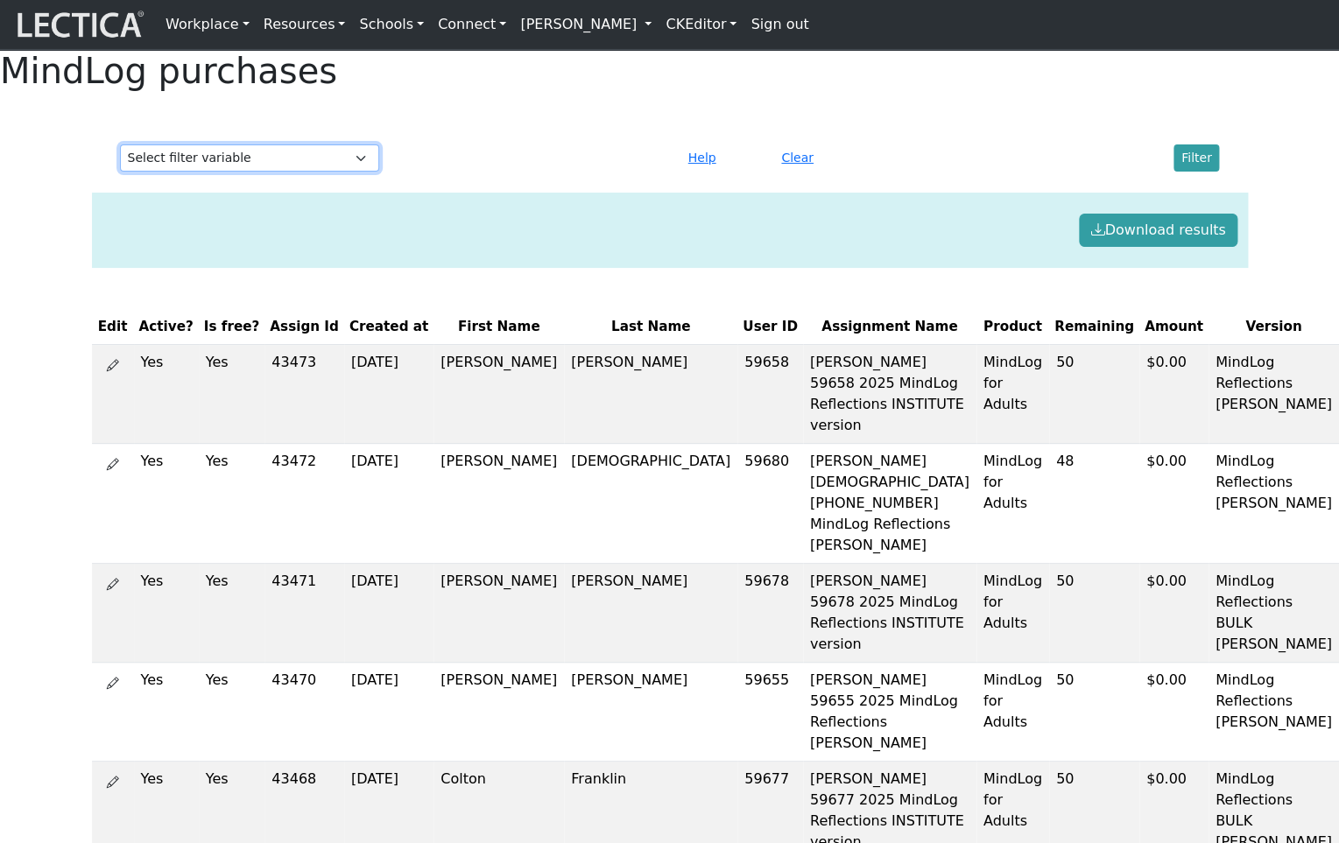
select select "first_name"
click option "First Name" at bounding box center [0, 0] width 0 height 0
select select
select select "last_name"
click option "Last Name" at bounding box center [0, 0] width 0 height 0
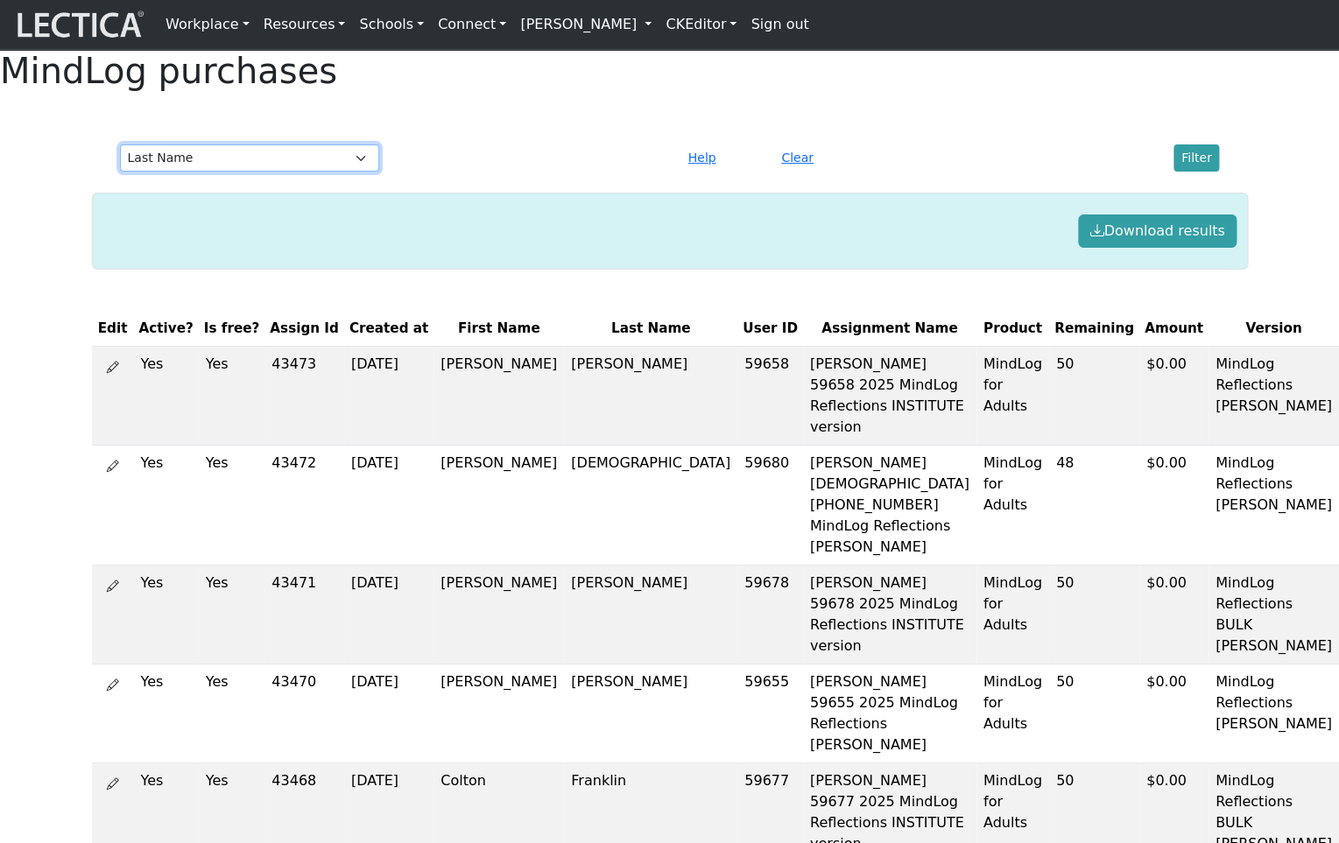
select select
select select "first_name"
click option "First Name" at bounding box center [0, 0] width 0 height 0
select select
select select "last_name"
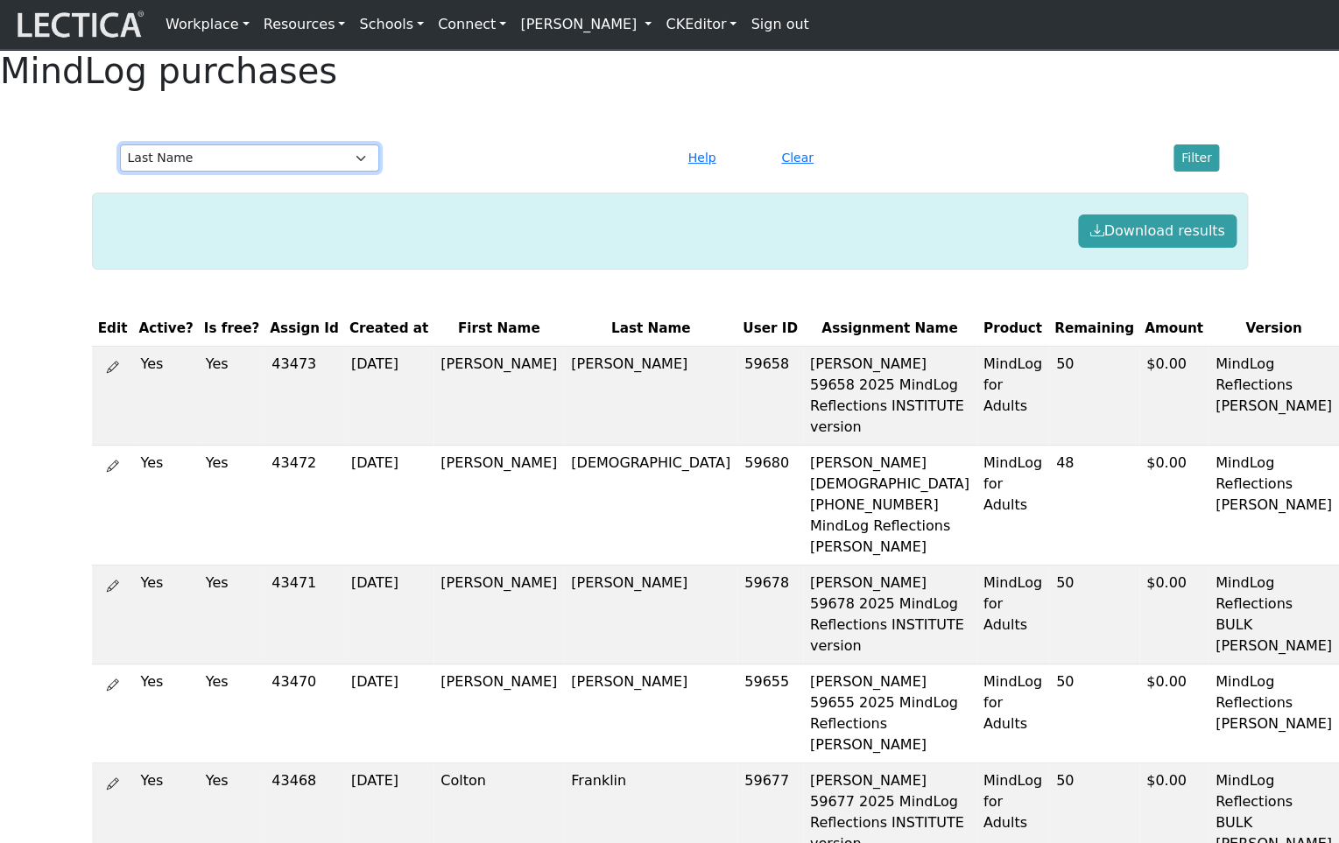
click option "Last Name" at bounding box center [0, 0] width 0 height 0
select select
select select "last_name"
click option "Last Name" at bounding box center [0, 0] width 0 height 0
select select
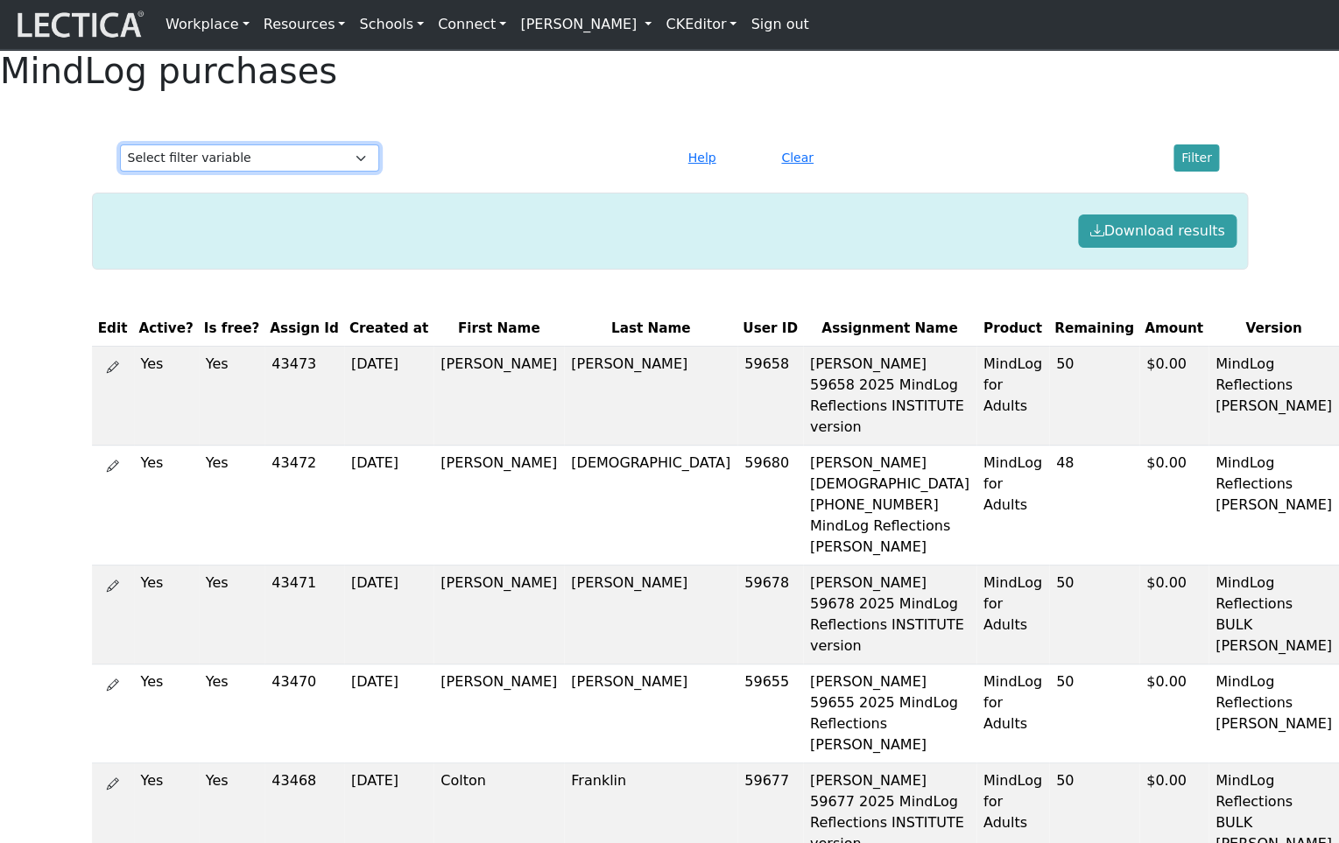
scroll to position [11, 0]
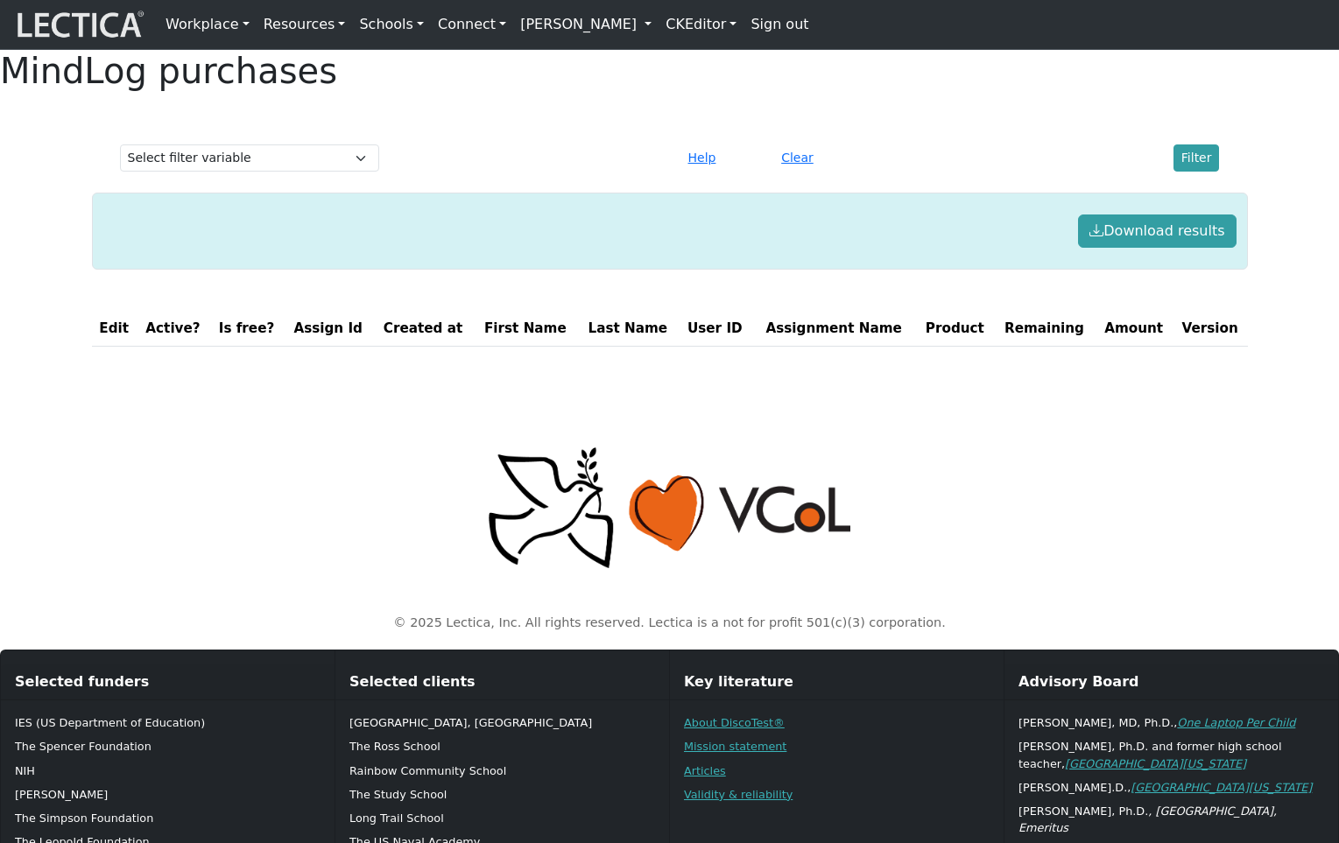
scroll to position [11, 0]
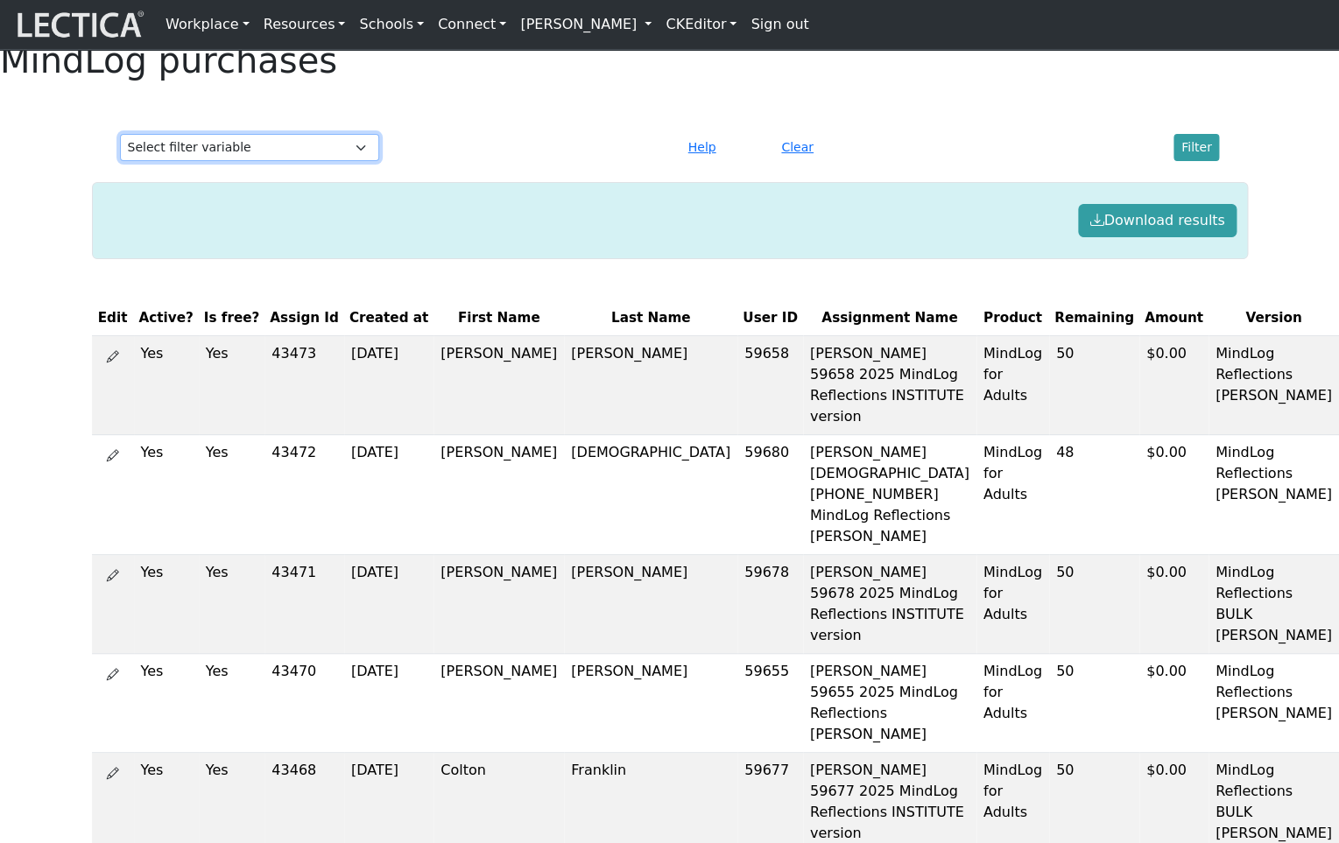
select select "first_name"
click option "First Name" at bounding box center [0, 0] width 0 height 0
select select
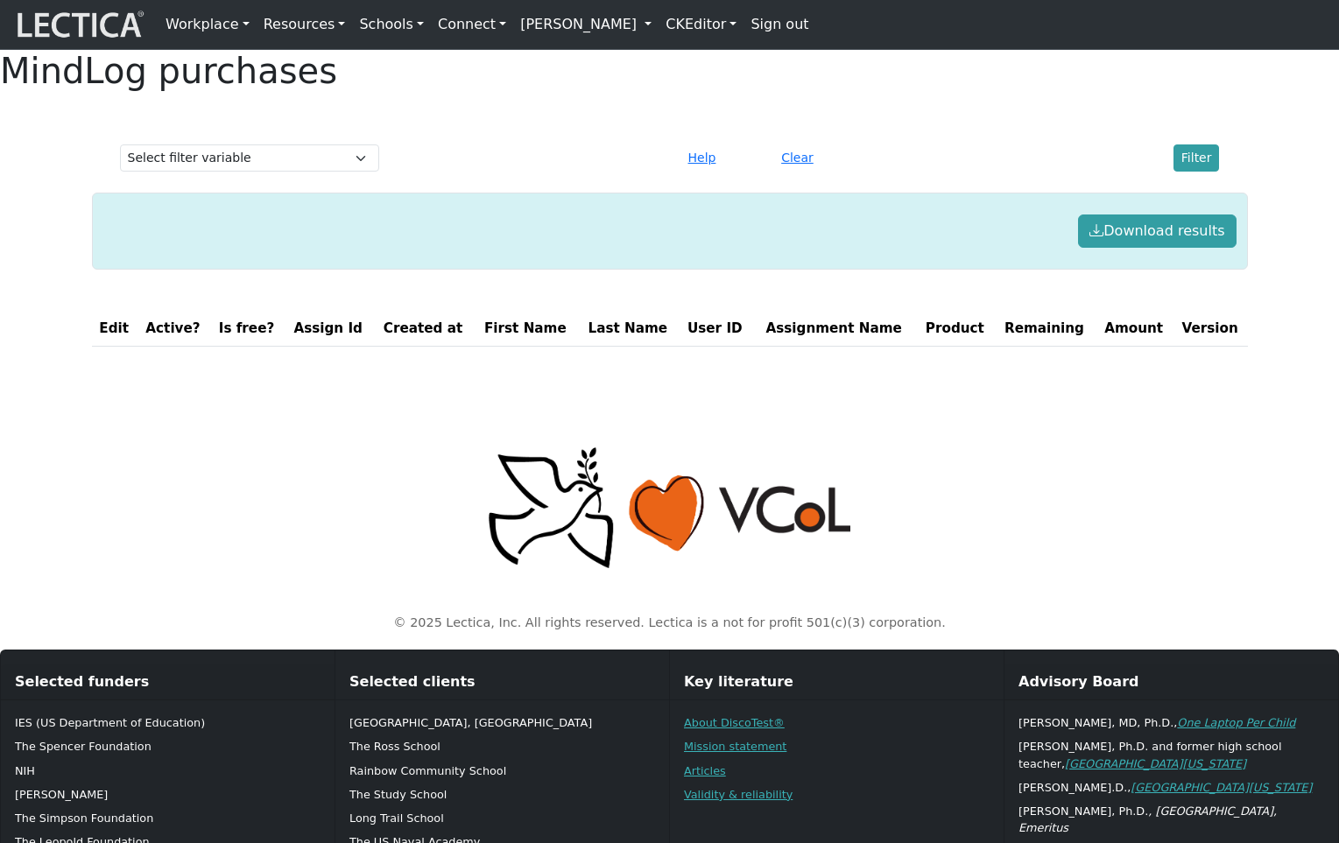
scroll to position [11, 0]
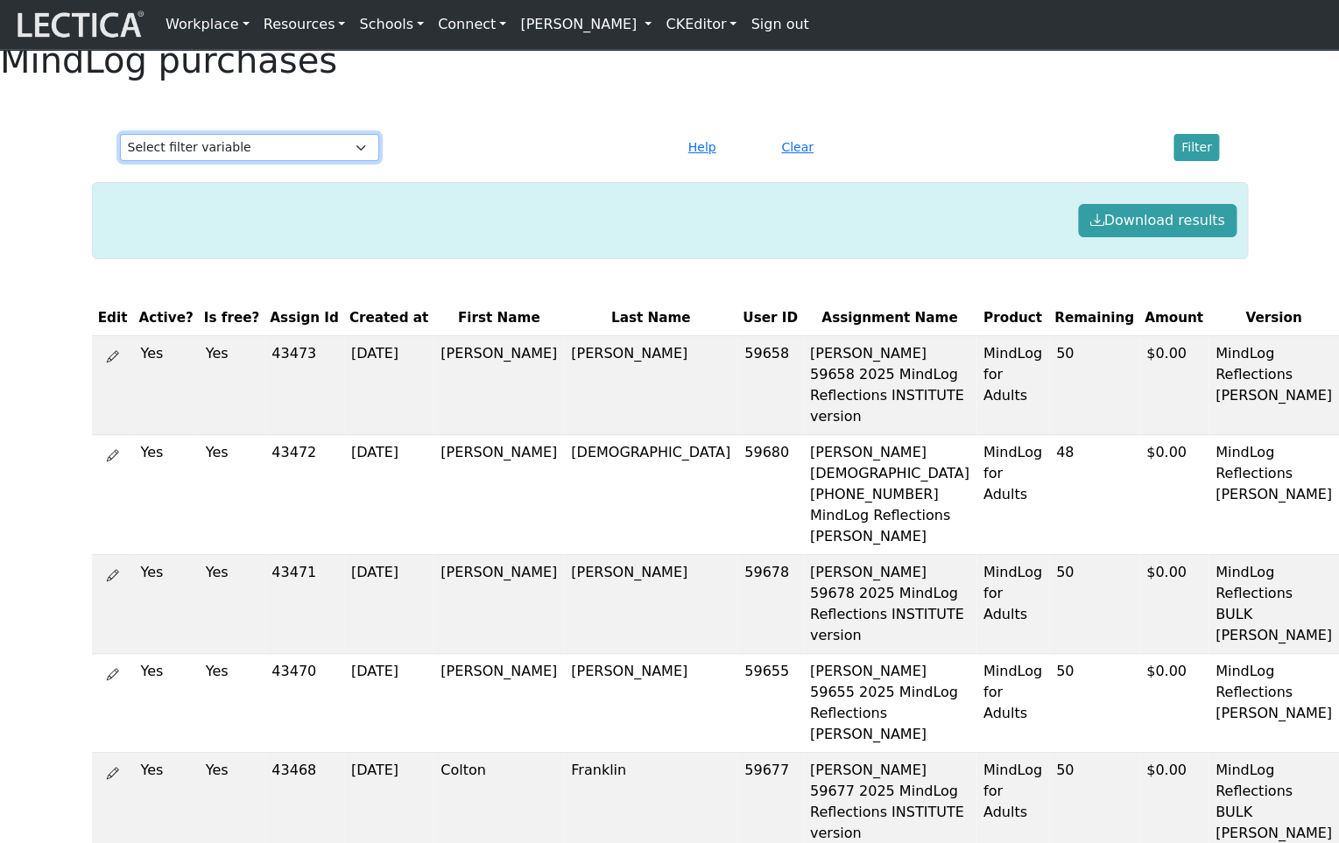
select select "first_name"
click option "First Name" at bounding box center [0, 0] width 0 height 0
select select
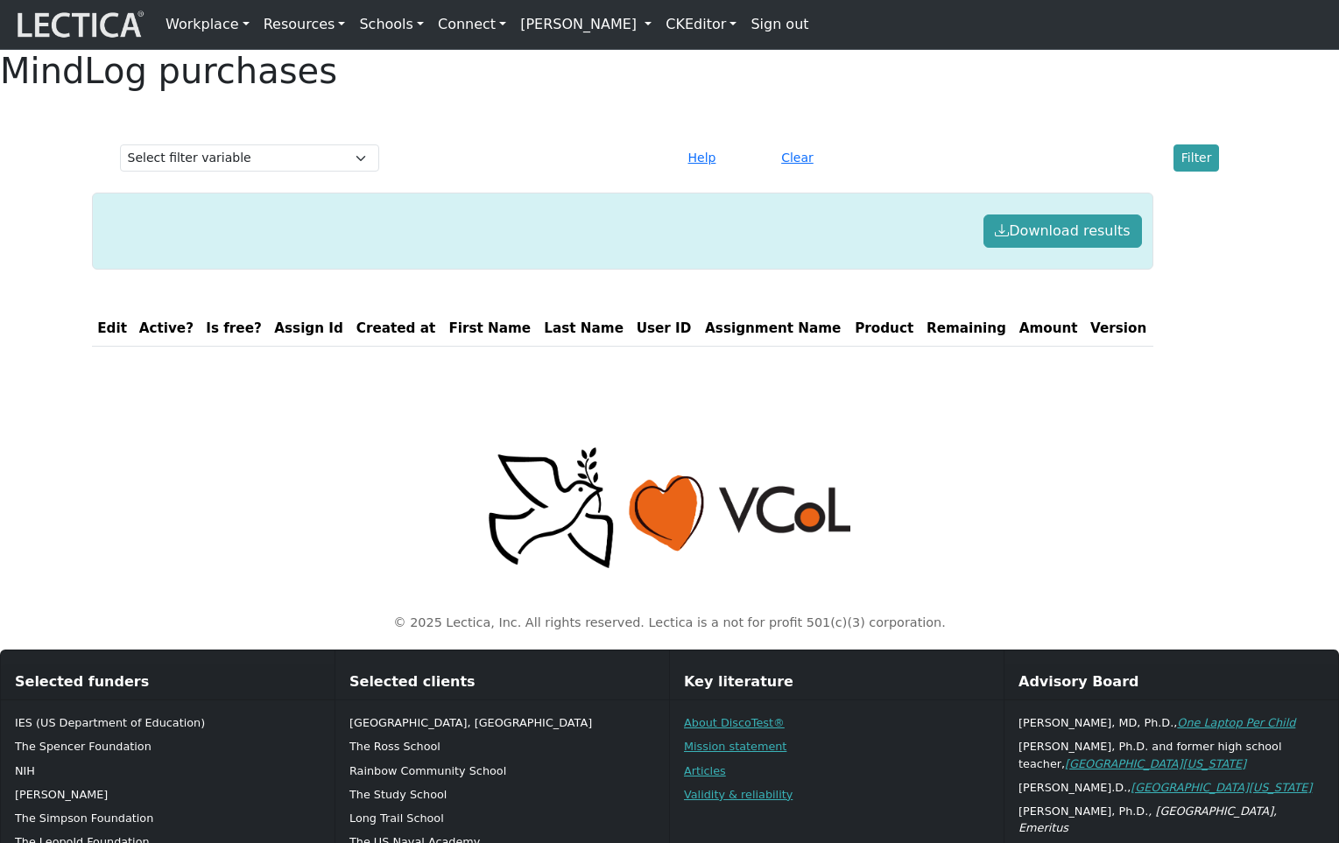
scroll to position [11, 0]
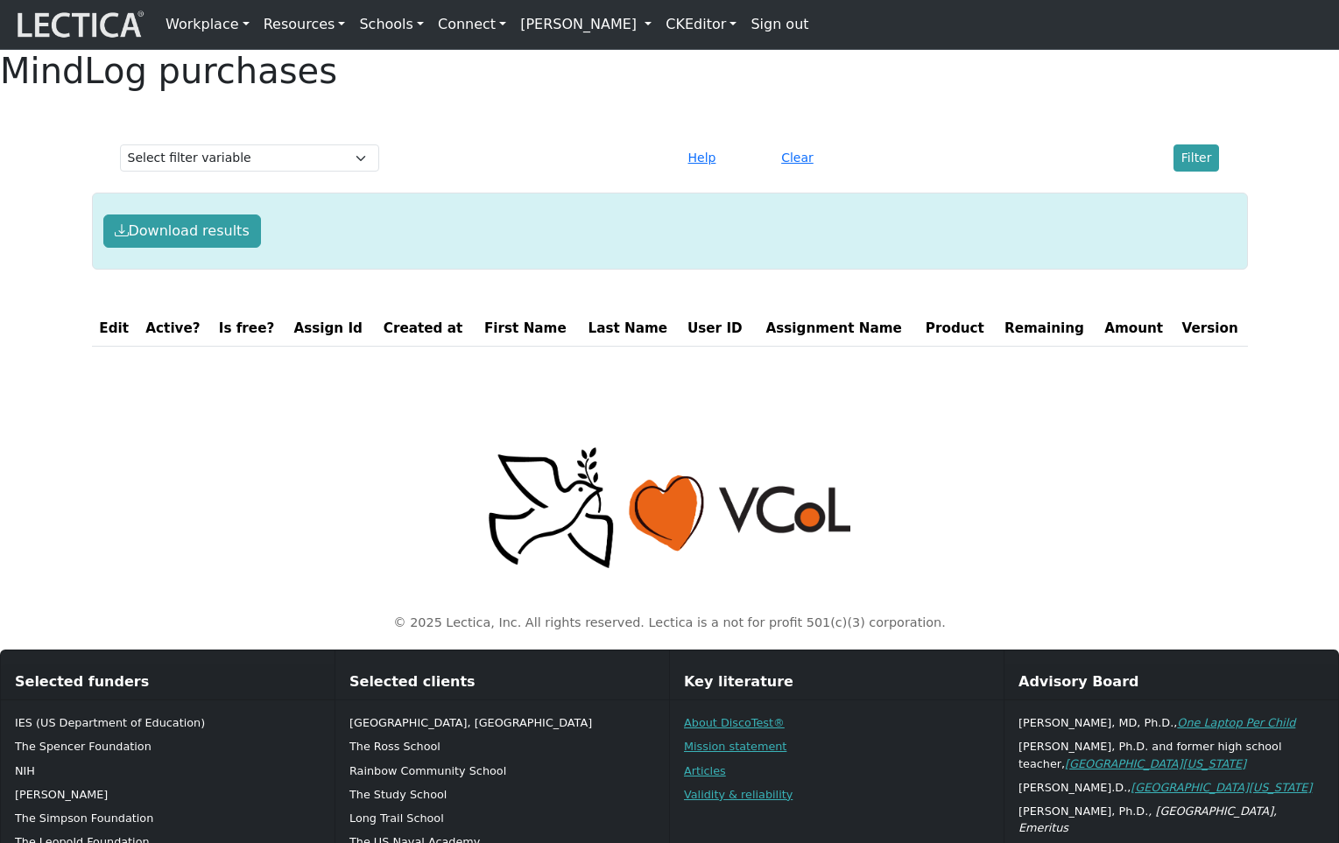
scroll to position [11, 0]
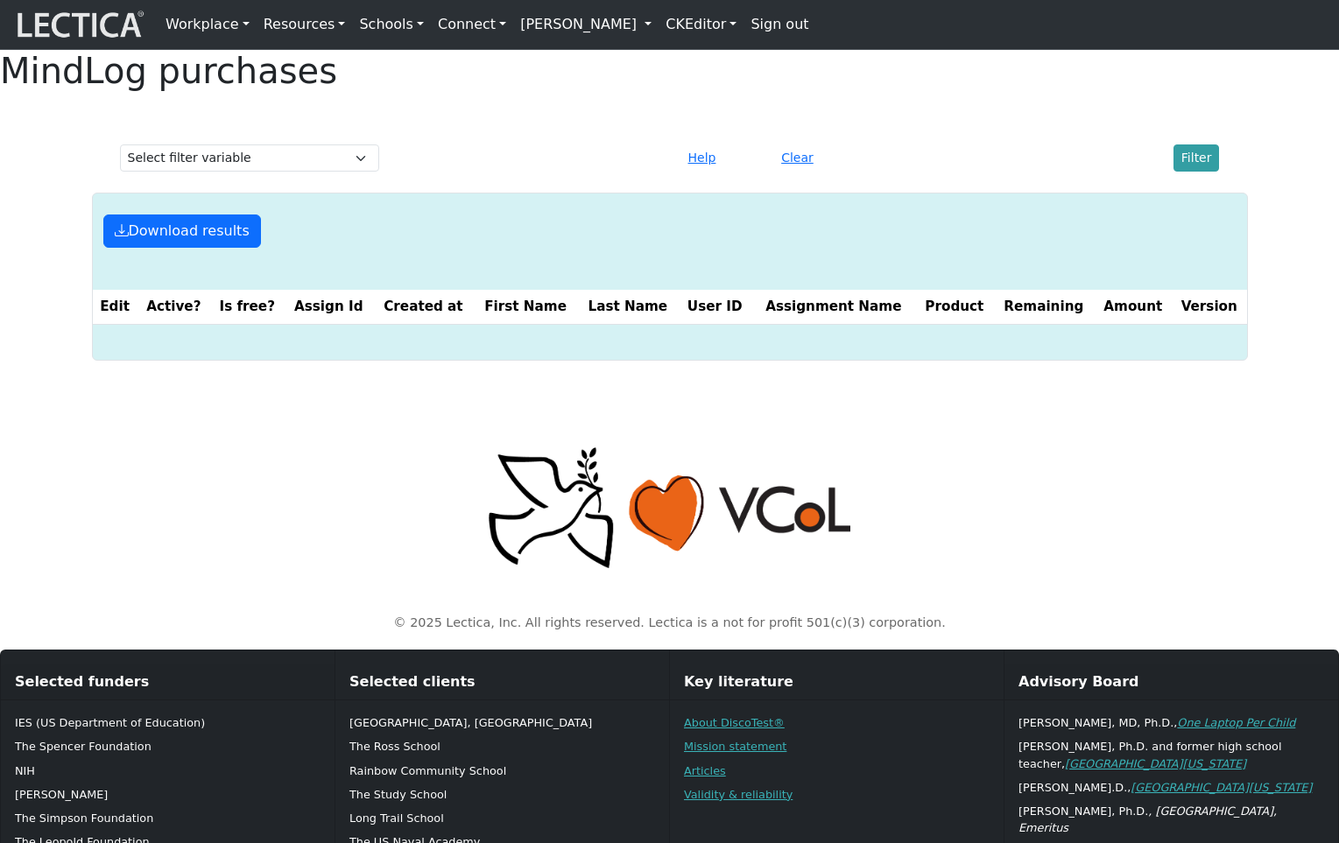
scroll to position [11, 0]
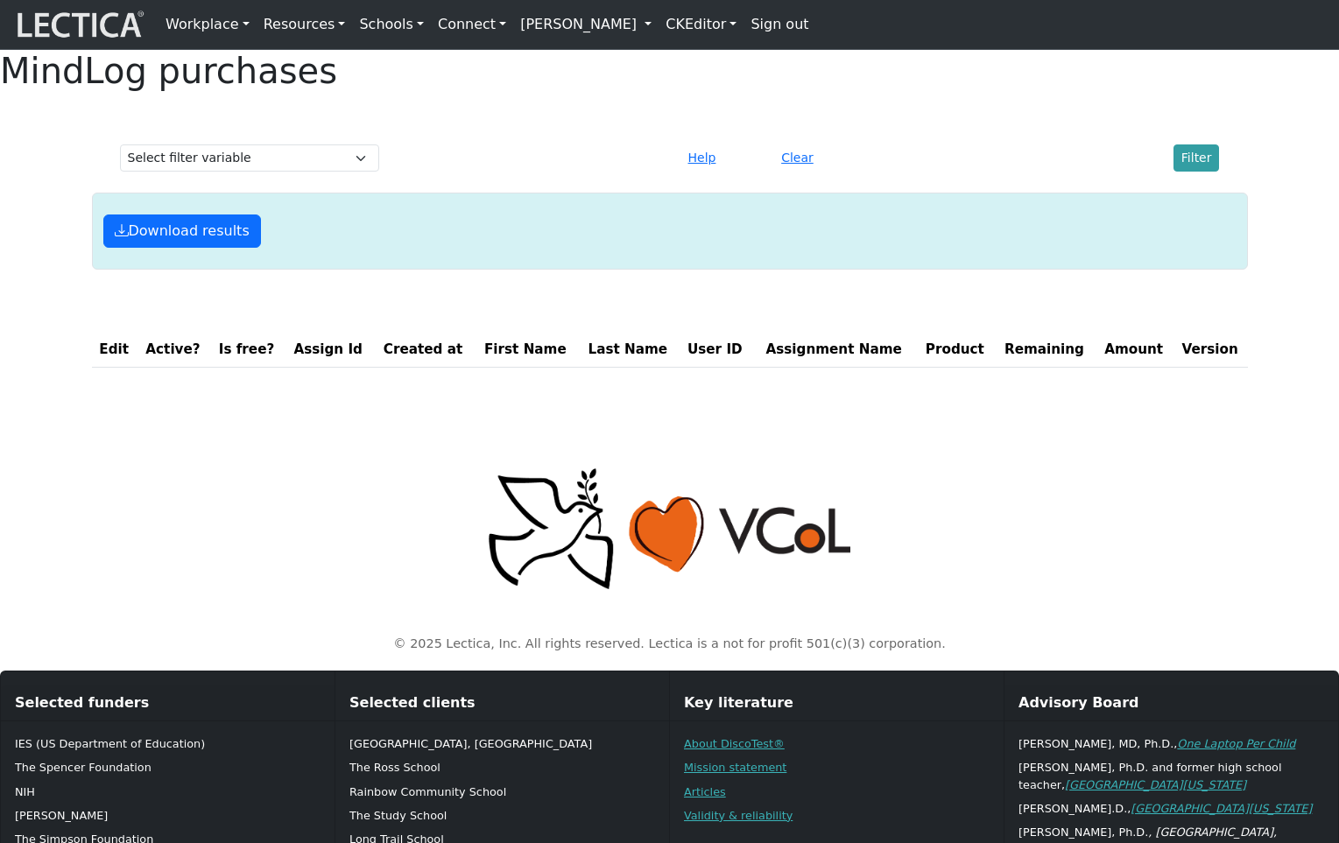
scroll to position [11, 0]
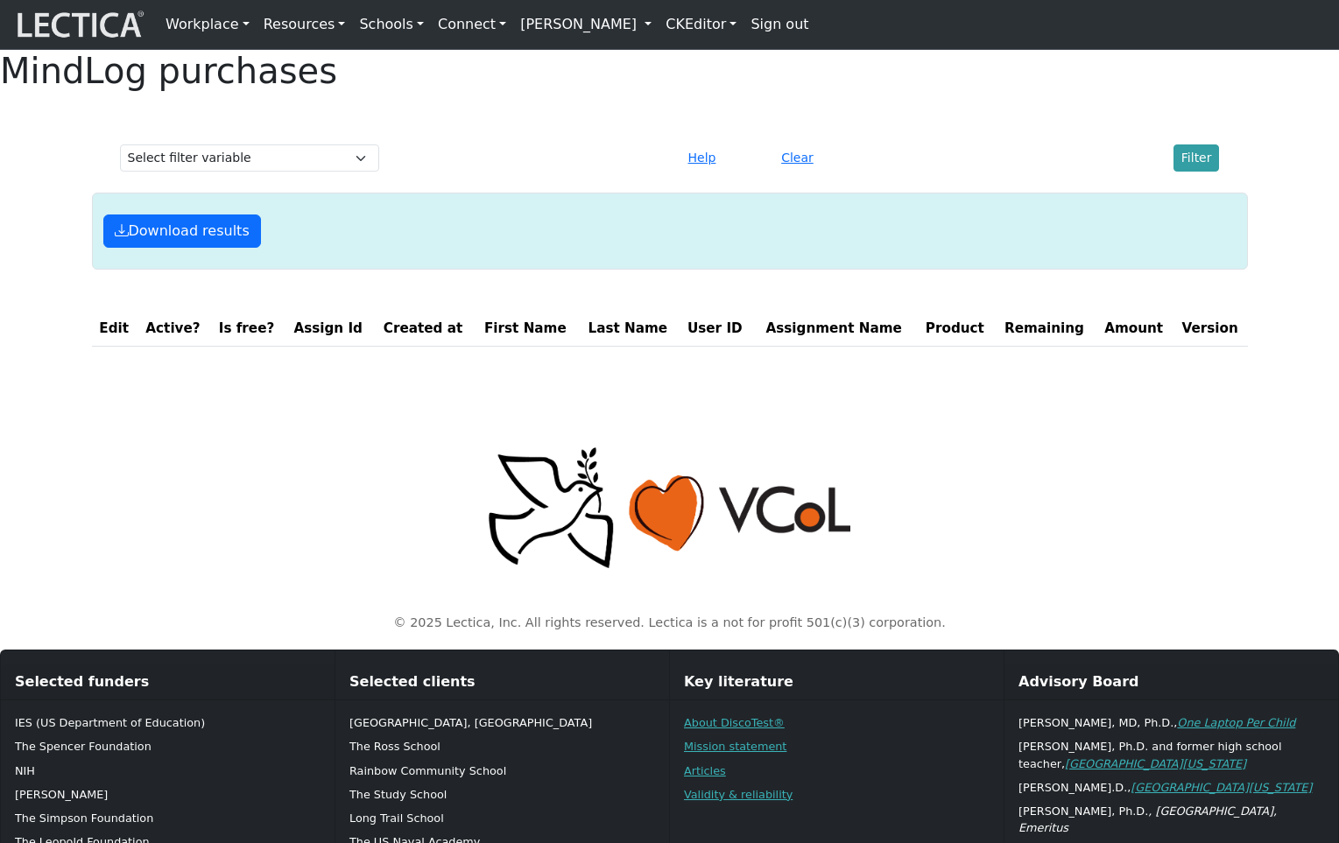
scroll to position [11, 0]
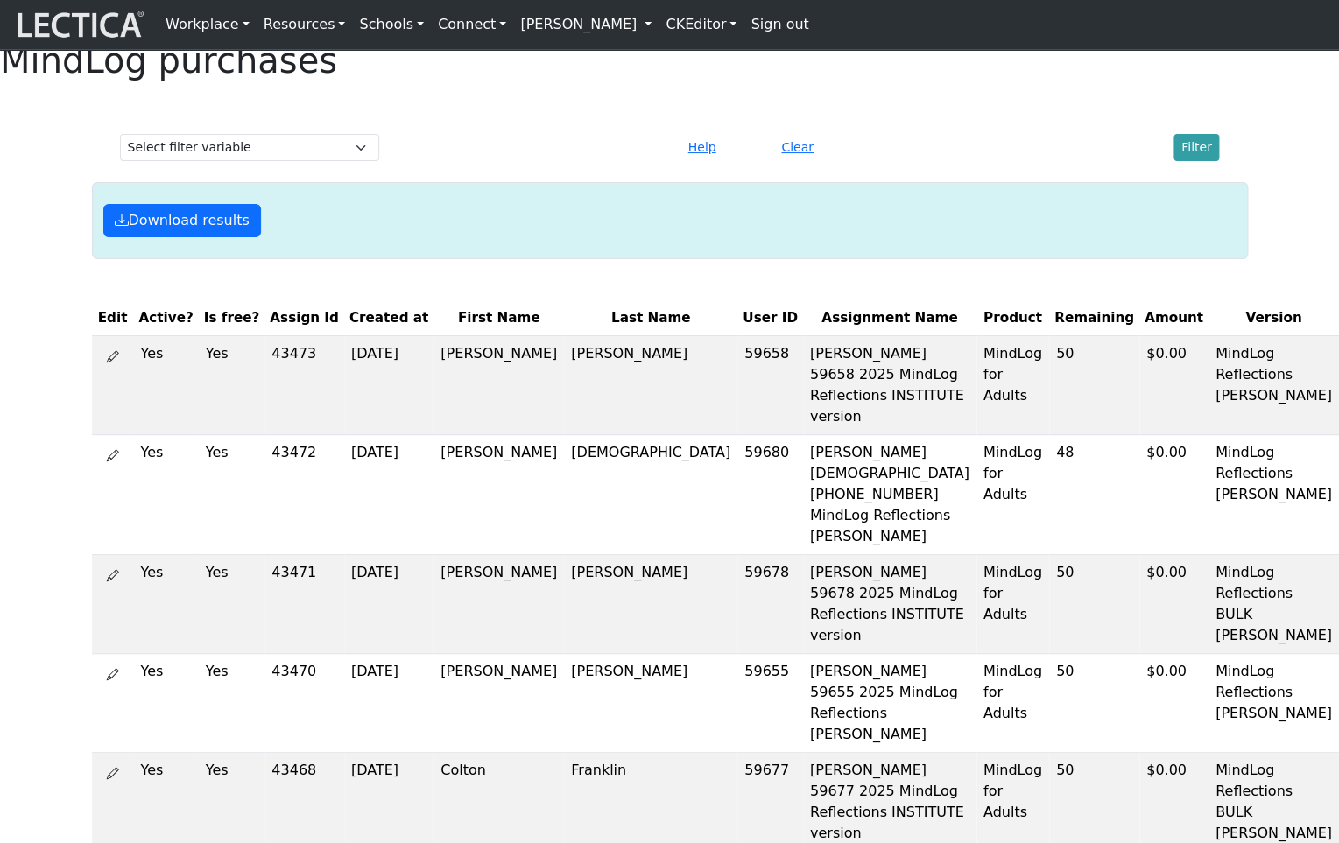
click at [573, 237] on div "Download results" at bounding box center [670, 220] width 1154 height 33
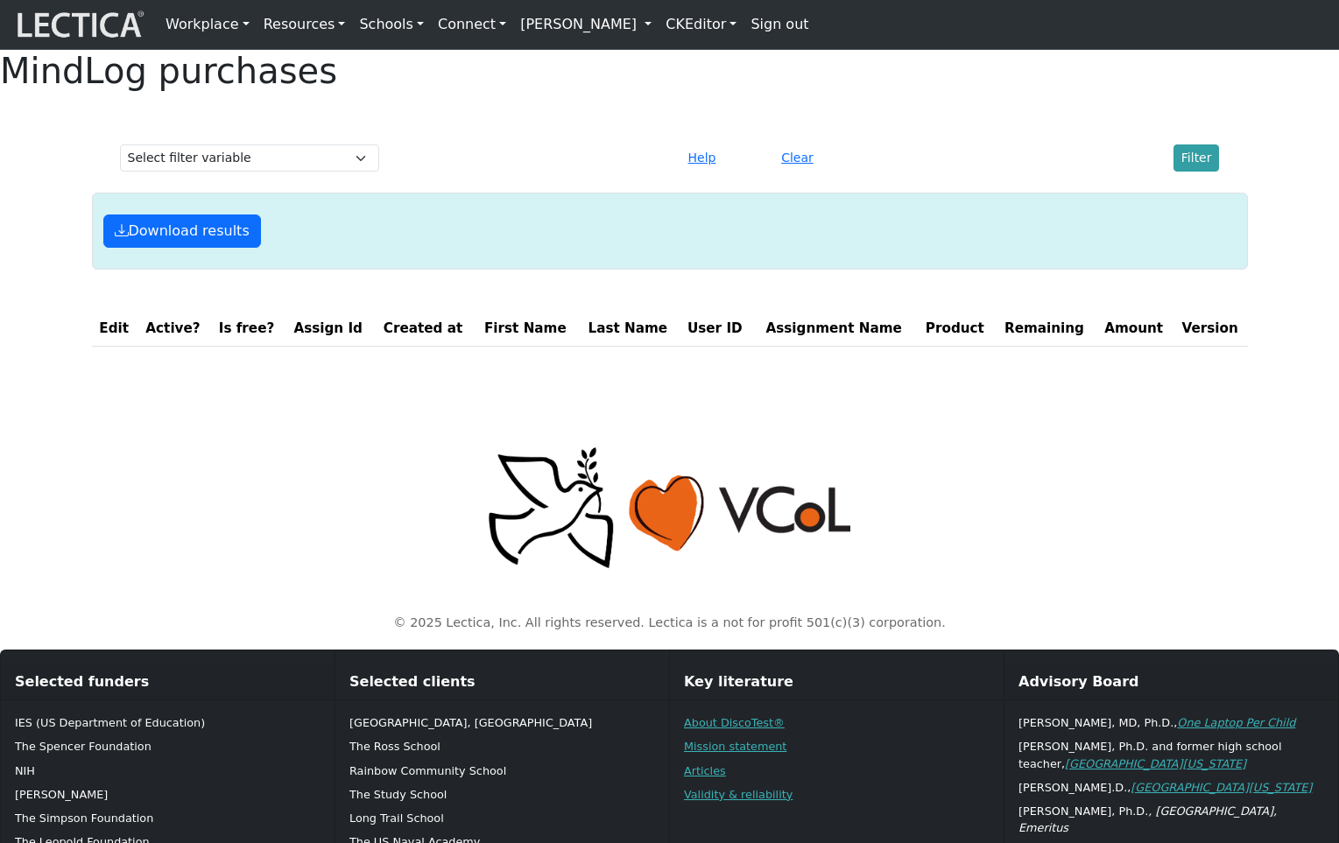
scroll to position [11, 0]
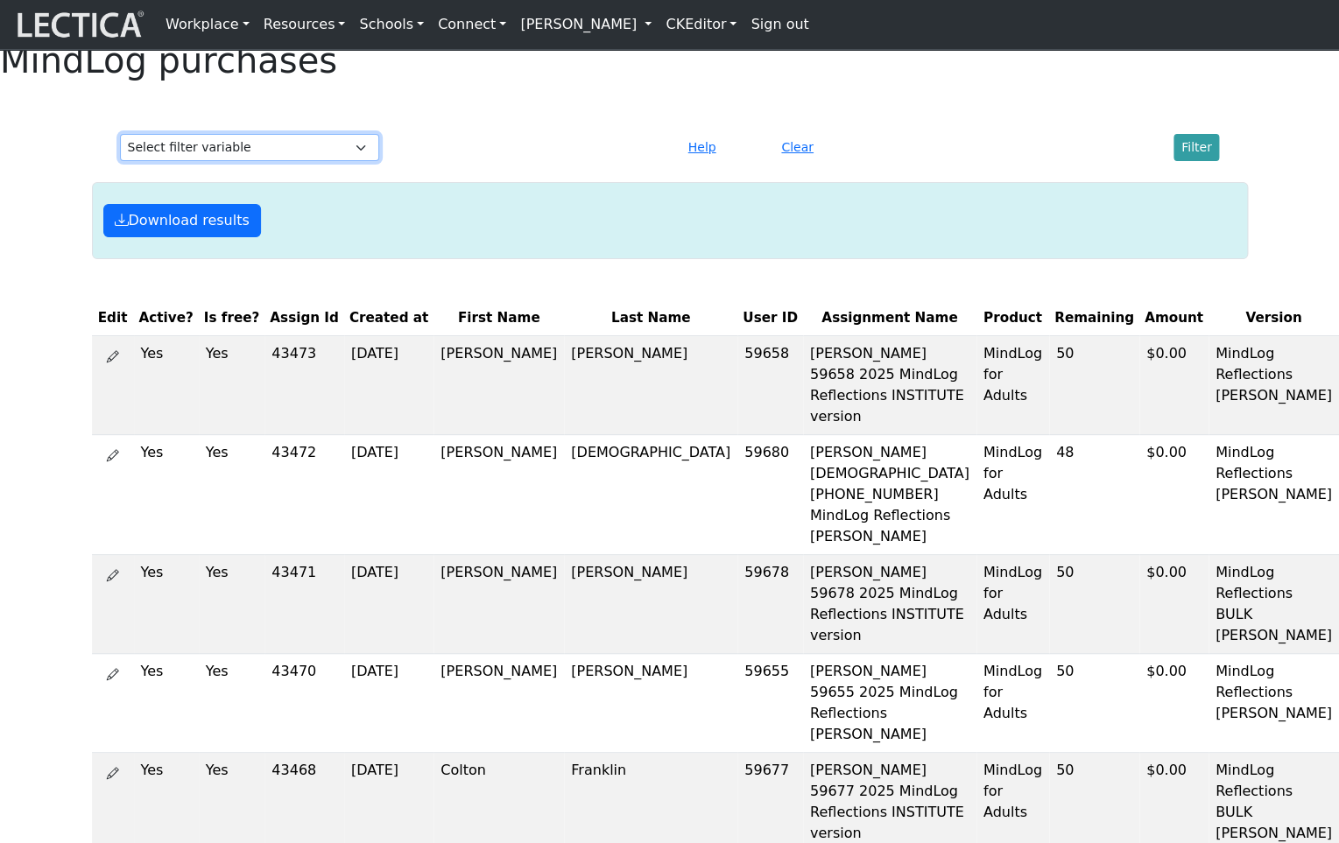
select select "first_name"
click option "First Name" at bounding box center [0, 0] width 0 height 0
select select
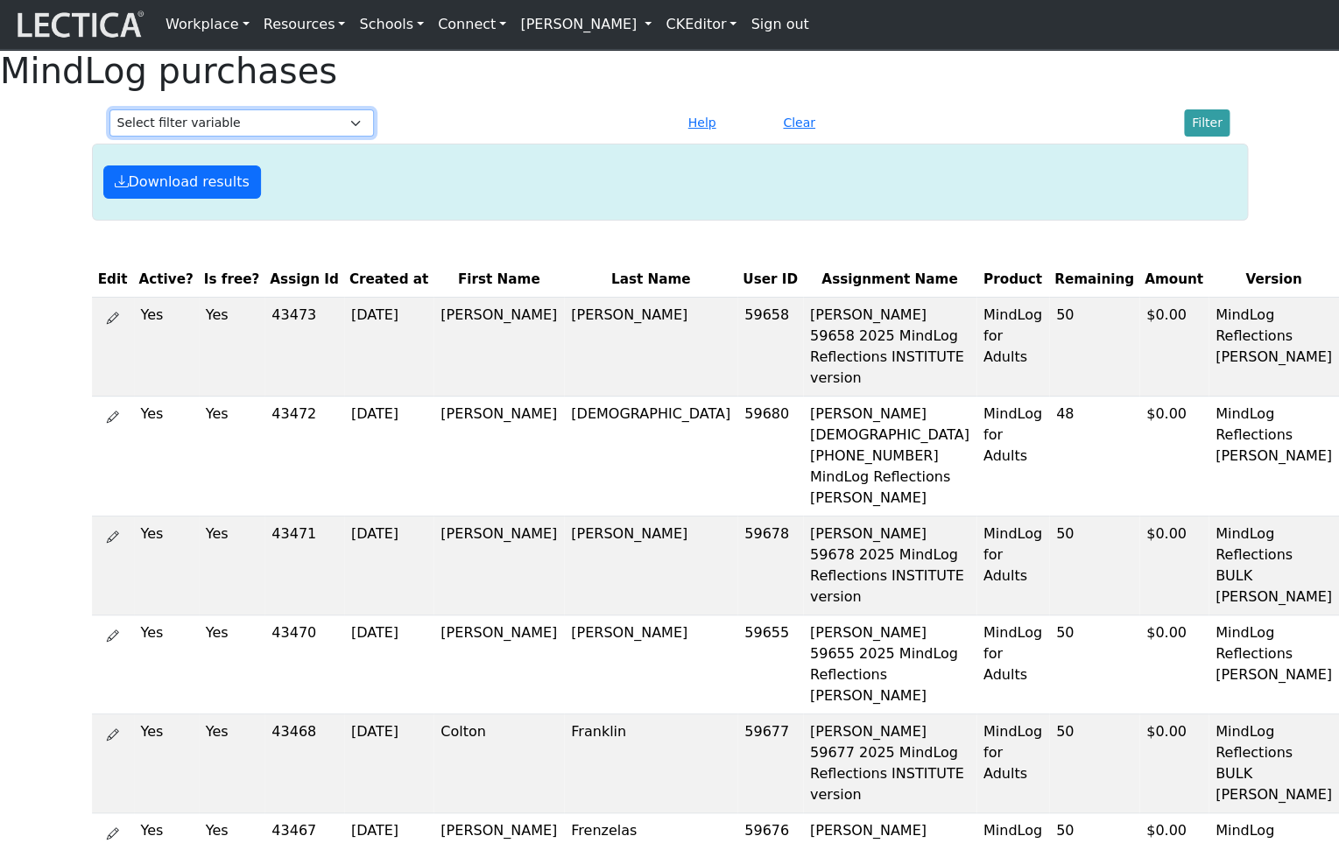
select select "first_name"
click option "First Name" at bounding box center [0, 0] width 0 height 0
select select
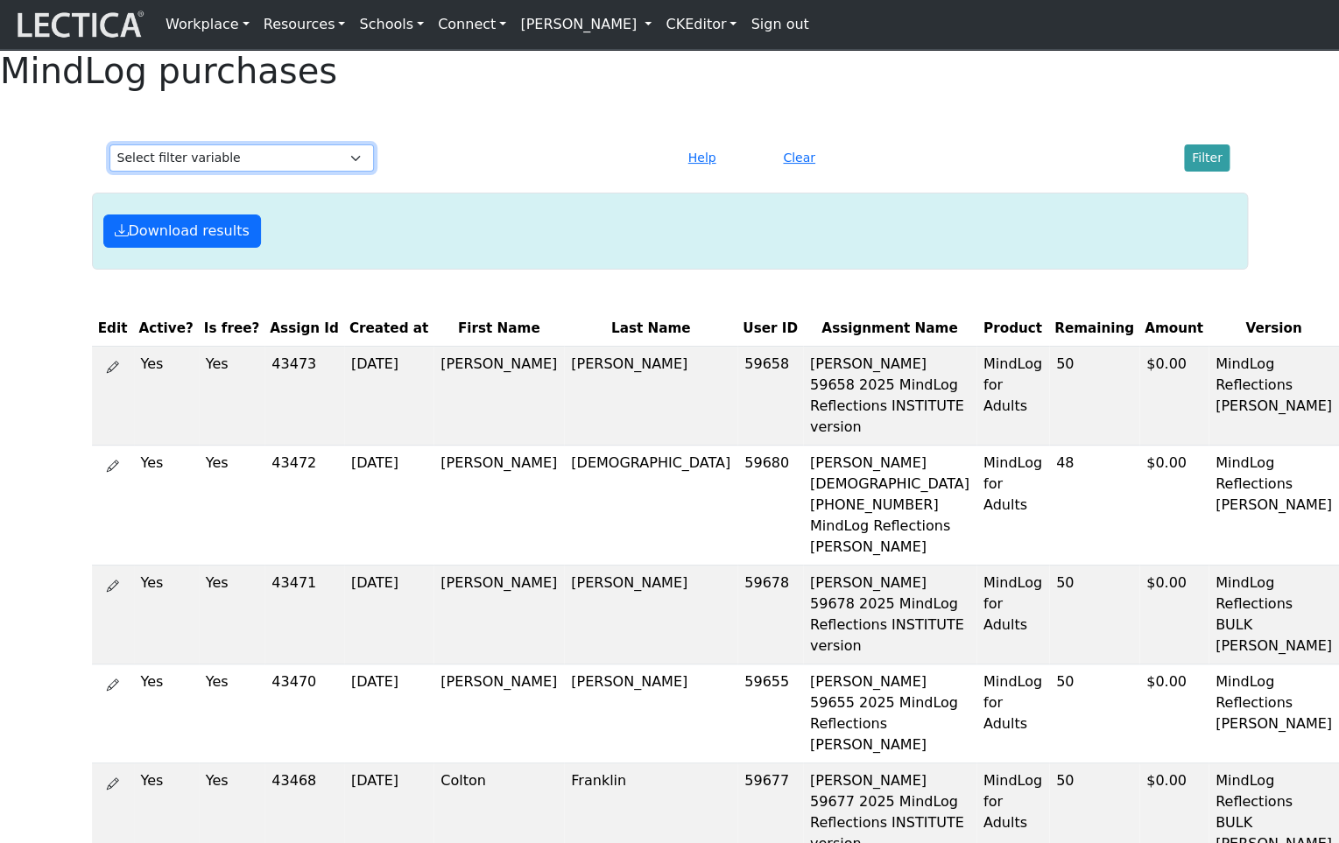
select select "first_name"
click option "First Name" at bounding box center [0, 0] width 0 height 0
select select
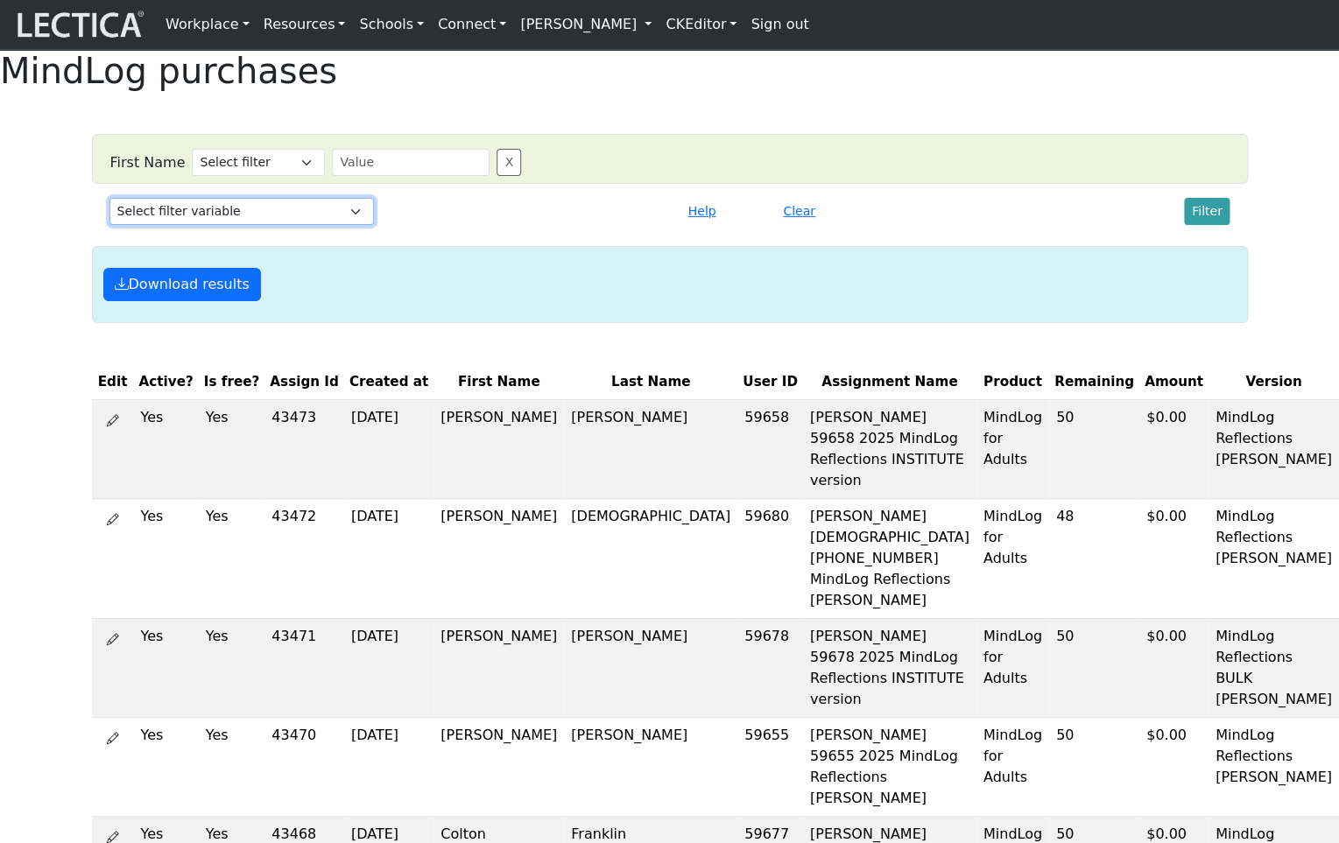
scroll to position [1, 0]
click at [698, 224] on button "Help" at bounding box center [702, 210] width 44 height 27
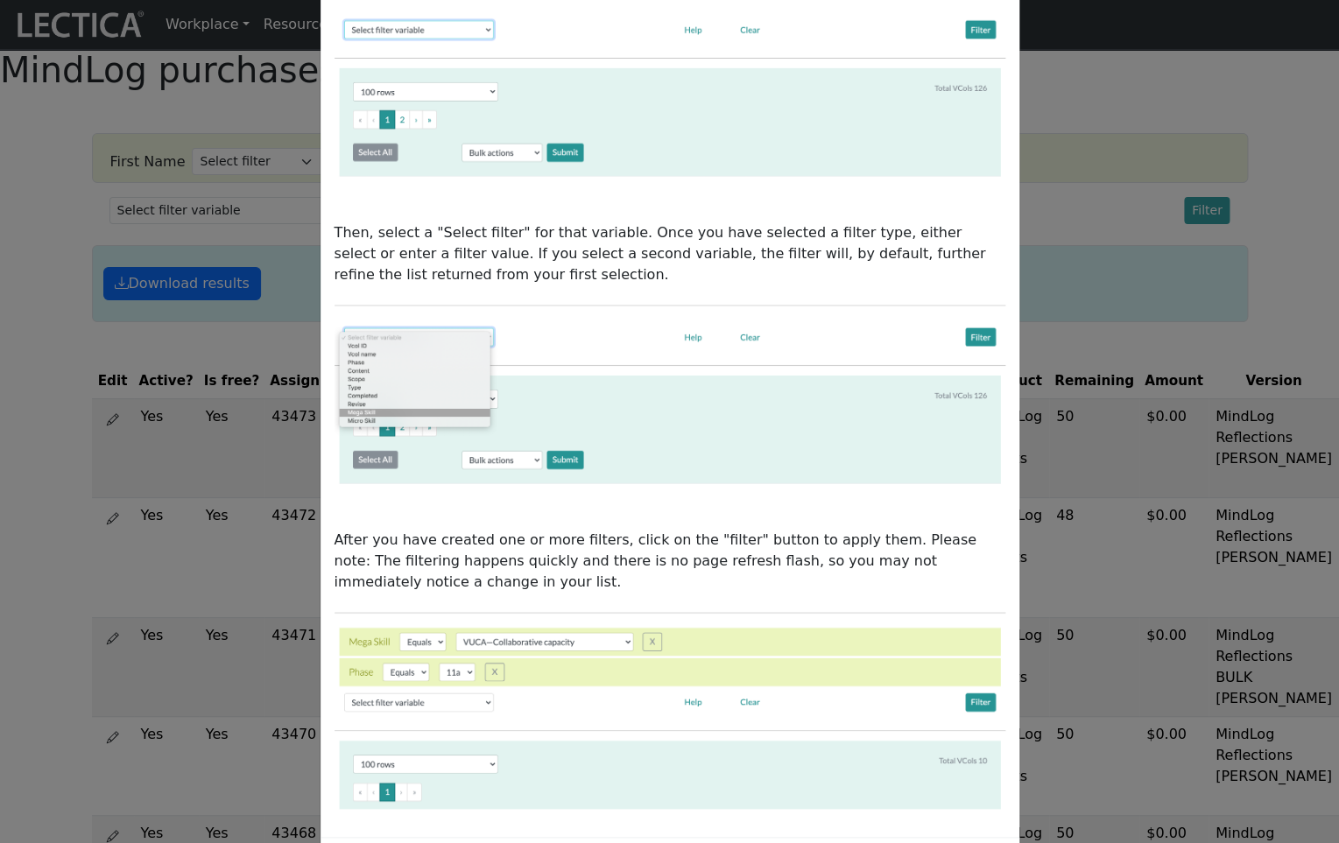
scroll to position [175, 0]
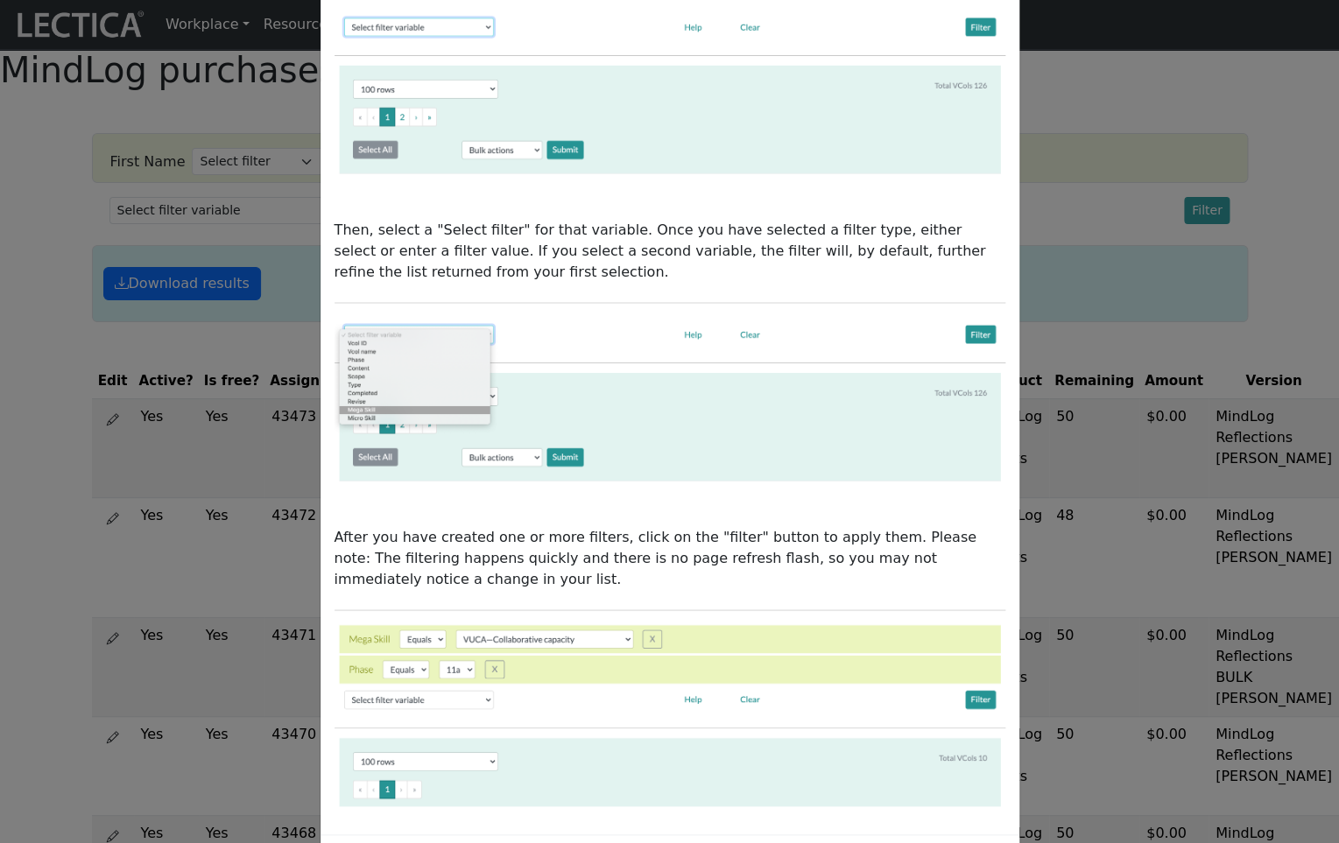
click at [88, 451] on div "How to use the Data Filter This data filter allows you to refine large lists do…" at bounding box center [669, 421] width 1339 height 843
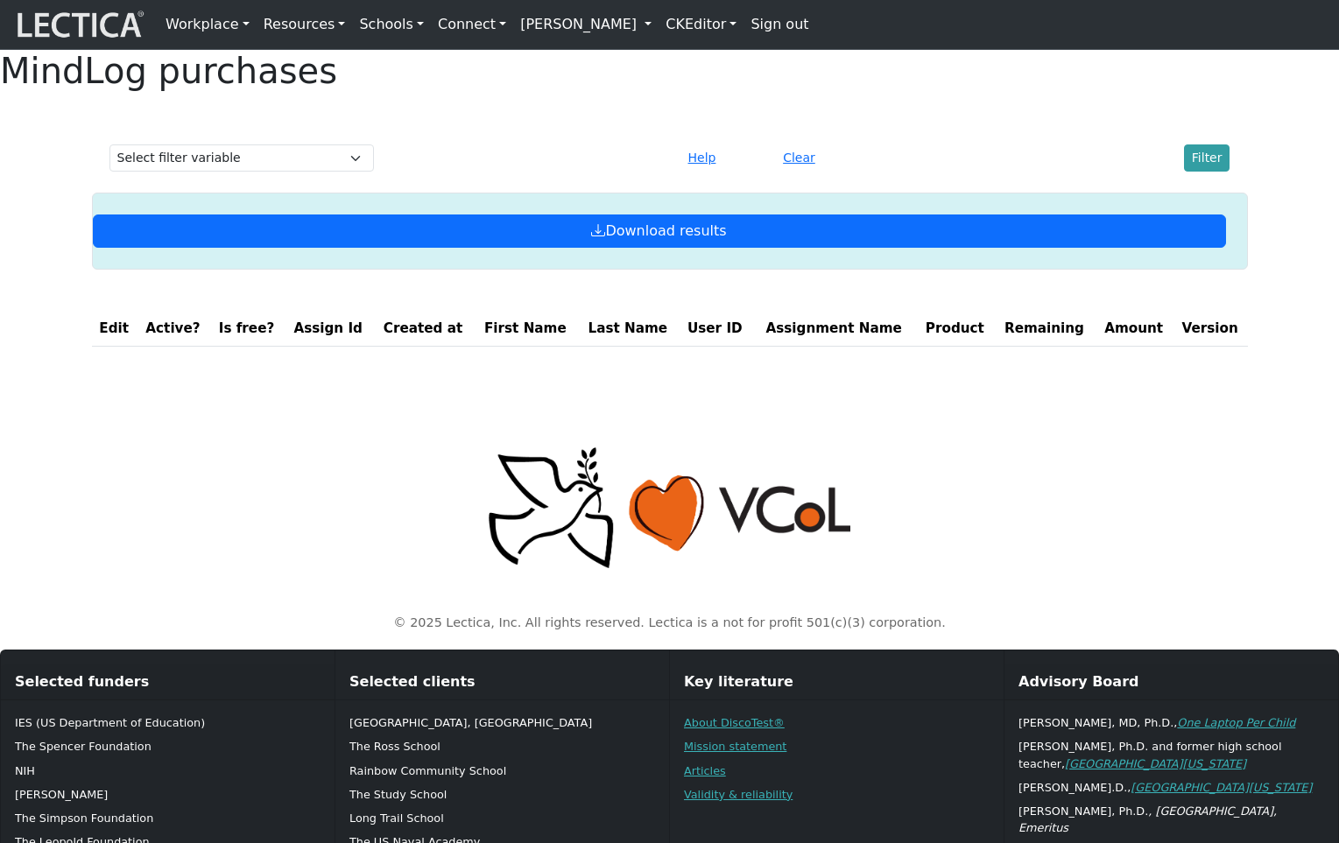
scroll to position [1, 0]
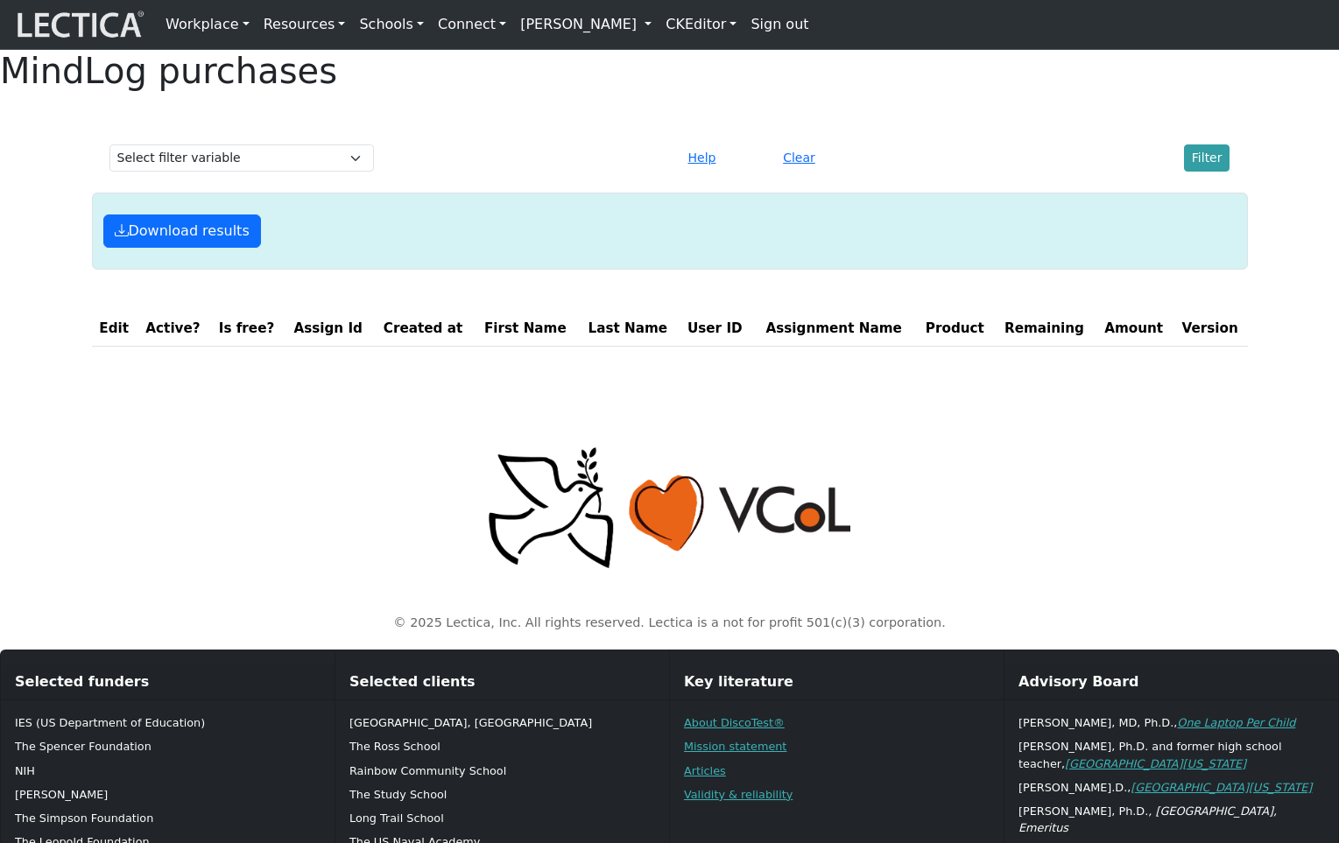
scroll to position [1, 0]
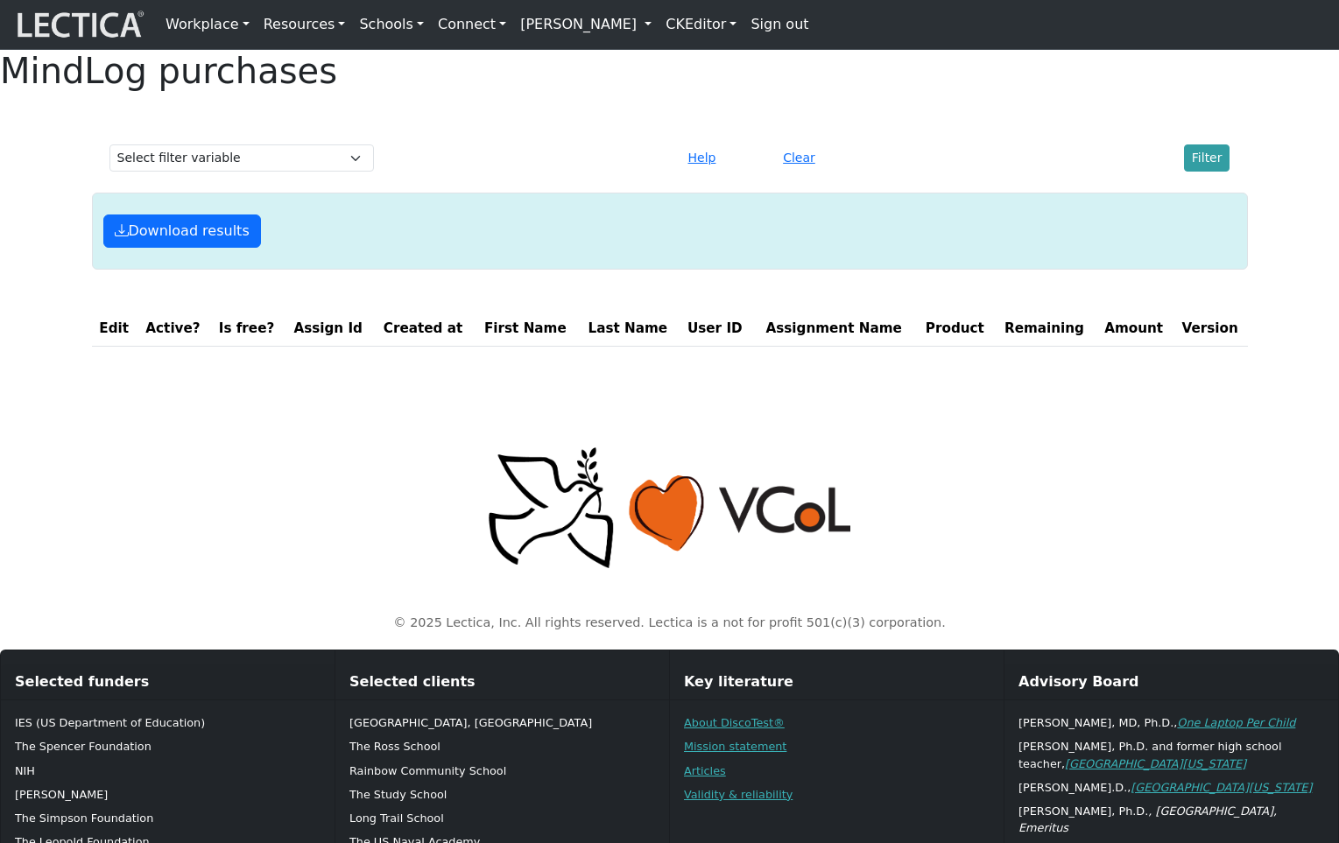
scroll to position [1, 0]
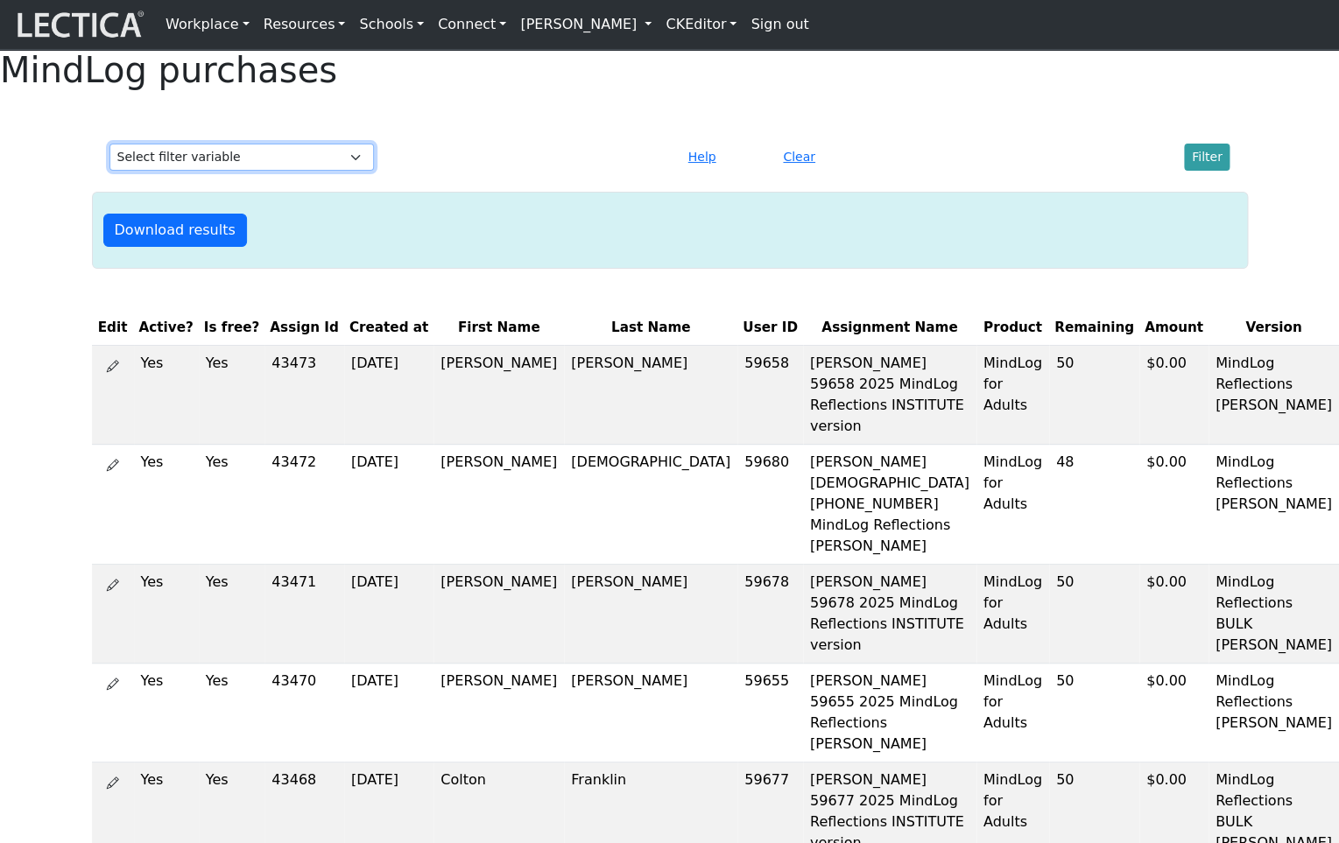
select select "first_name"
click option "First Name" at bounding box center [0, 0] width 0 height 0
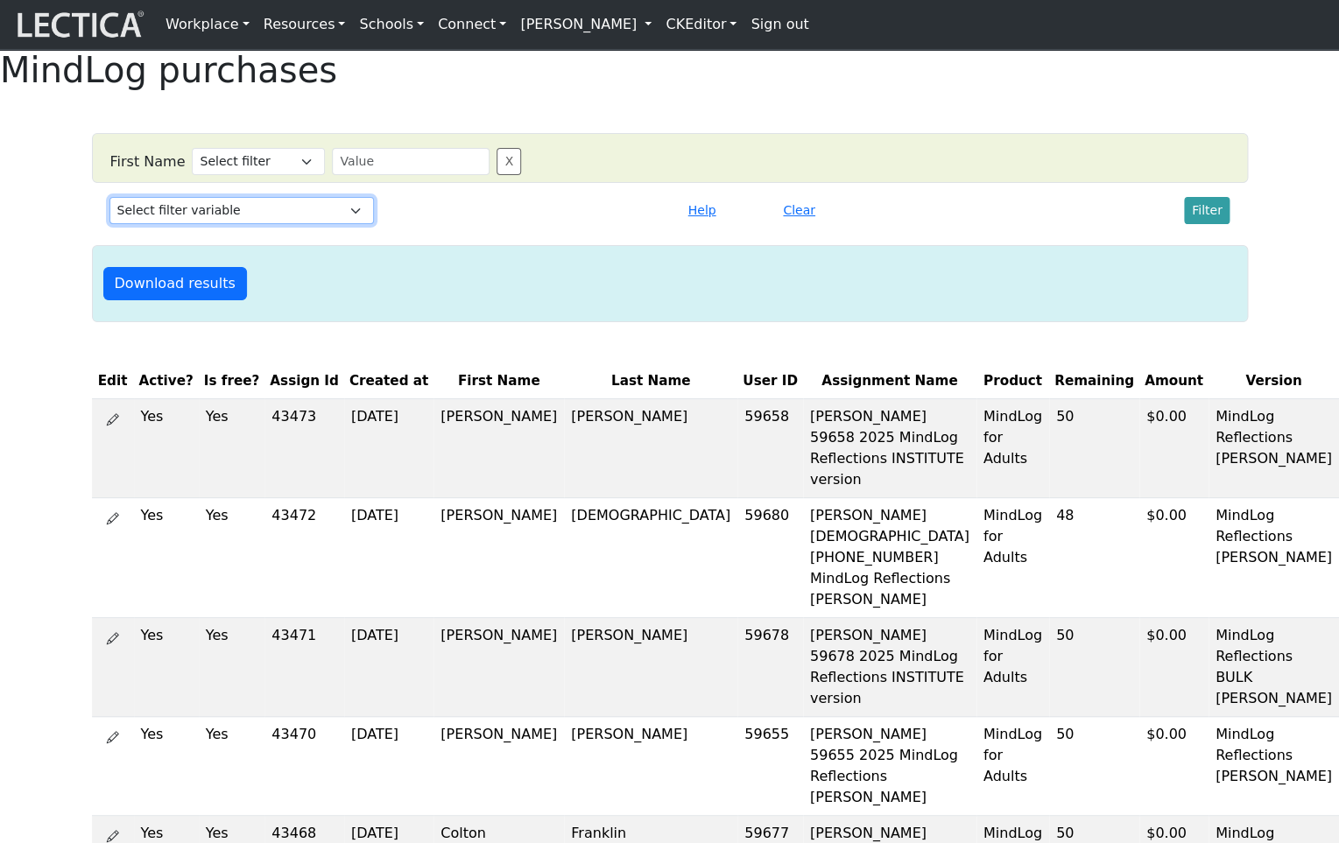
select select "last_name"
click option "Last Name" at bounding box center [0, 0] width 0 height 0
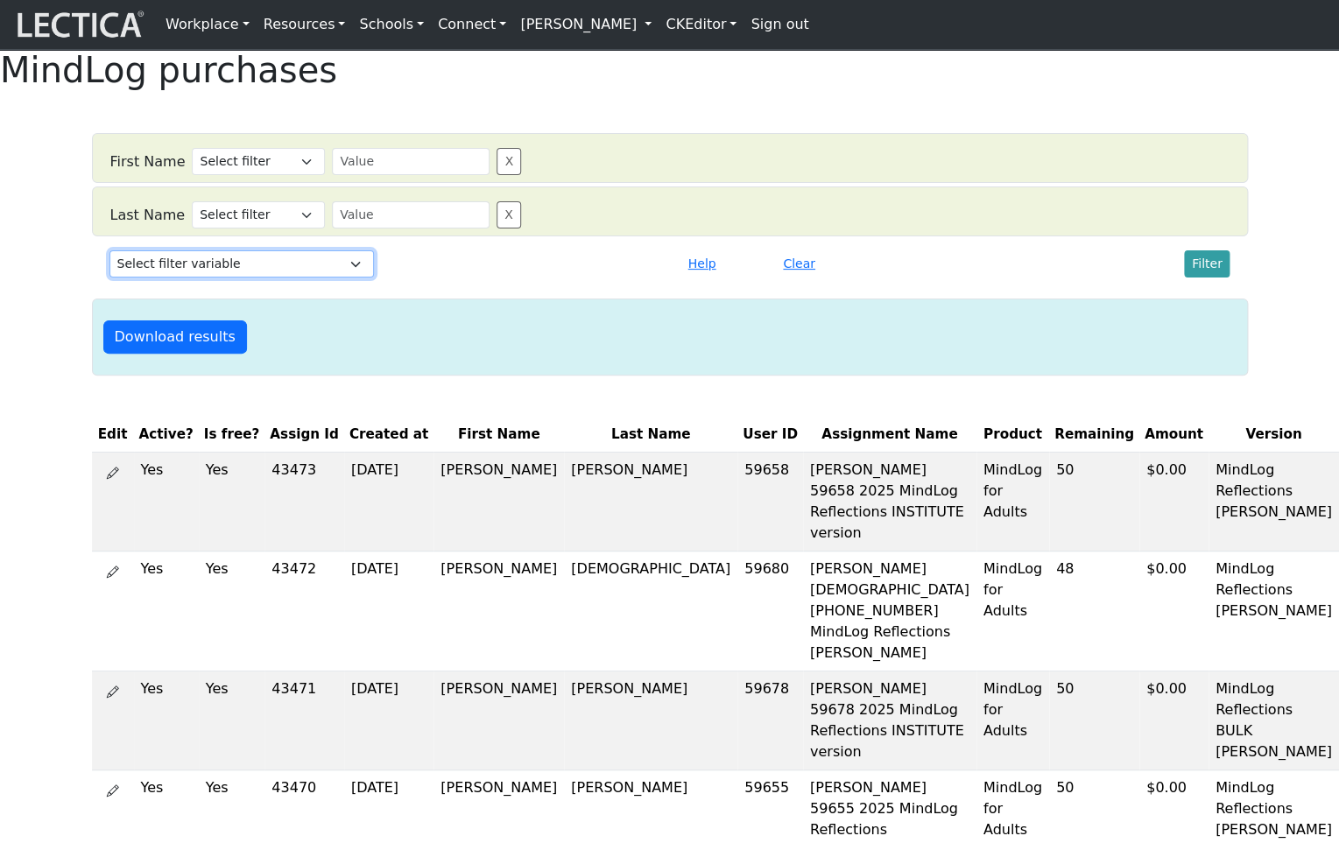
select select "last_name"
click option "Last Name" at bounding box center [0, 0] width 0 height 0
select select
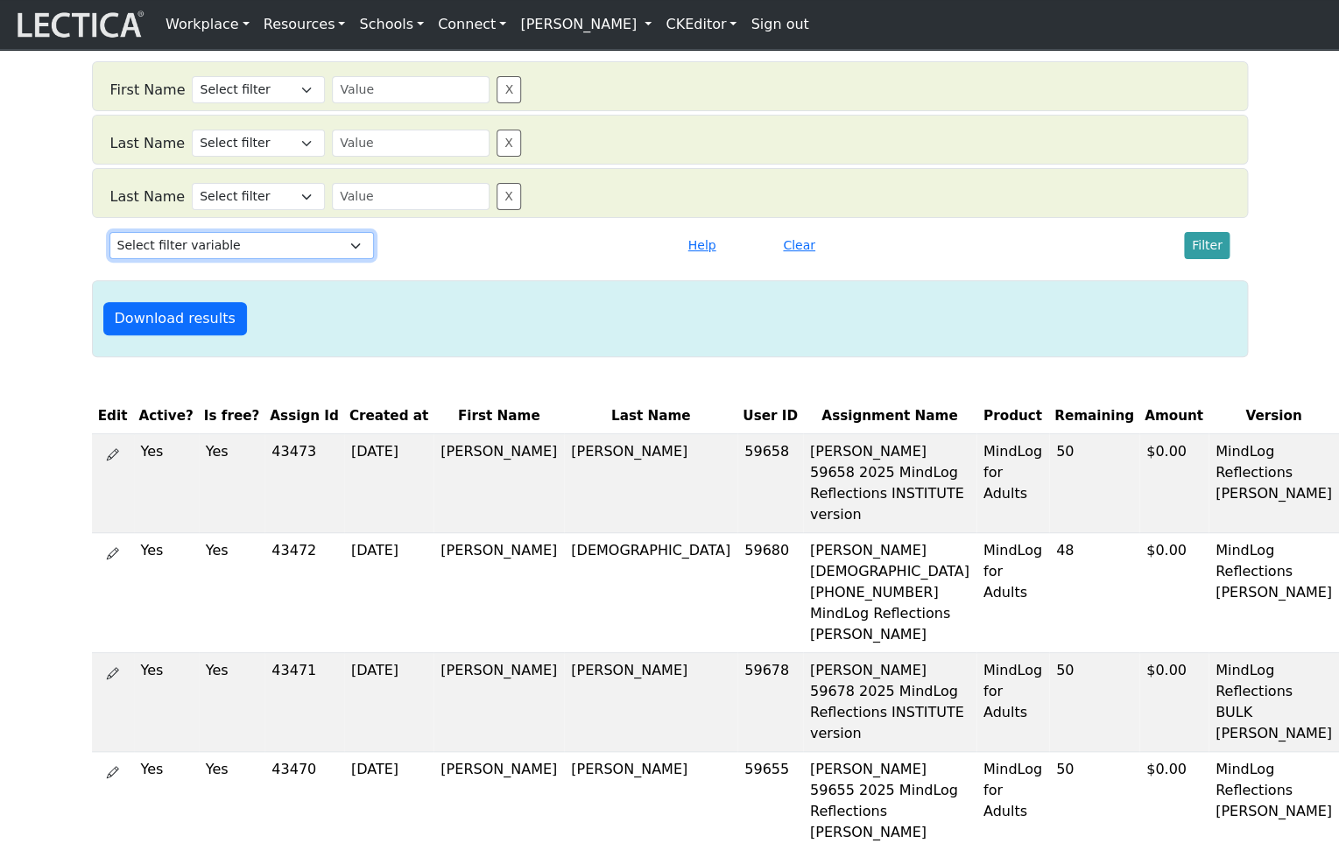
scroll to position [0, 0]
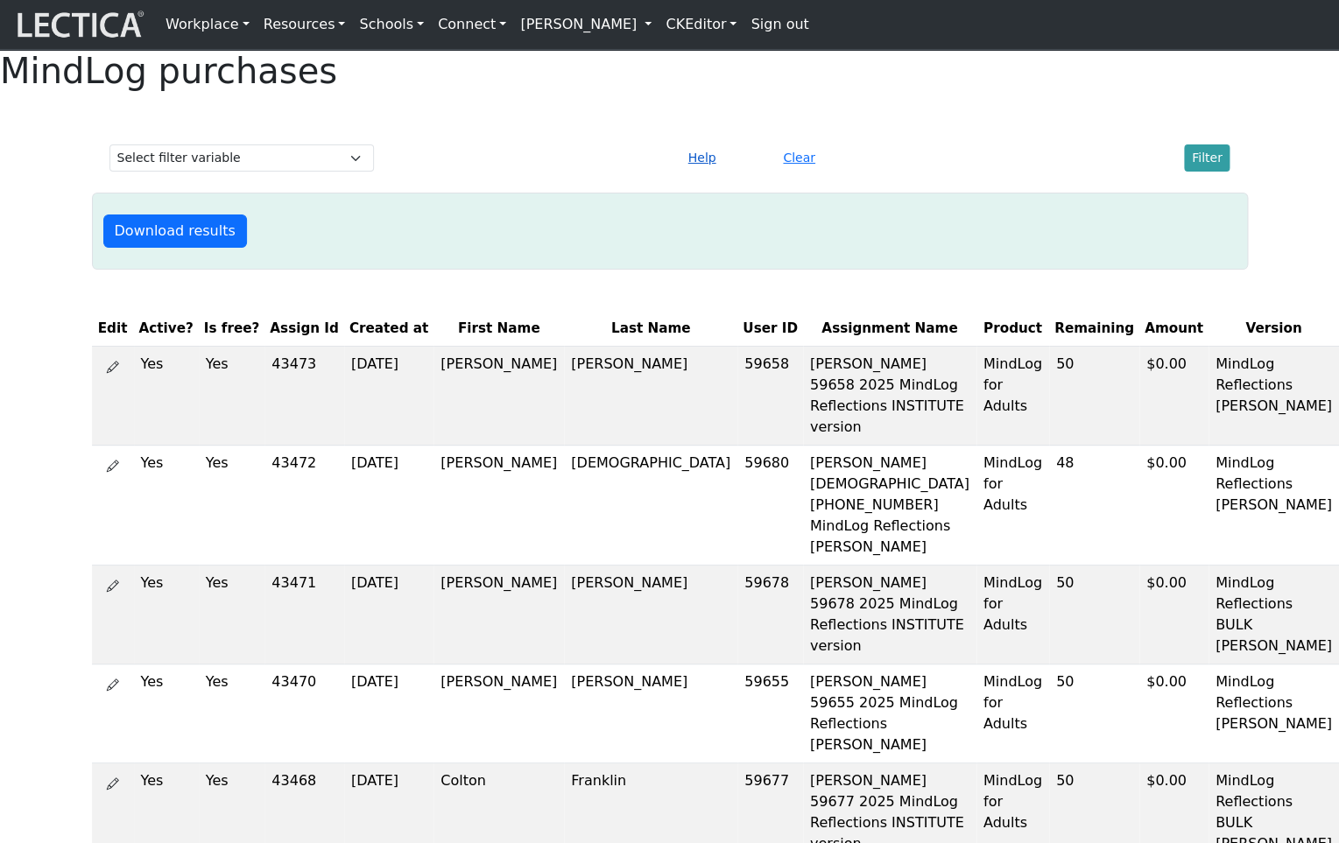
click at [702, 172] on button "Help" at bounding box center [702, 157] width 44 height 27
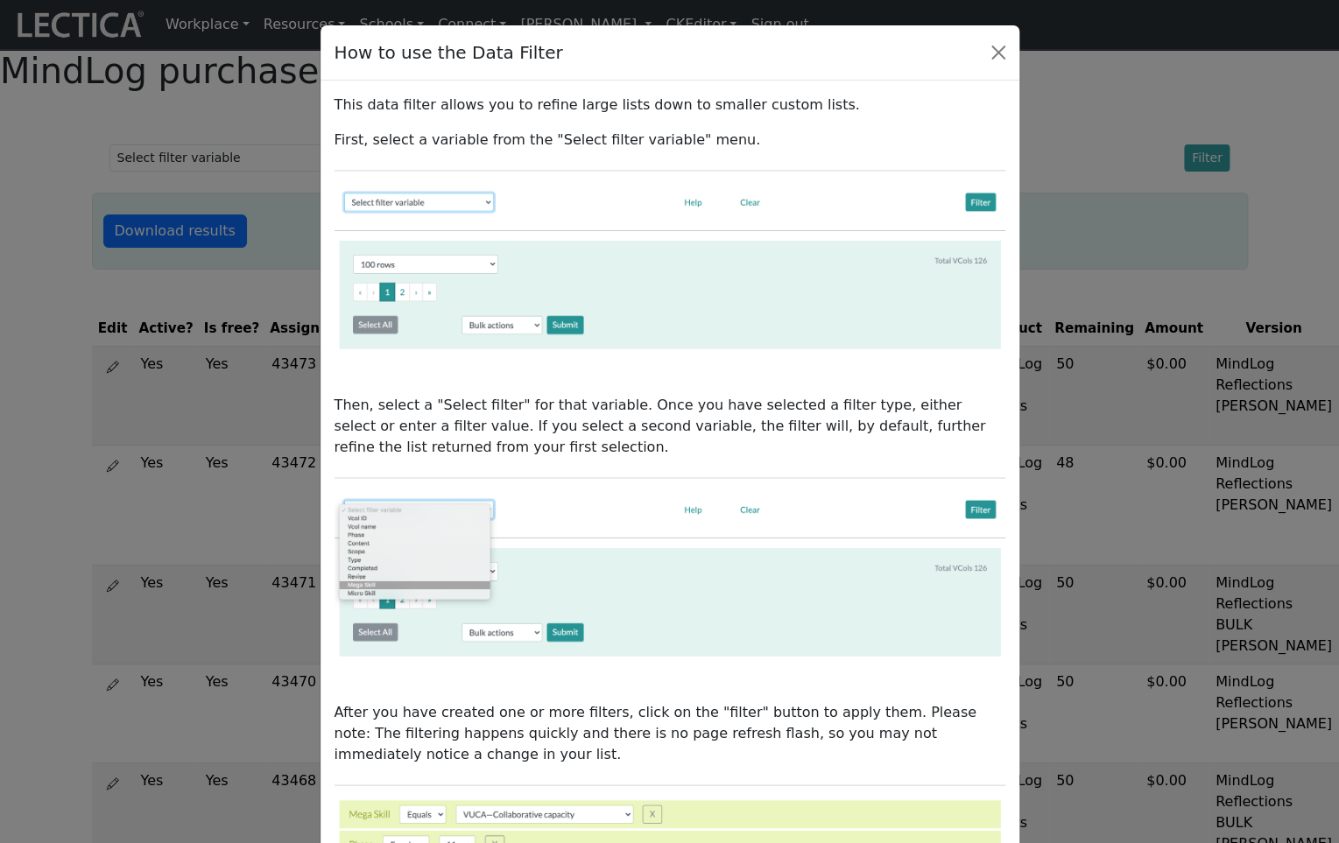
click at [27, 344] on div "How to use the Data Filter This data filter allows you to refine large lists do…" at bounding box center [669, 421] width 1339 height 843
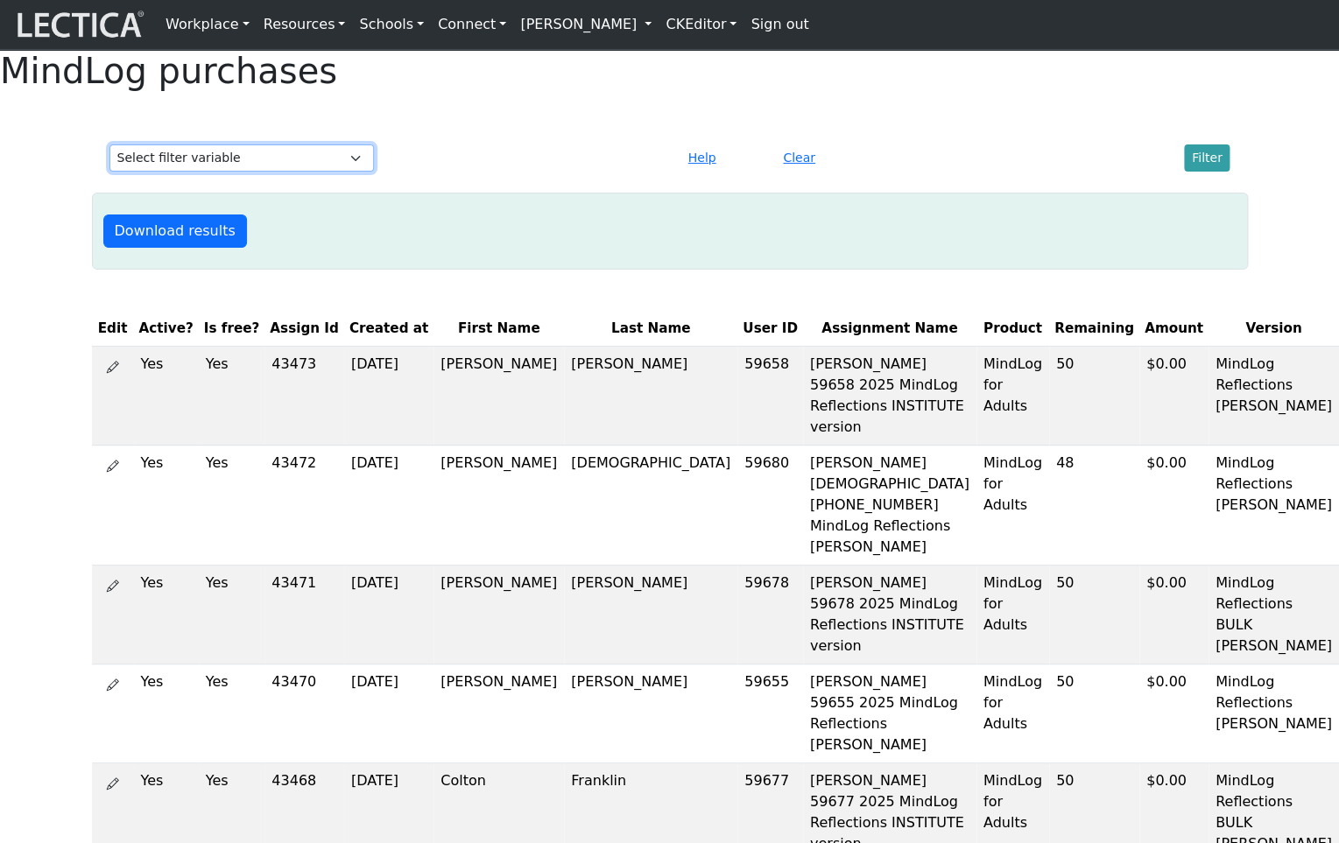
select select "first_name"
click option "First Name" at bounding box center [0, 0] width 0 height 0
select select
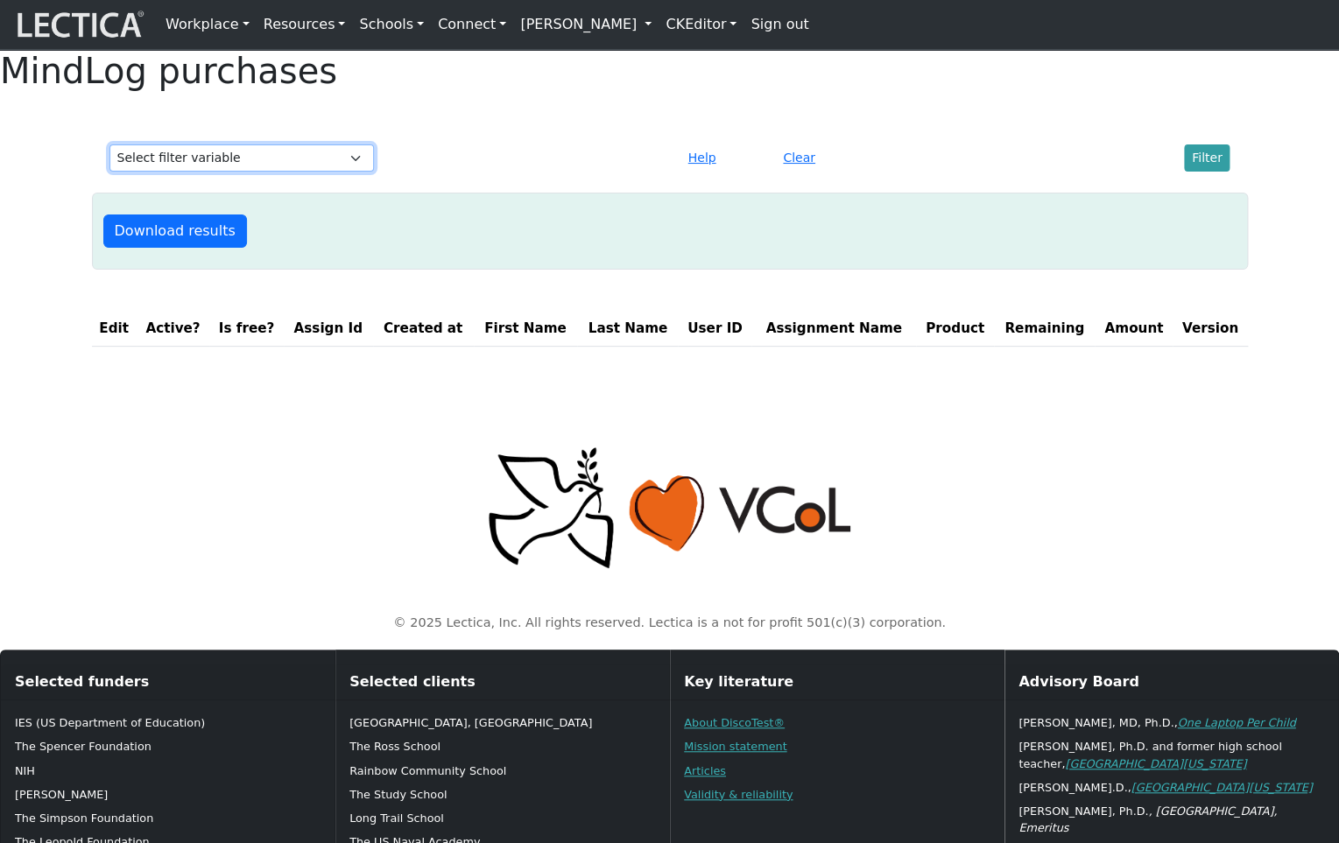
select select "first_name"
click option "First Name" at bounding box center [0, 0] width 0 height 0
select select
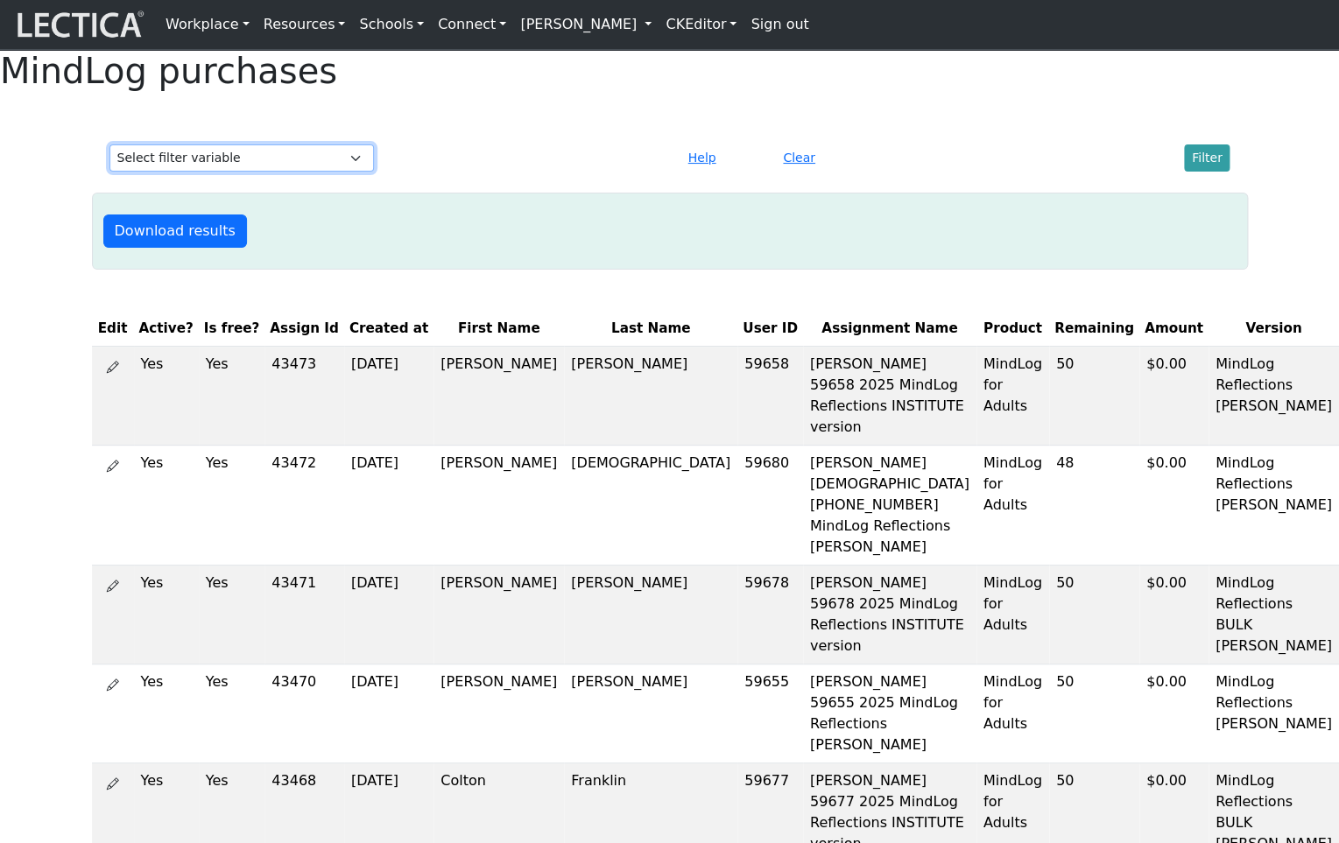
select select "version"
click option "Version" at bounding box center [0, 0] width 0 height 0
select select
select select "first_name"
click option "First Name" at bounding box center [0, 0] width 0 height 0
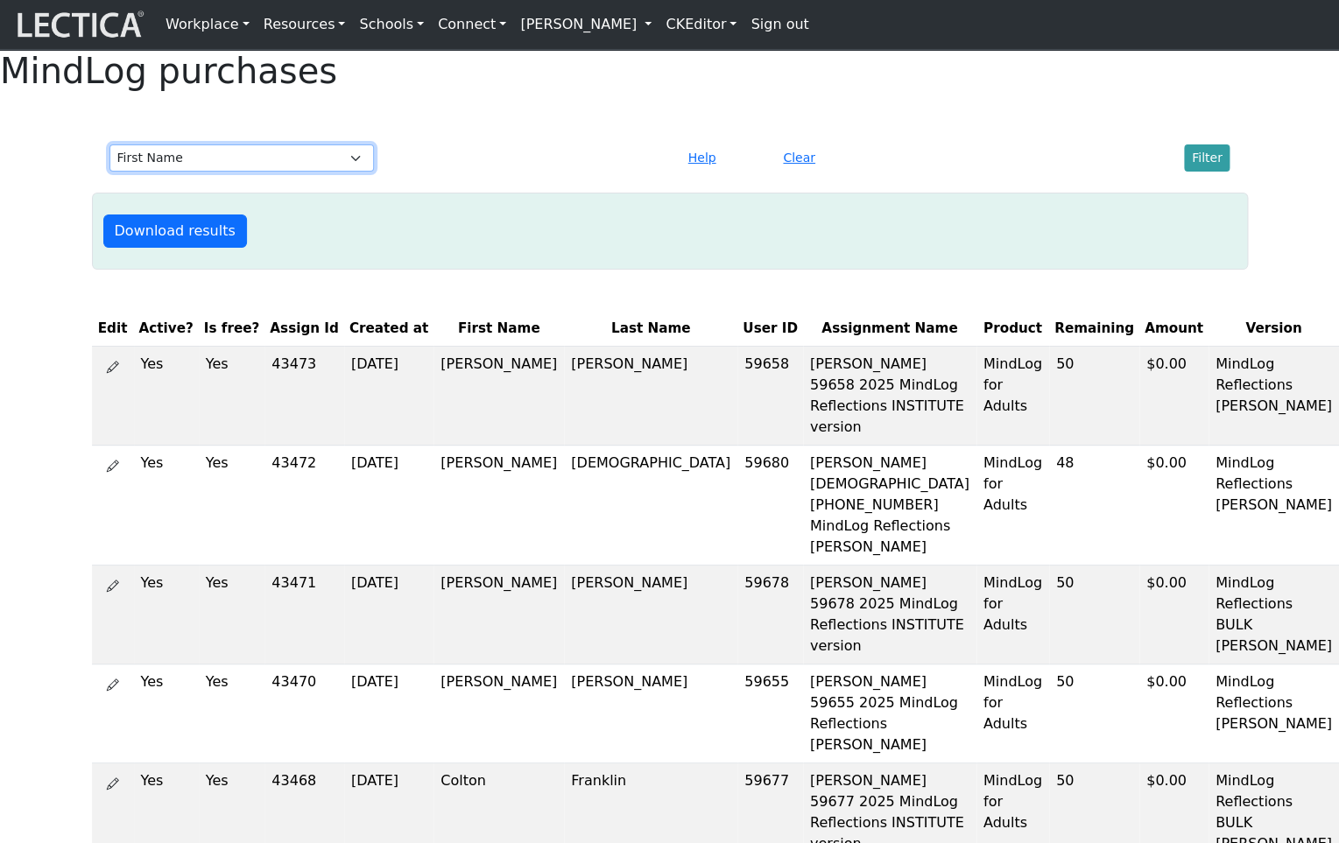
select select
select select "last_name"
click option "Last Name" at bounding box center [0, 0] width 0 height 0
select select
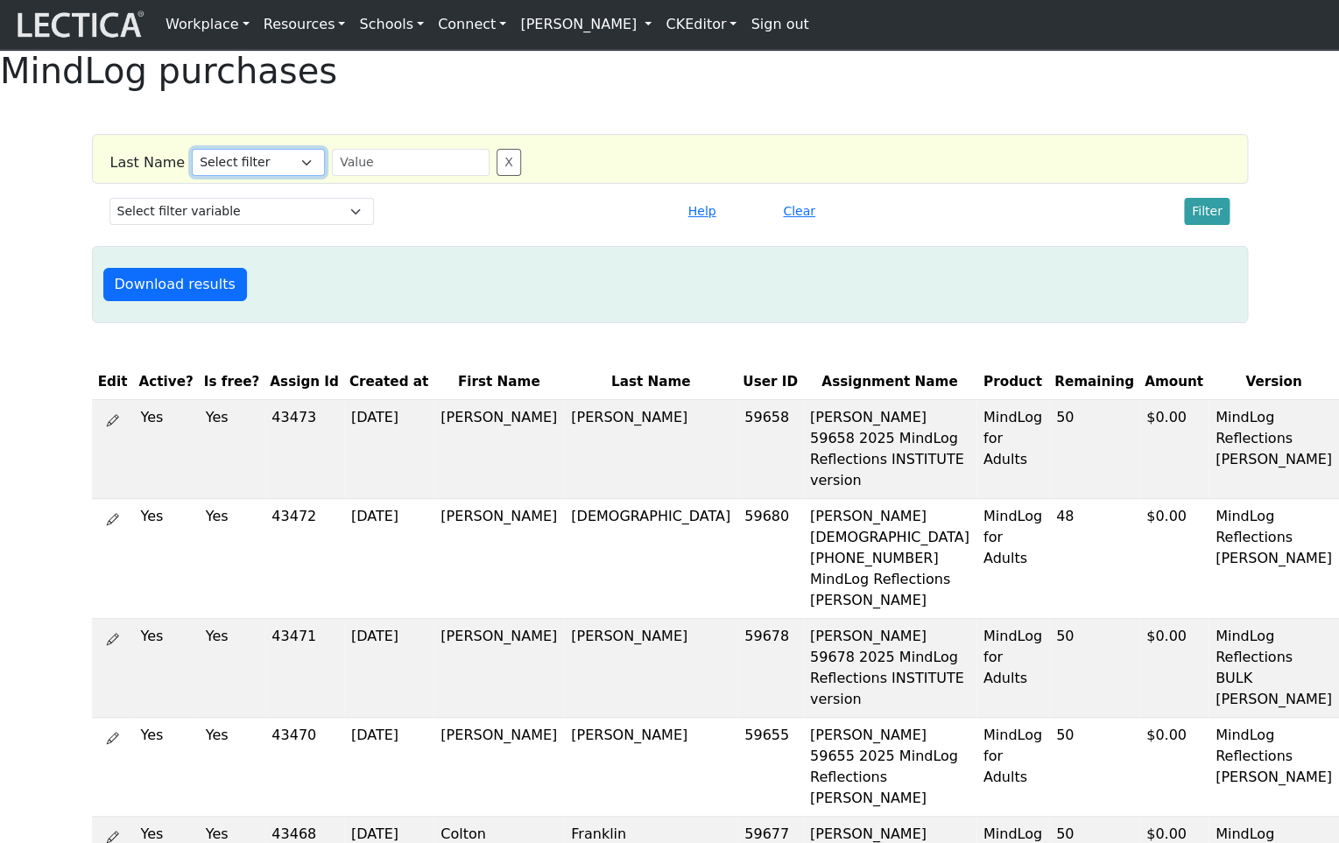
select select "icontains"
click option "Contains" at bounding box center [0, 0] width 0 height 0
click at [355, 176] on input "text" at bounding box center [411, 162] width 158 height 27
drag, startPoint x: 380, startPoint y: 193, endPoint x: 268, endPoint y: 186, distance: 112.3
click at [332, 176] on input "text" at bounding box center [411, 162] width 158 height 27
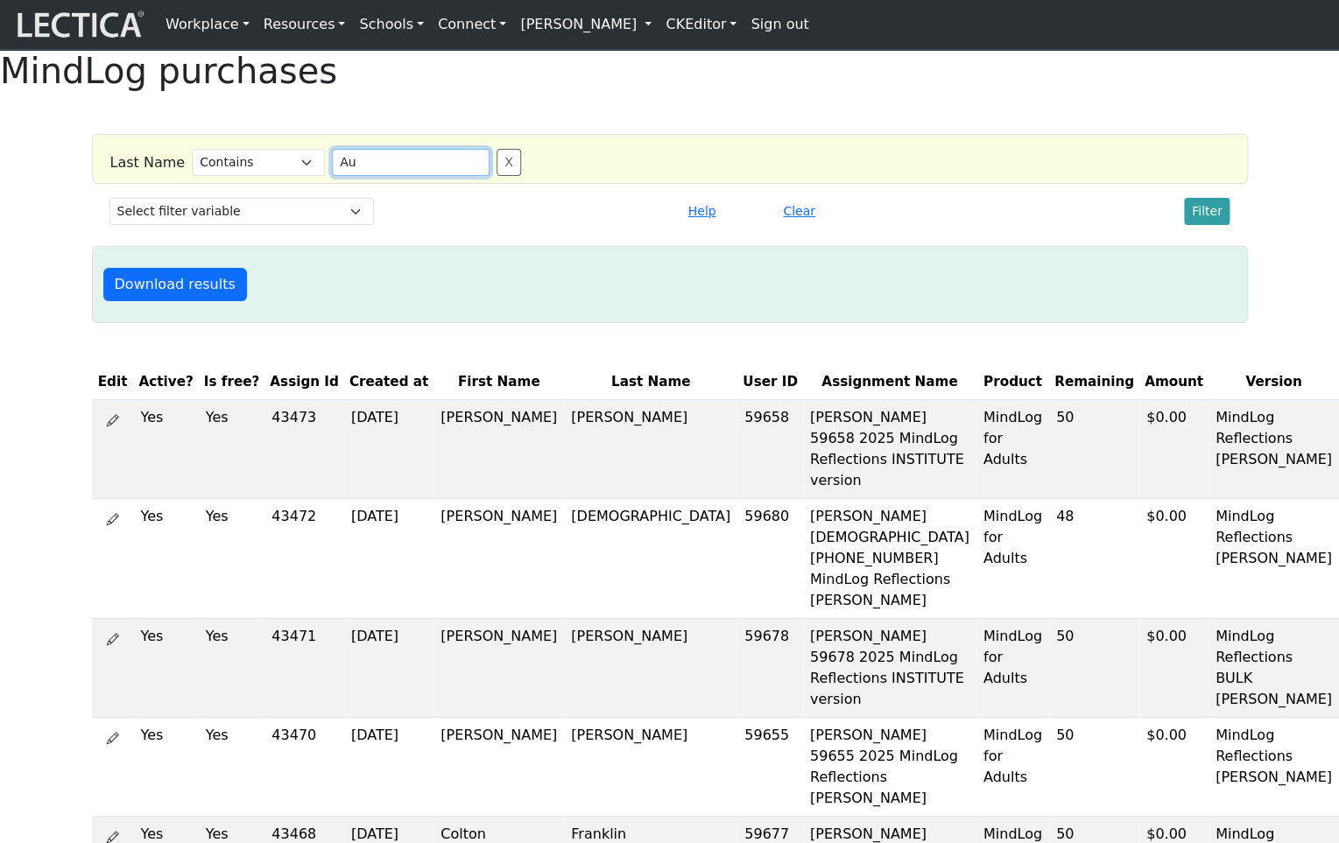
type input "A"
click at [1209, 225] on button "Filter" at bounding box center [1207, 211] width 46 height 27
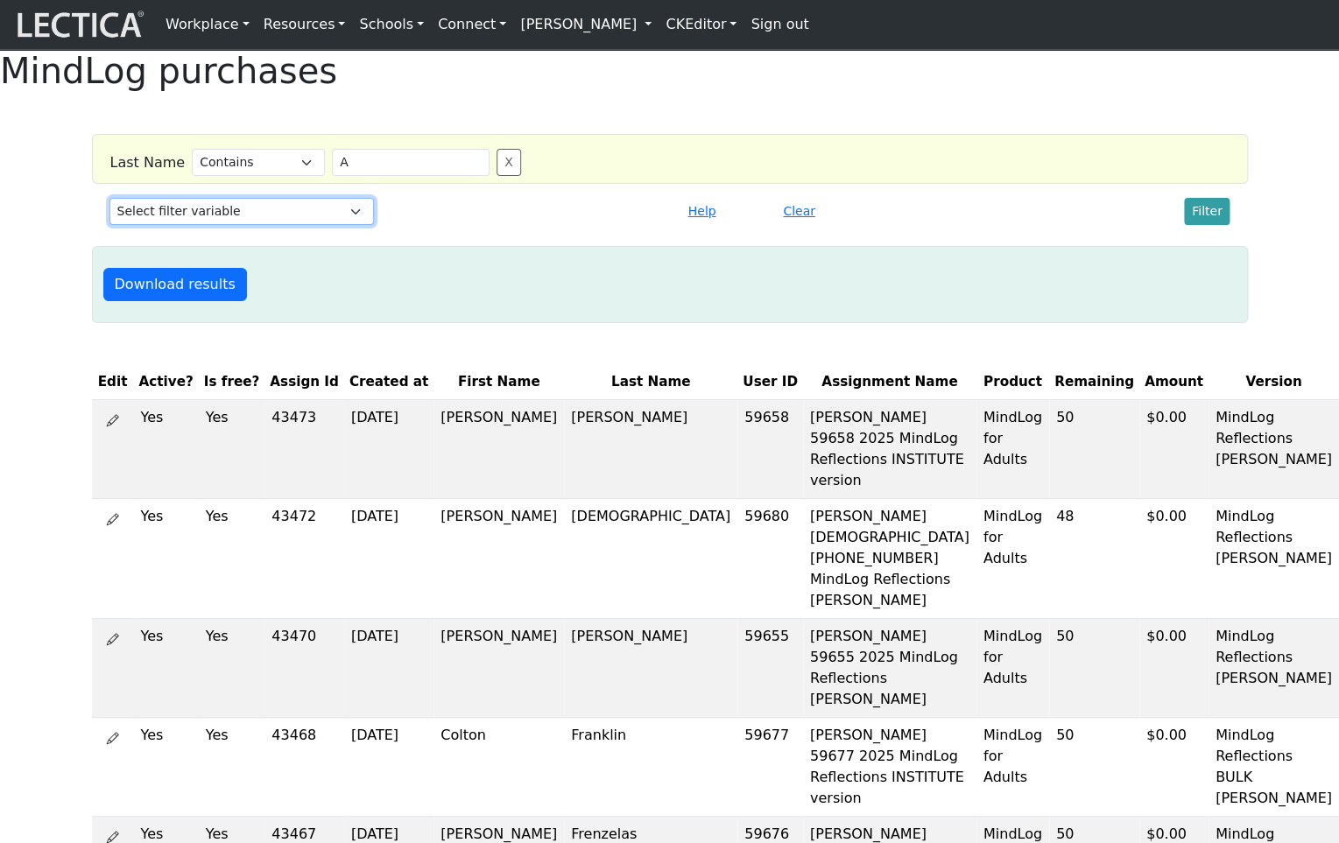
select select "last_name"
click option "Last Name" at bounding box center [0, 0] width 0 height 0
select select
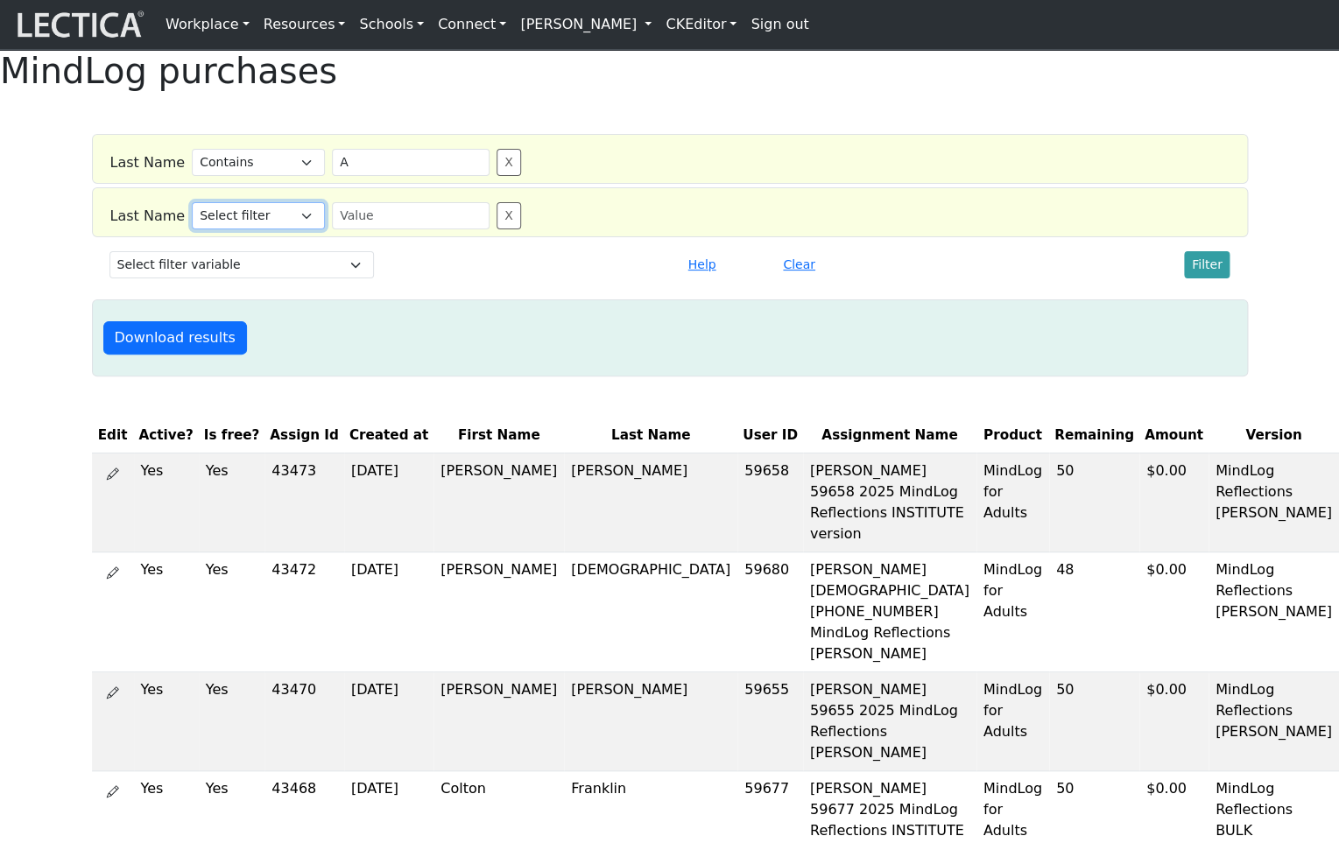
select select "icontains"
click option "Contains" at bounding box center [0, 0] width 0 height 0
drag, startPoint x: 350, startPoint y: 242, endPoint x: 296, endPoint y: 238, distance: 54.4
click at [332, 229] on input "text" at bounding box center [411, 215] width 158 height 27
type input "B"
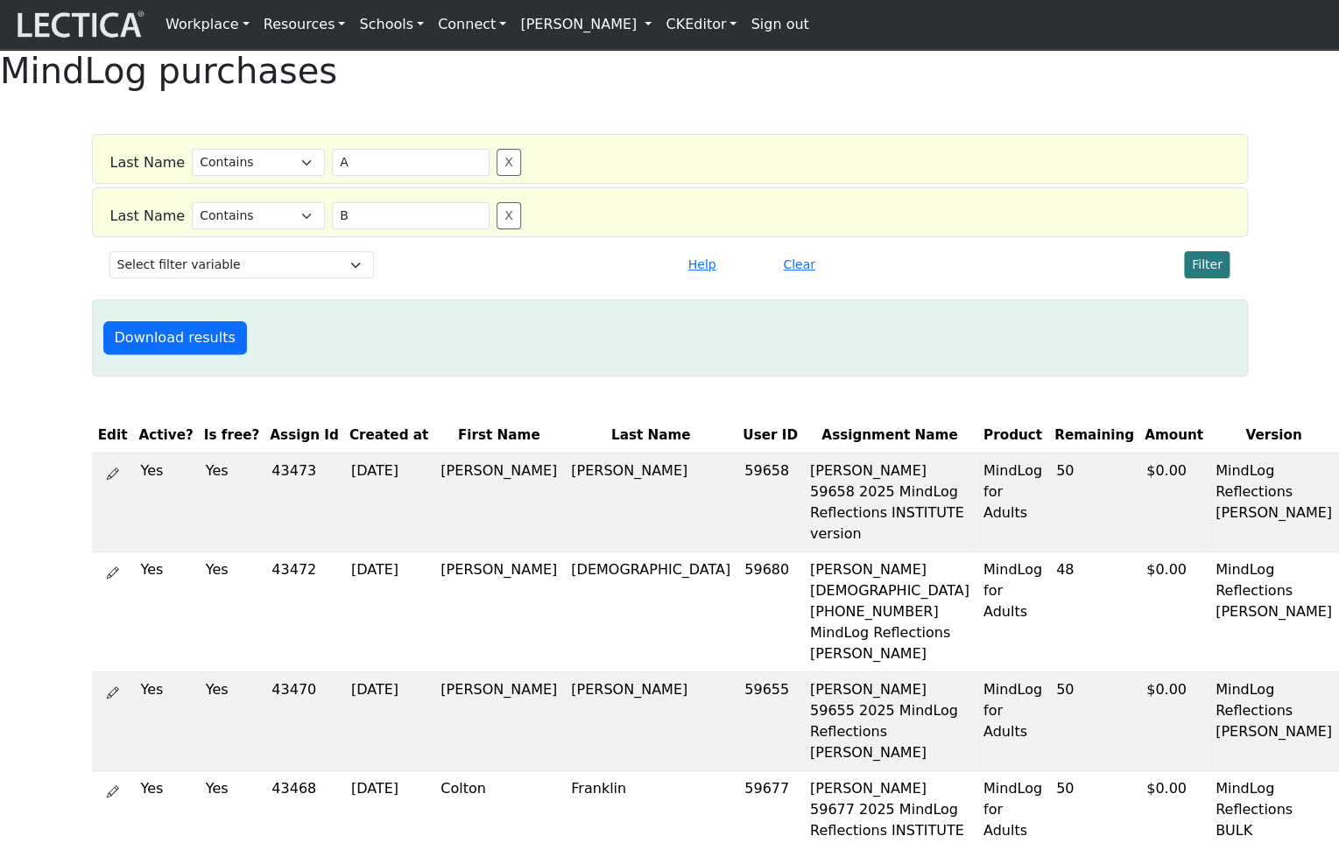
click at [1211, 278] on button "Filter" at bounding box center [1207, 264] width 46 height 27
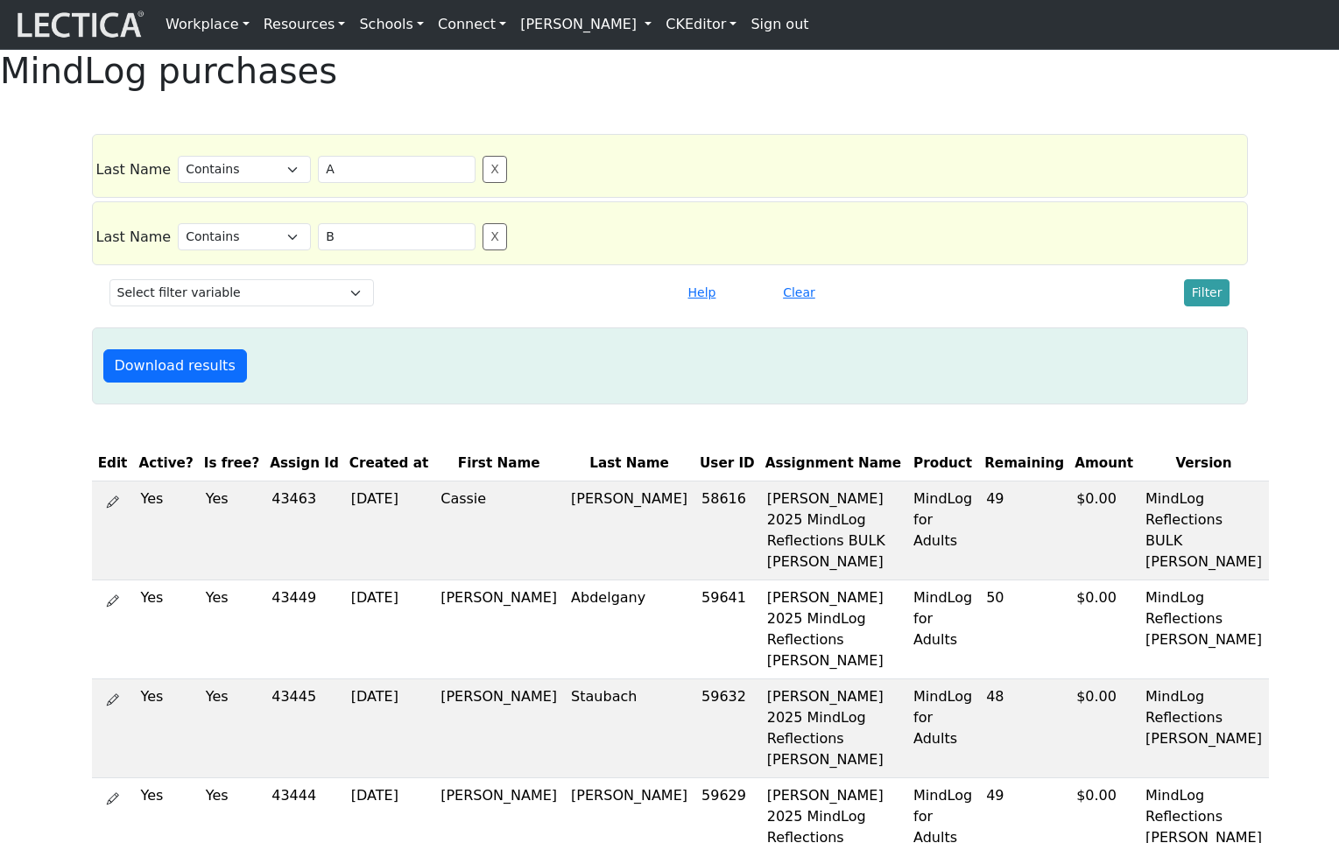
select select "icontains"
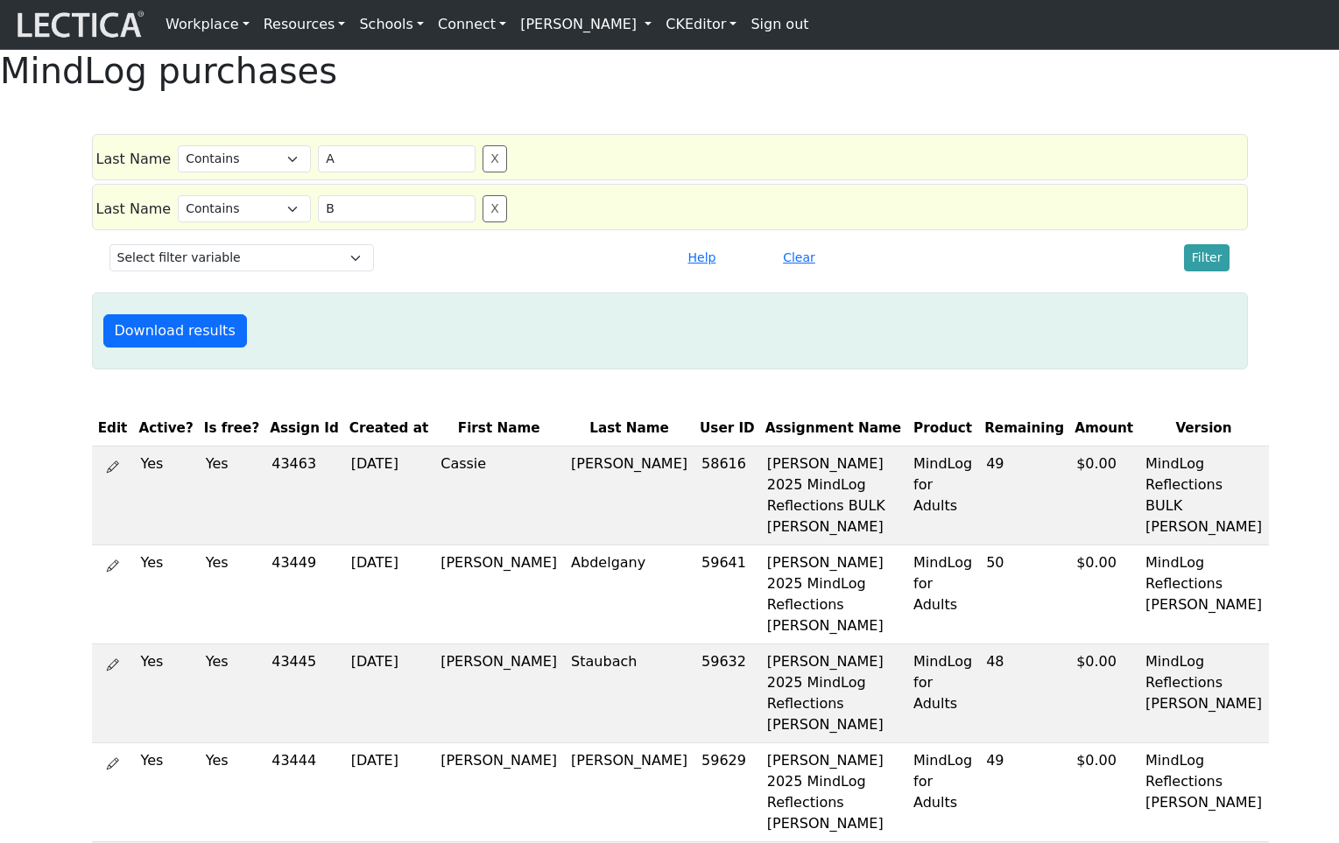
select select "icontains"
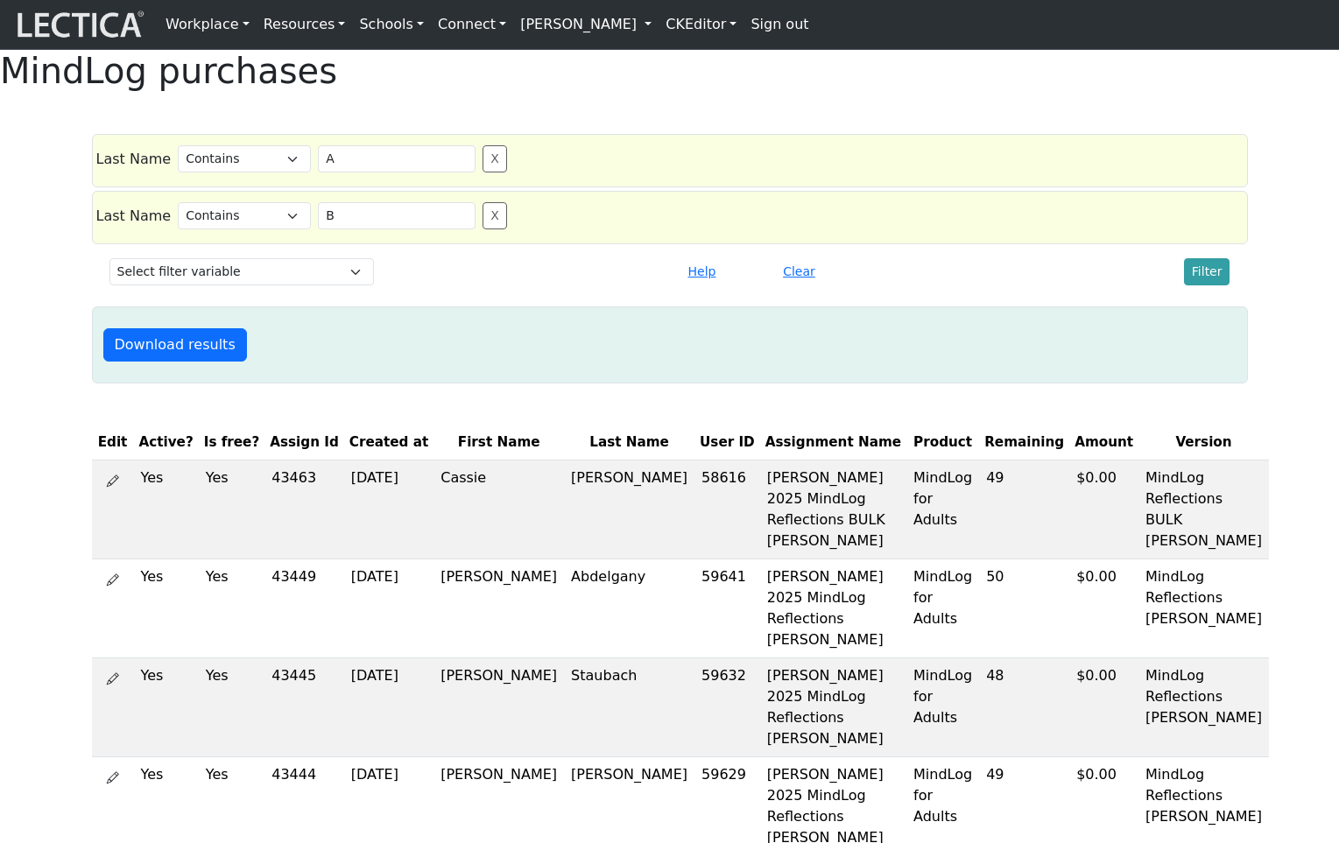
select select "icontains"
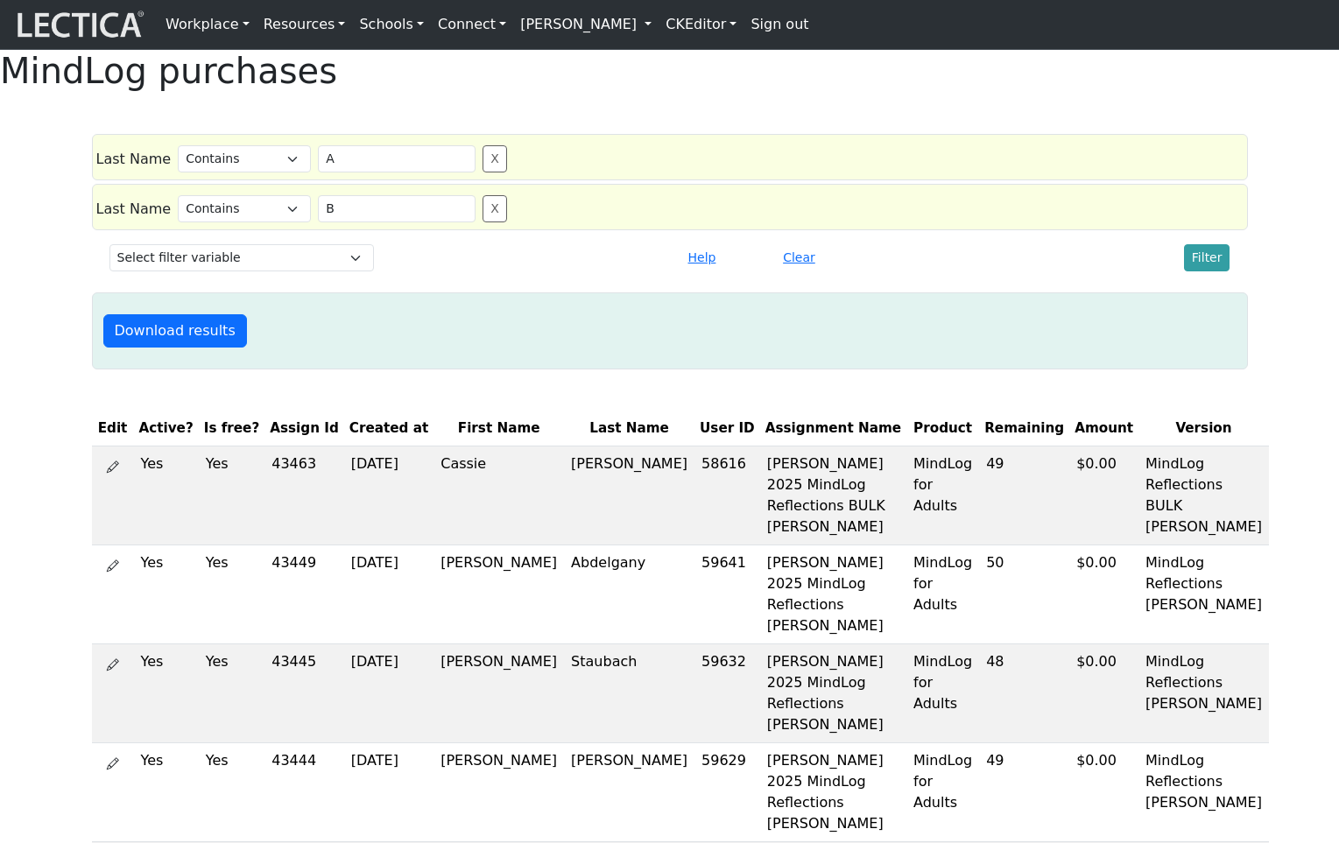
select select "icontains"
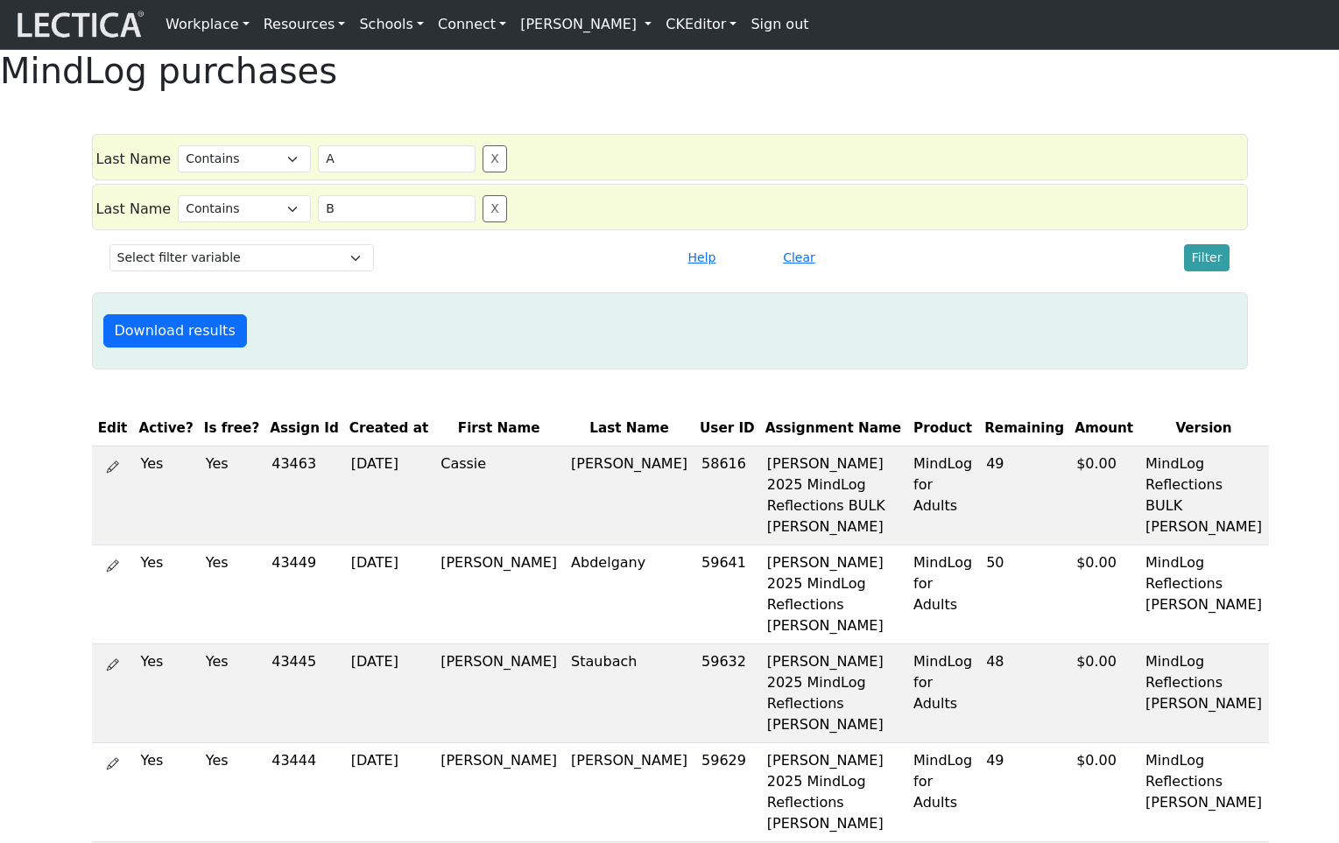
select select "icontains"
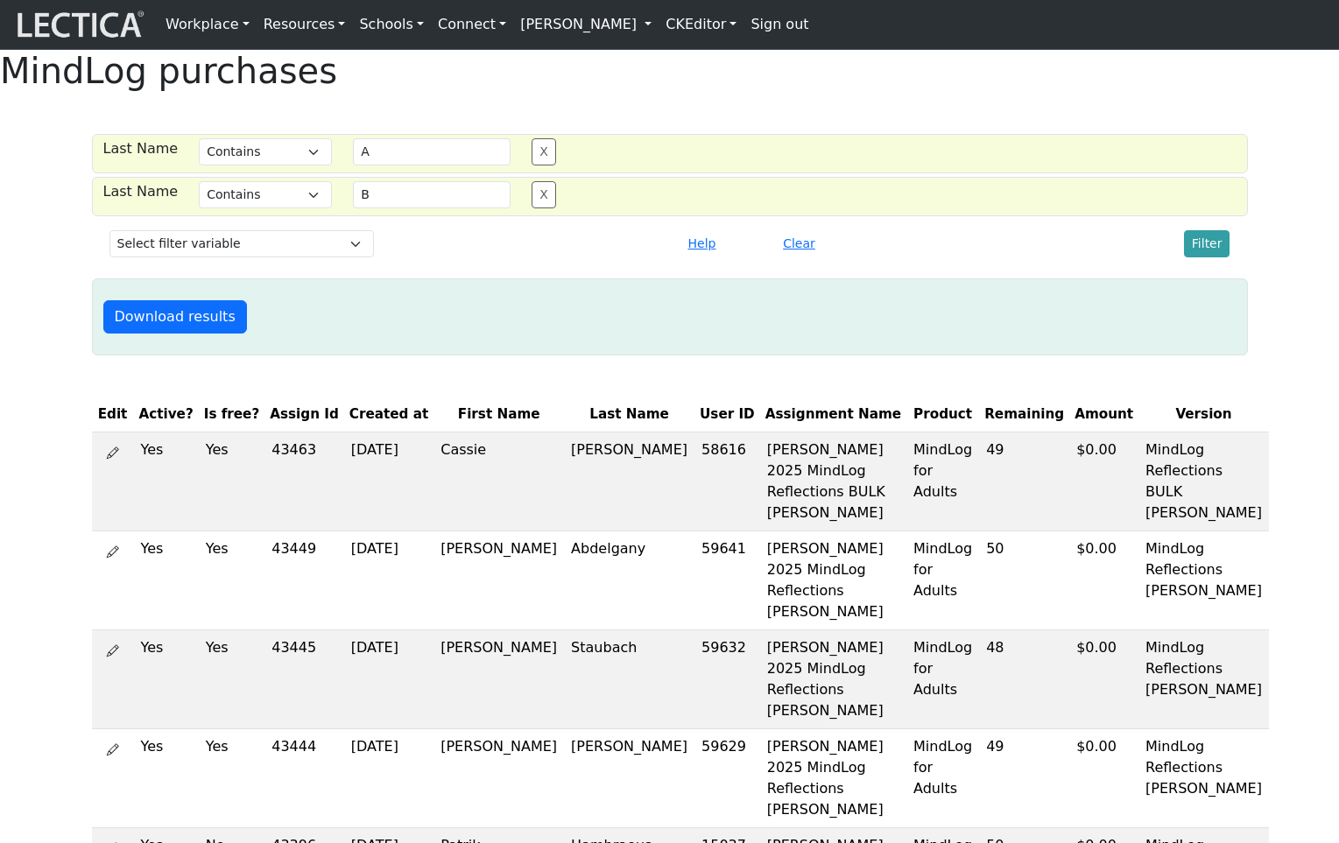
select select "icontains"
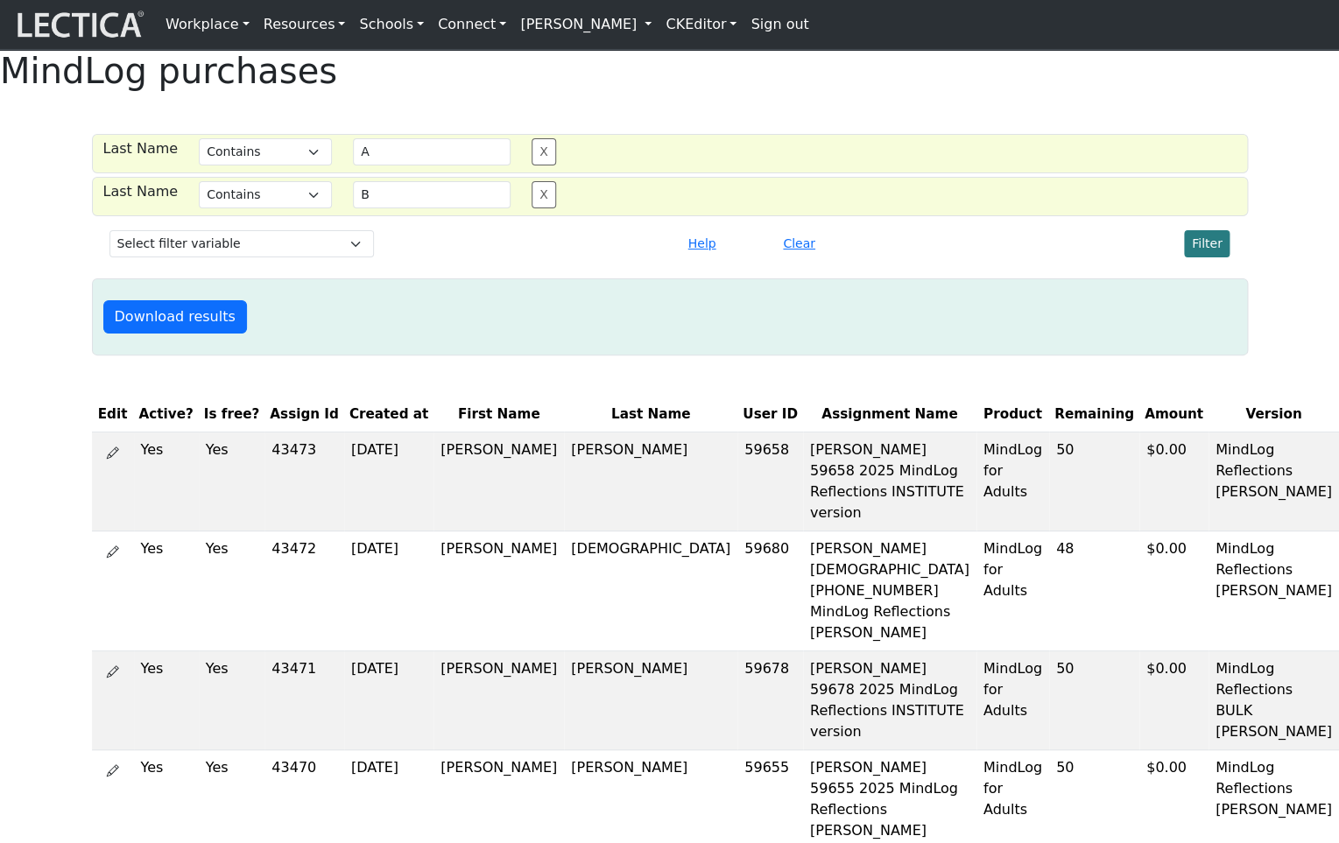
click at [1212, 257] on button "Filter" at bounding box center [1207, 243] width 46 height 27
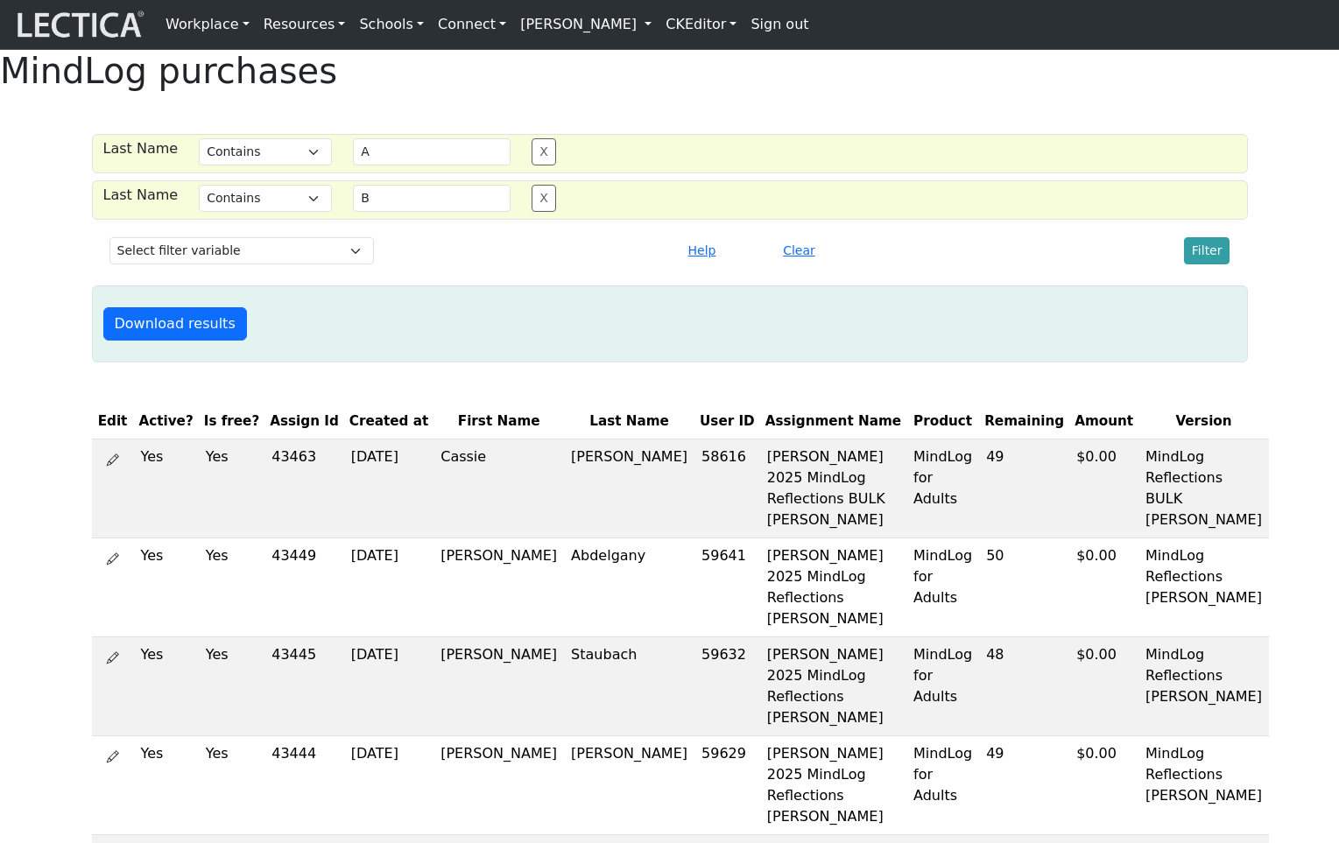
select select "icontains"
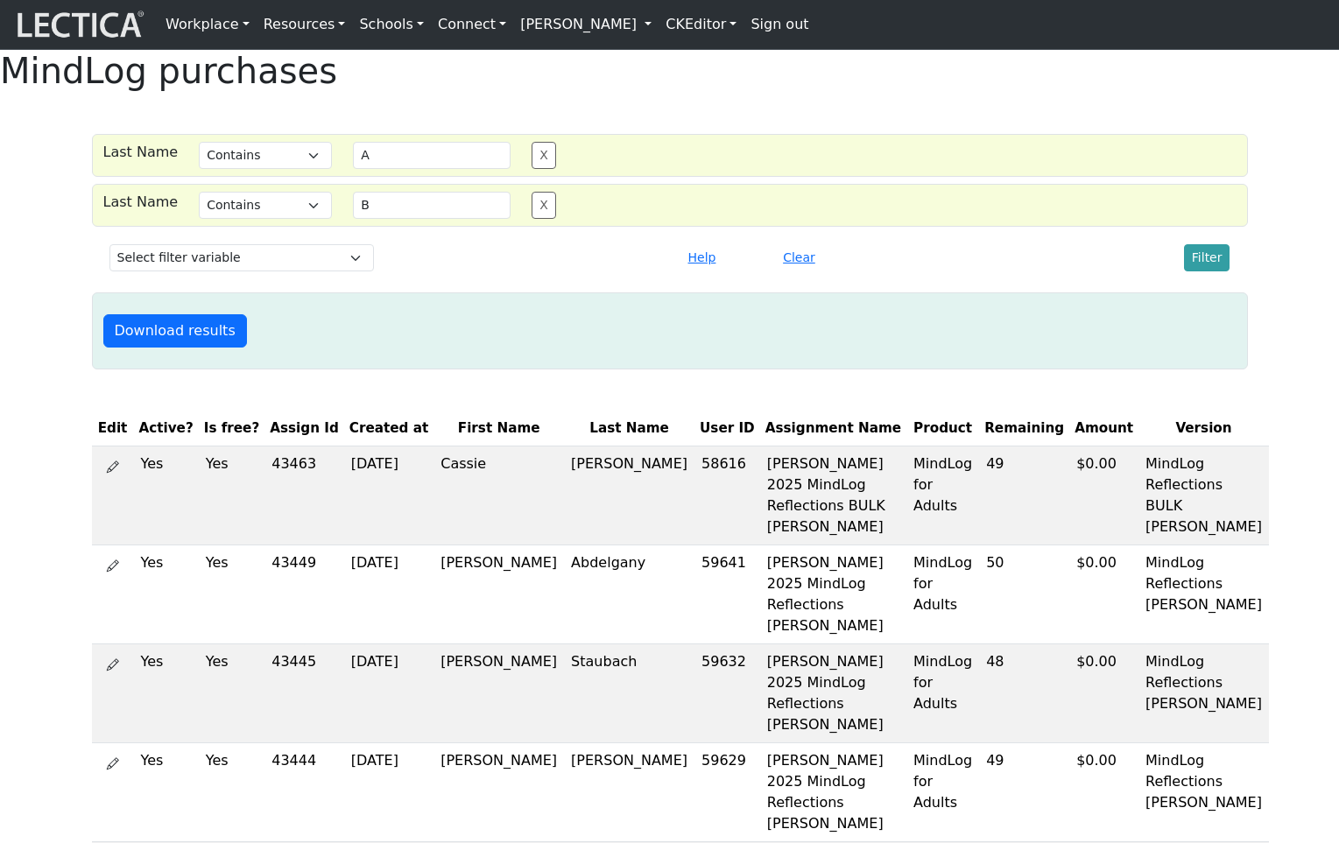
select select "icontains"
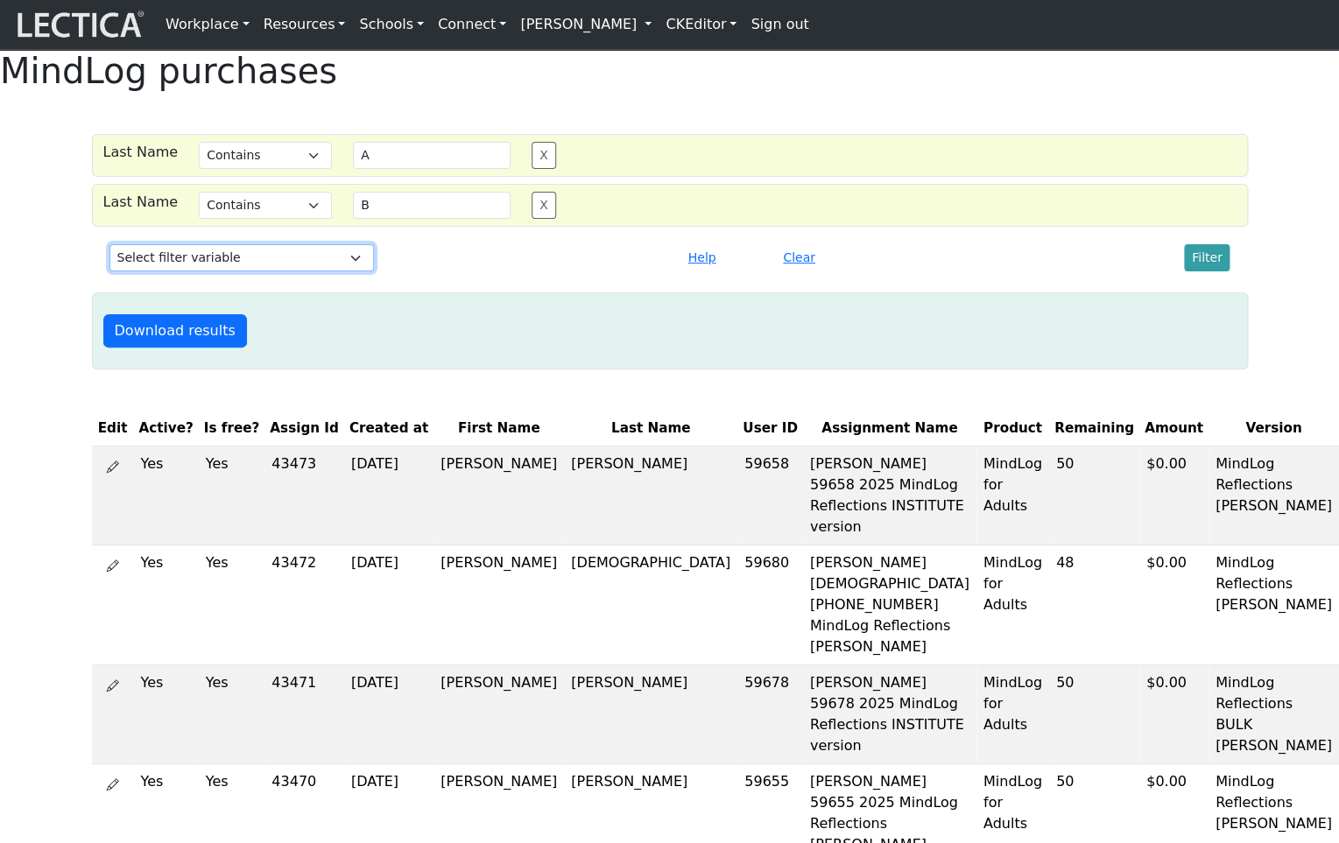
select select "first_name"
click option "First Name" at bounding box center [0, 0] width 0 height 0
select select
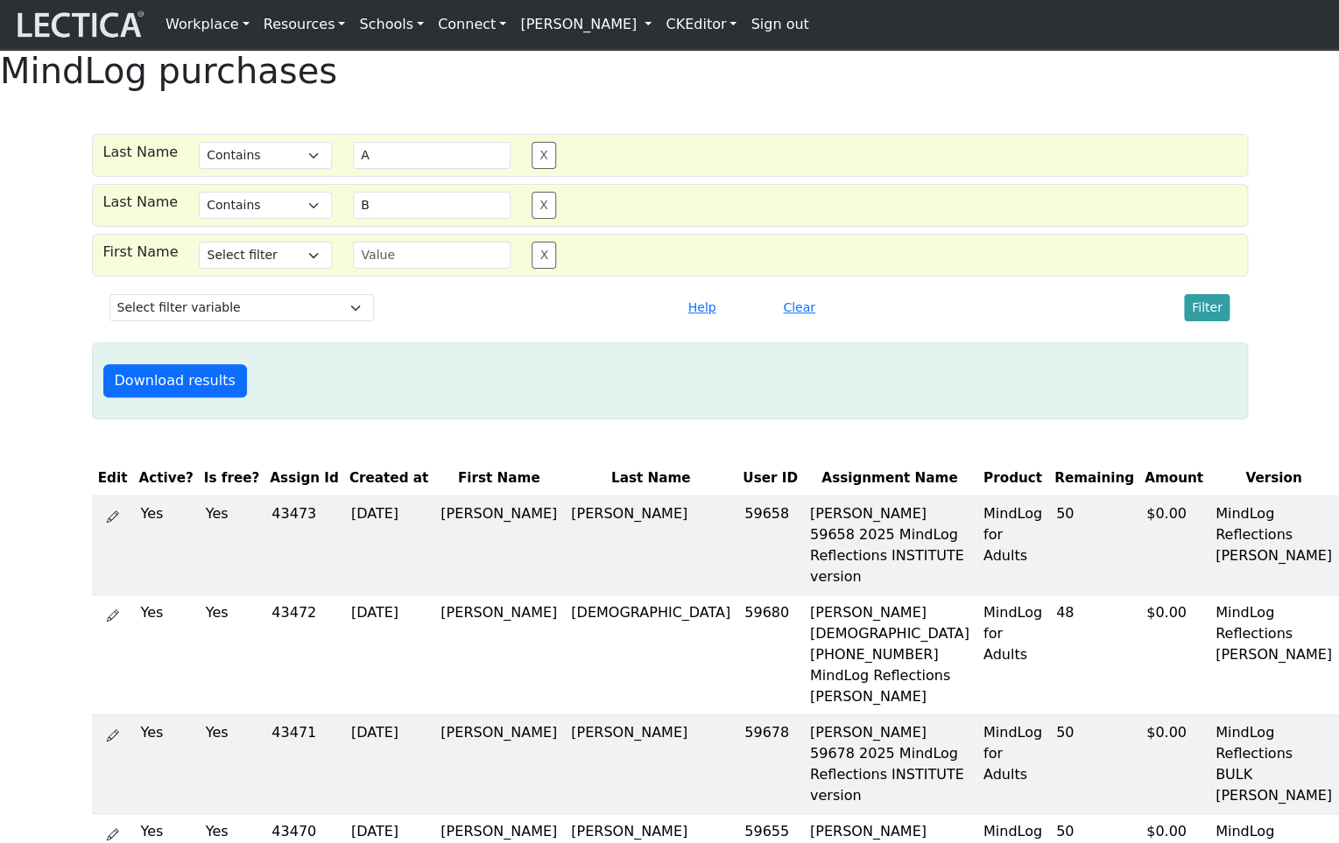
click at [450, 321] on div at bounding box center [526, 307] width 285 height 27
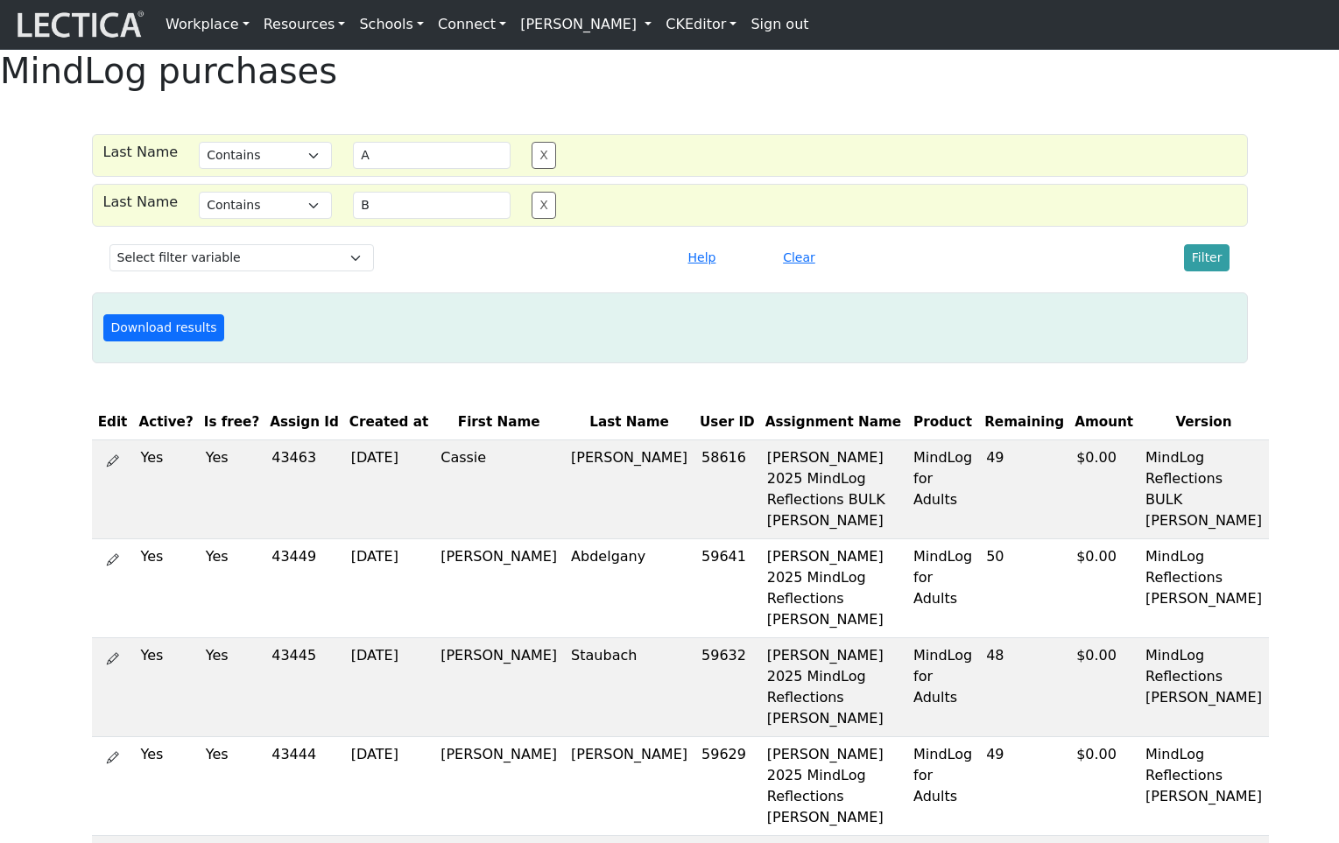
select select "icontains"
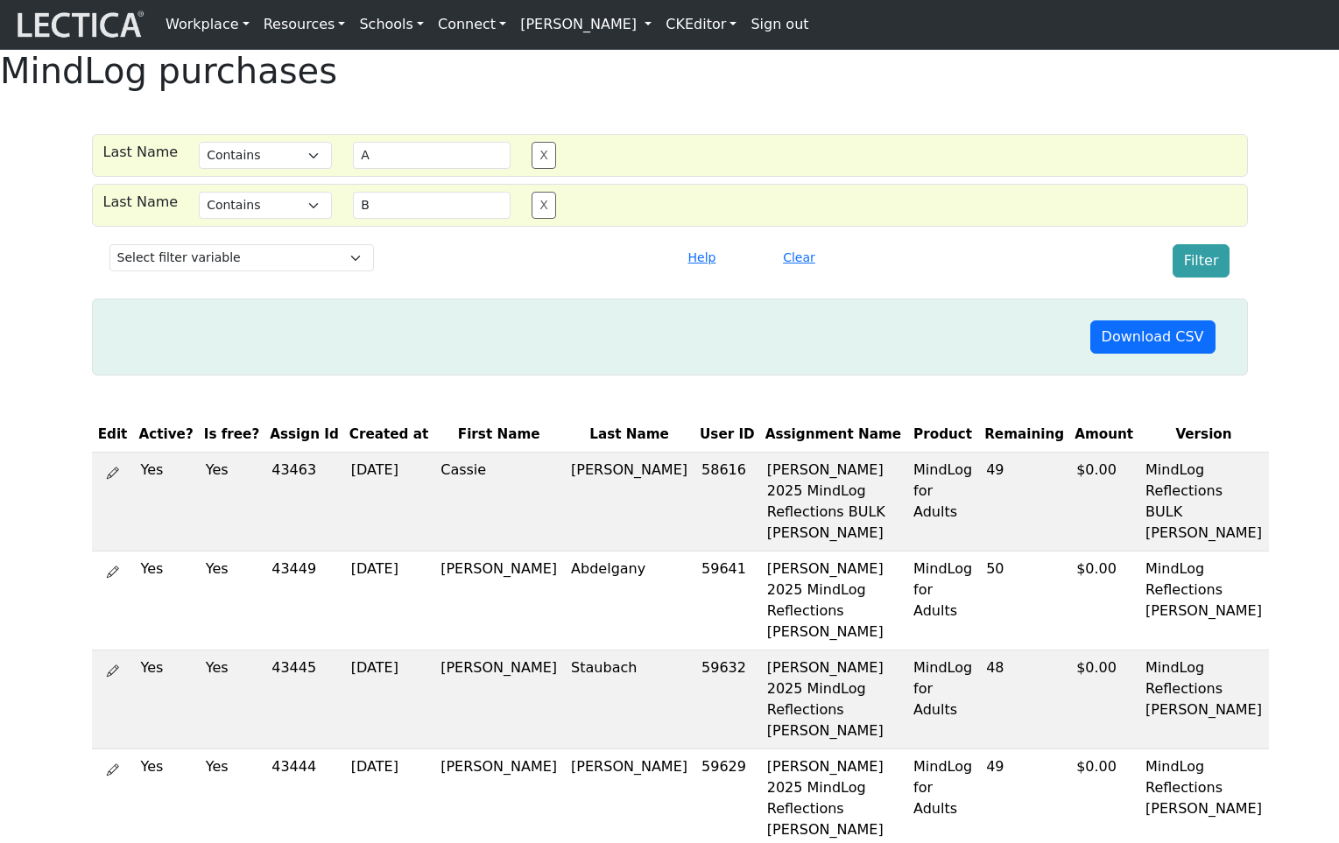
select select "icontains"
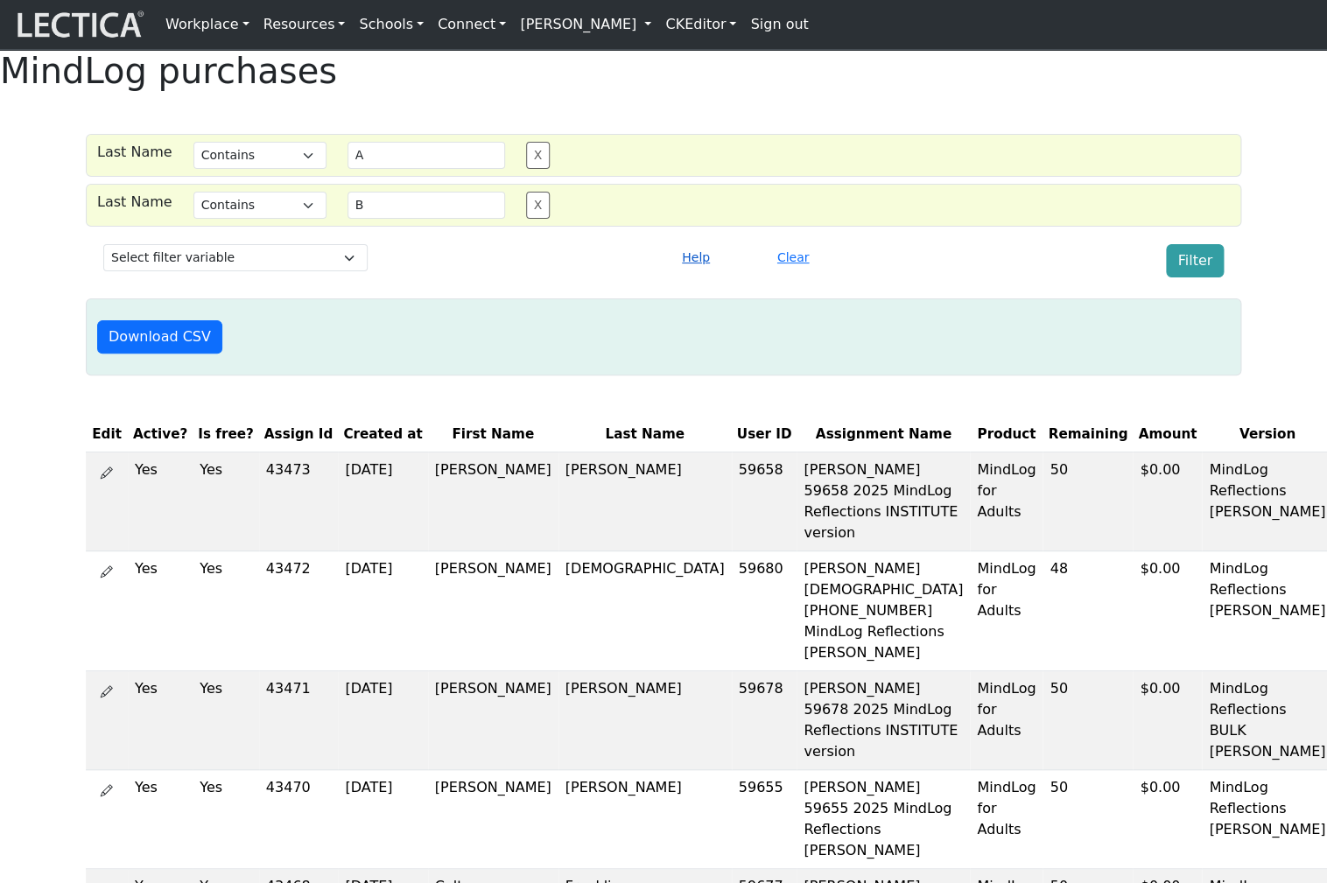
click at [691, 271] on button "Help" at bounding box center [696, 257] width 44 height 27
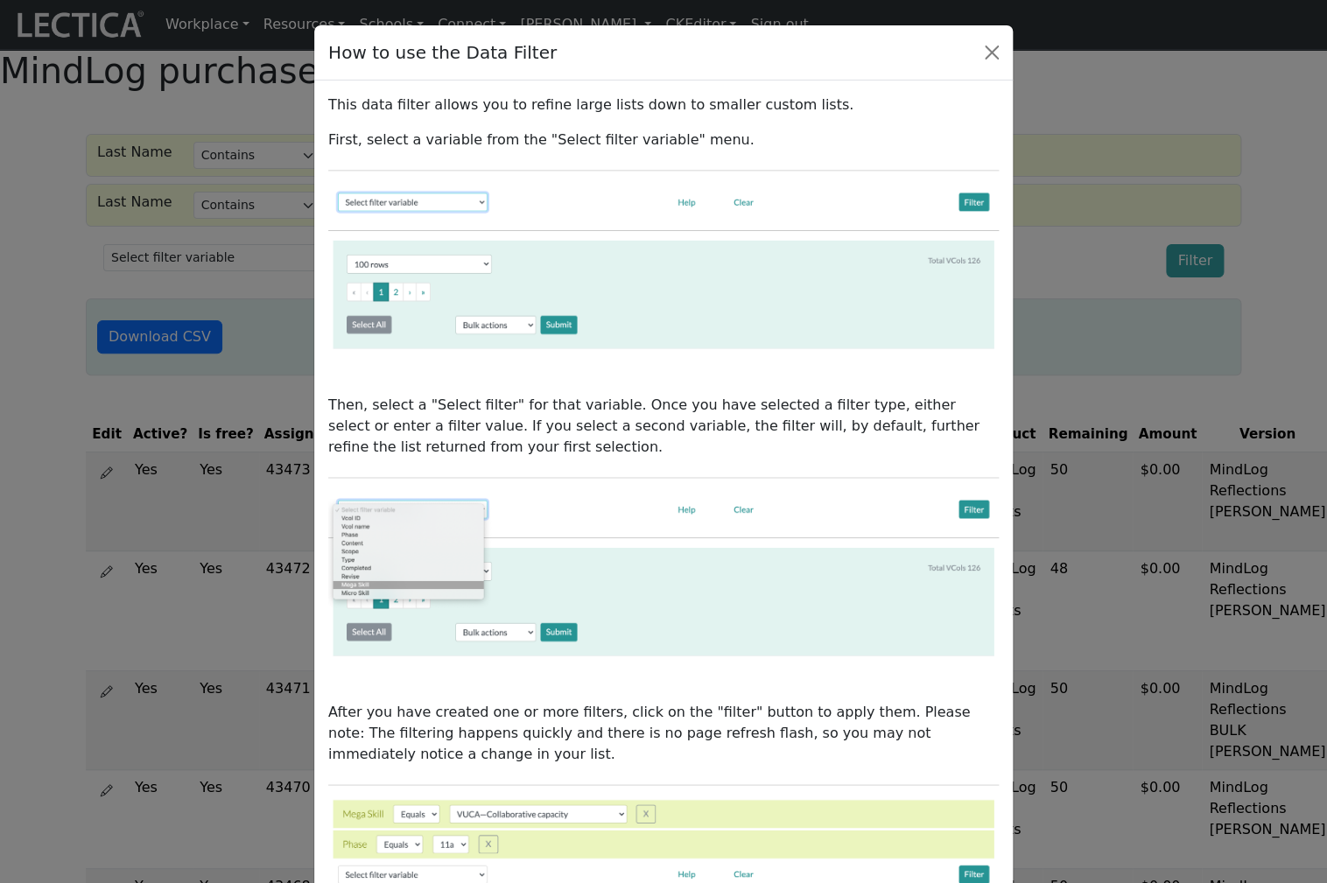
click at [1287, 147] on div "How to use the Data Filter This data filter allows you to refine large lists do…" at bounding box center [663, 441] width 1327 height 883
